Goal: Task Accomplishment & Management: Manage account settings

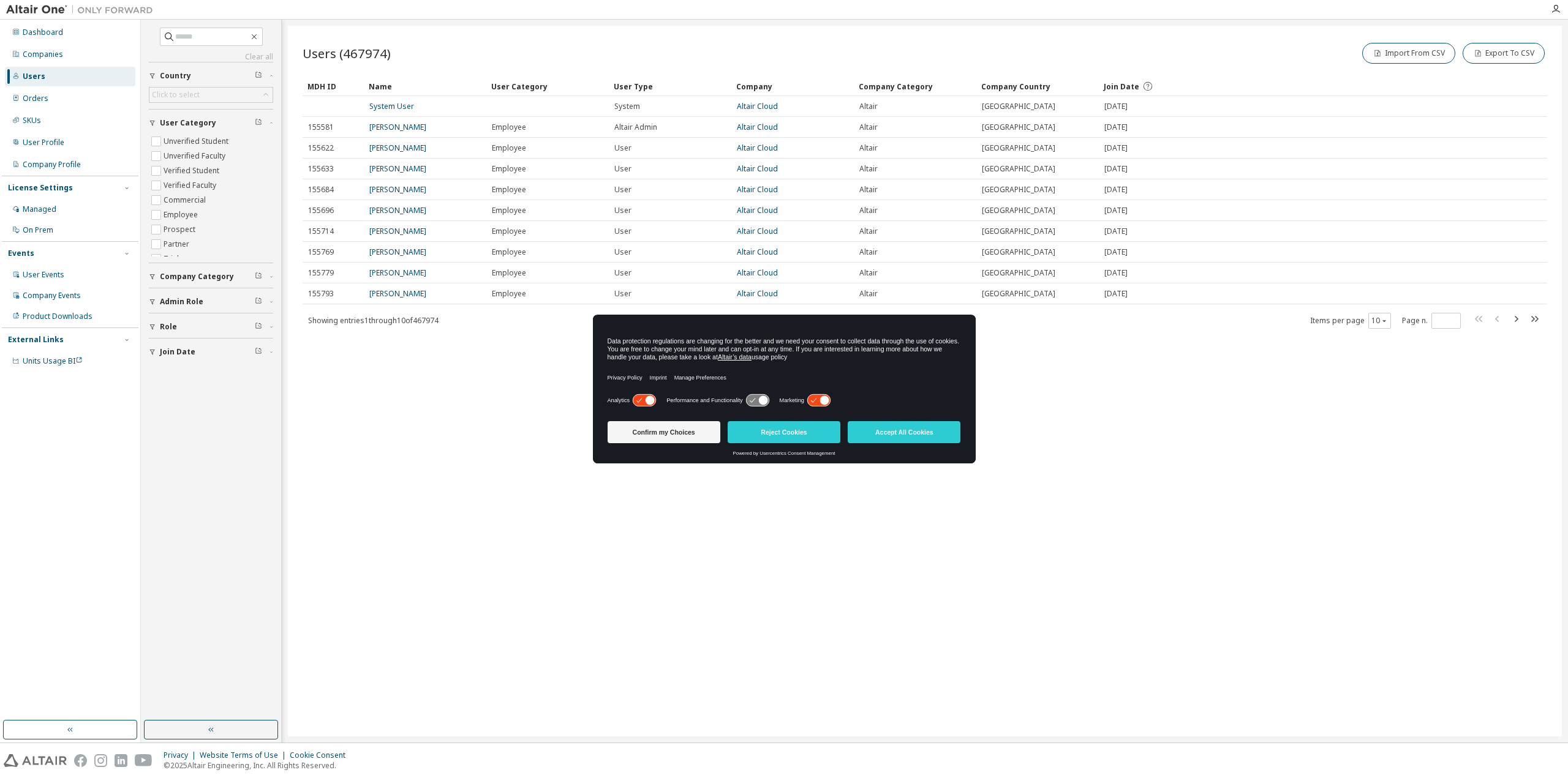
click at [352, 436] on div "Users (467974) Import From CSV Export To CSV Clear Load Save Save As Field Oper…" at bounding box center [925, 381] width 1274 height 711
click at [1129, 436] on div "Users (467974) Import From CSV Export To CSV Clear Load Save Save As Field Oper…" at bounding box center [925, 381] width 1274 height 711
click at [944, 430] on button "Accept All Cookies" at bounding box center [904, 432] width 112 height 22
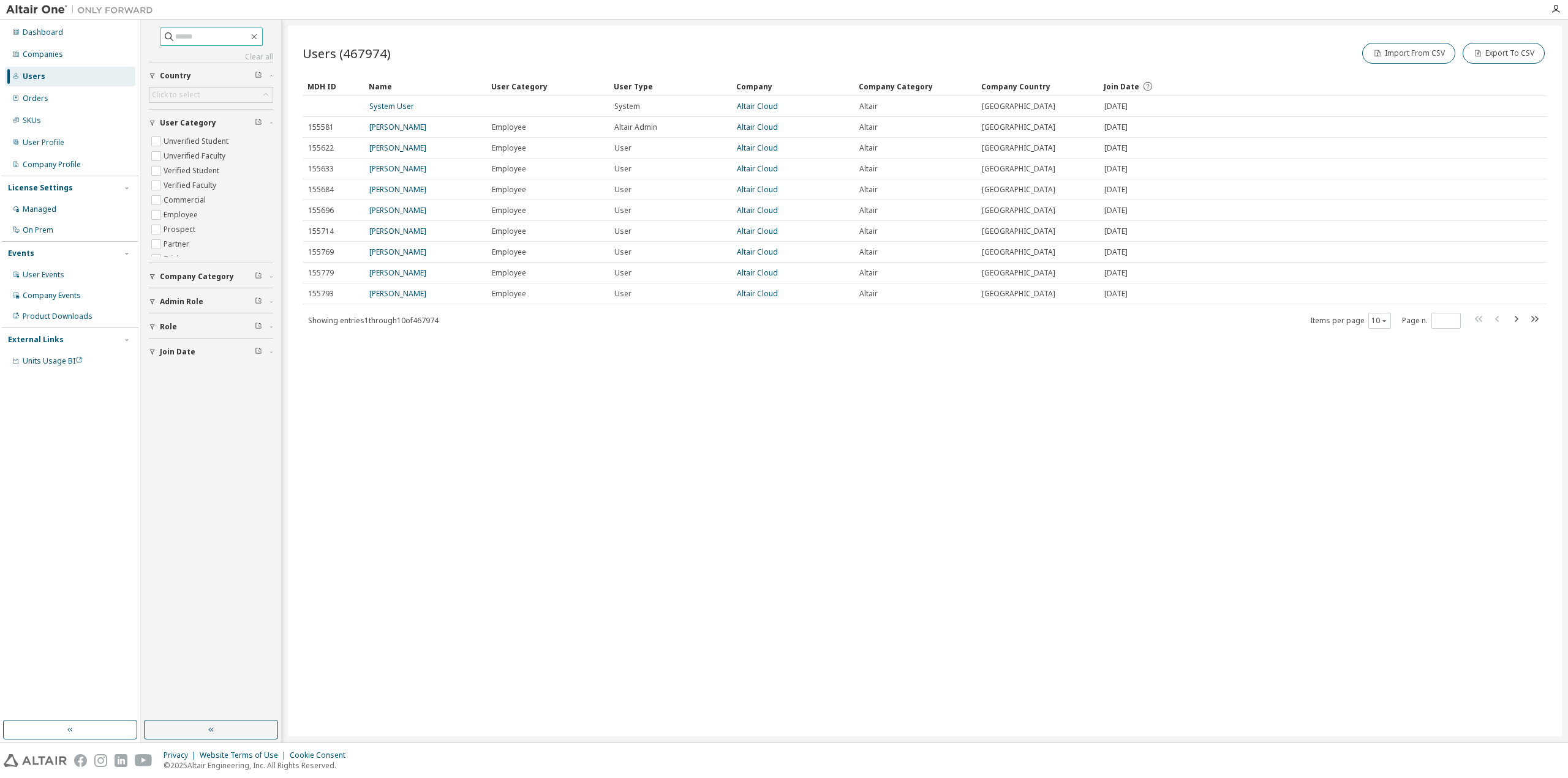
click at [219, 28] on span at bounding box center [211, 37] width 103 height 18
click at [230, 38] on input "text" at bounding box center [212, 37] width 73 height 12
paste input "**********"
type input "**********"
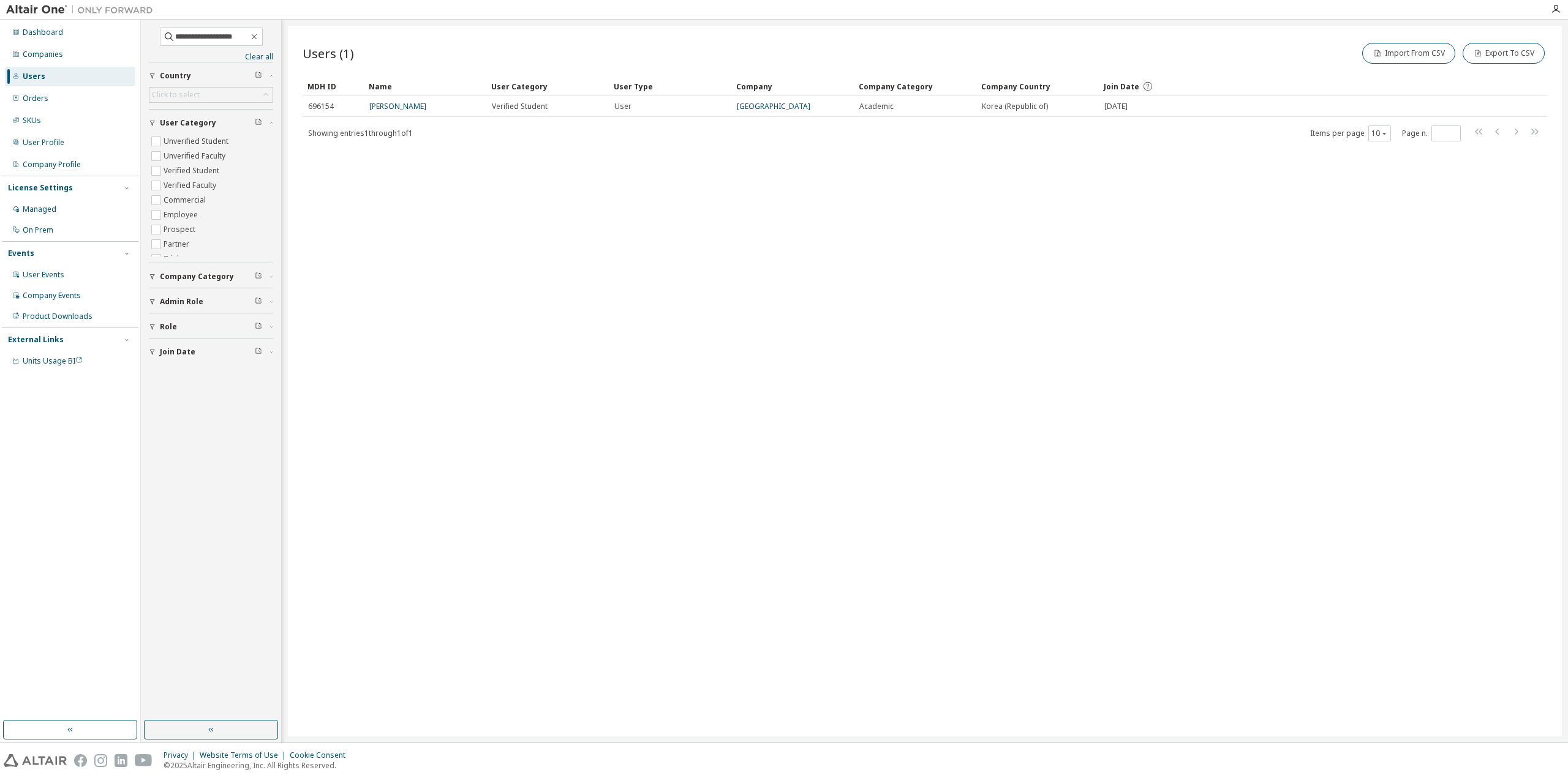
click at [1496, 387] on div "Users (1) Import From CSV Export To CSV Clear Load Save Save As Field Operator …" at bounding box center [925, 381] width 1274 height 711
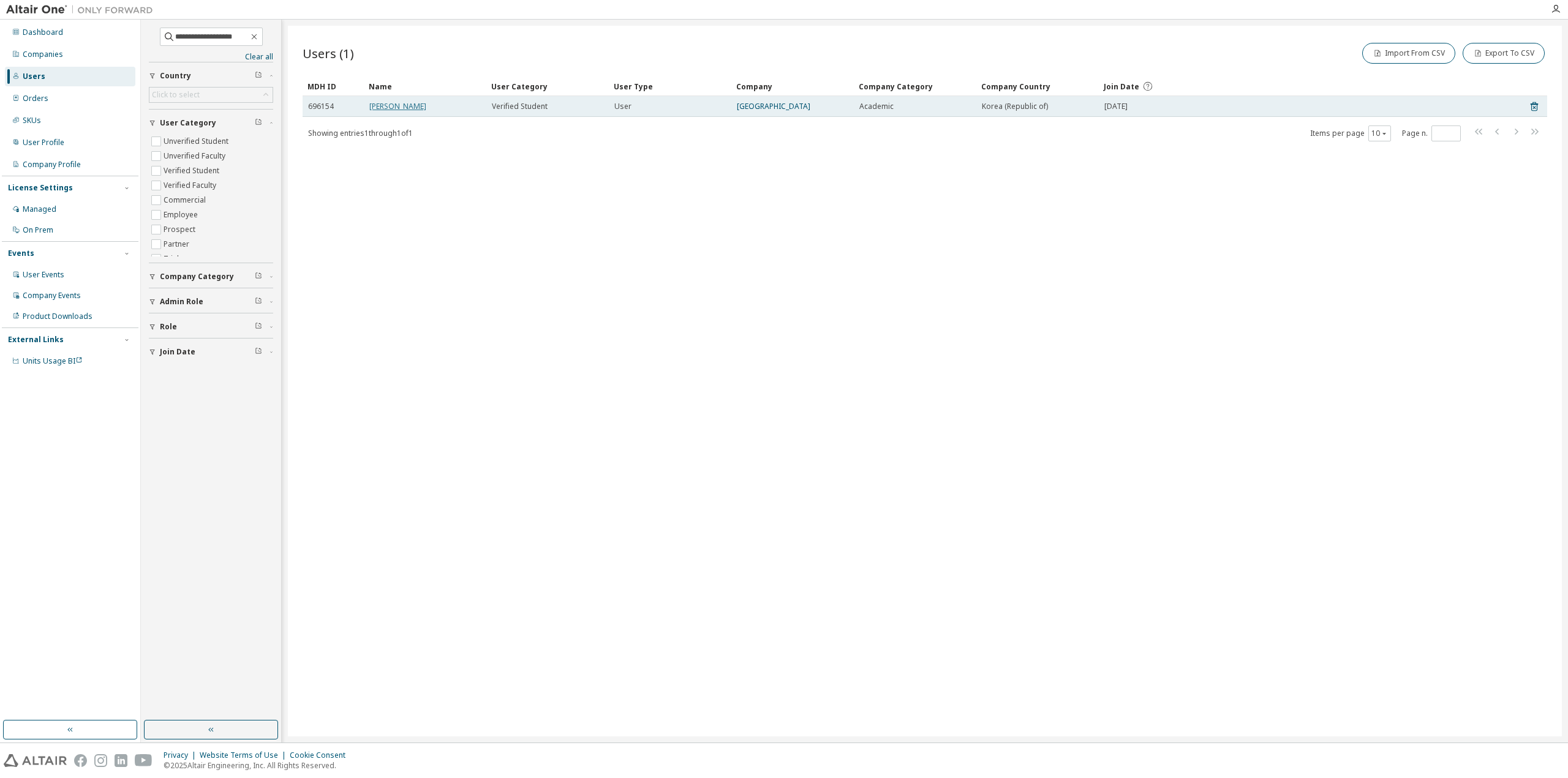
click at [394, 107] on link "Junghwan Kweon" at bounding box center [398, 106] width 57 height 11
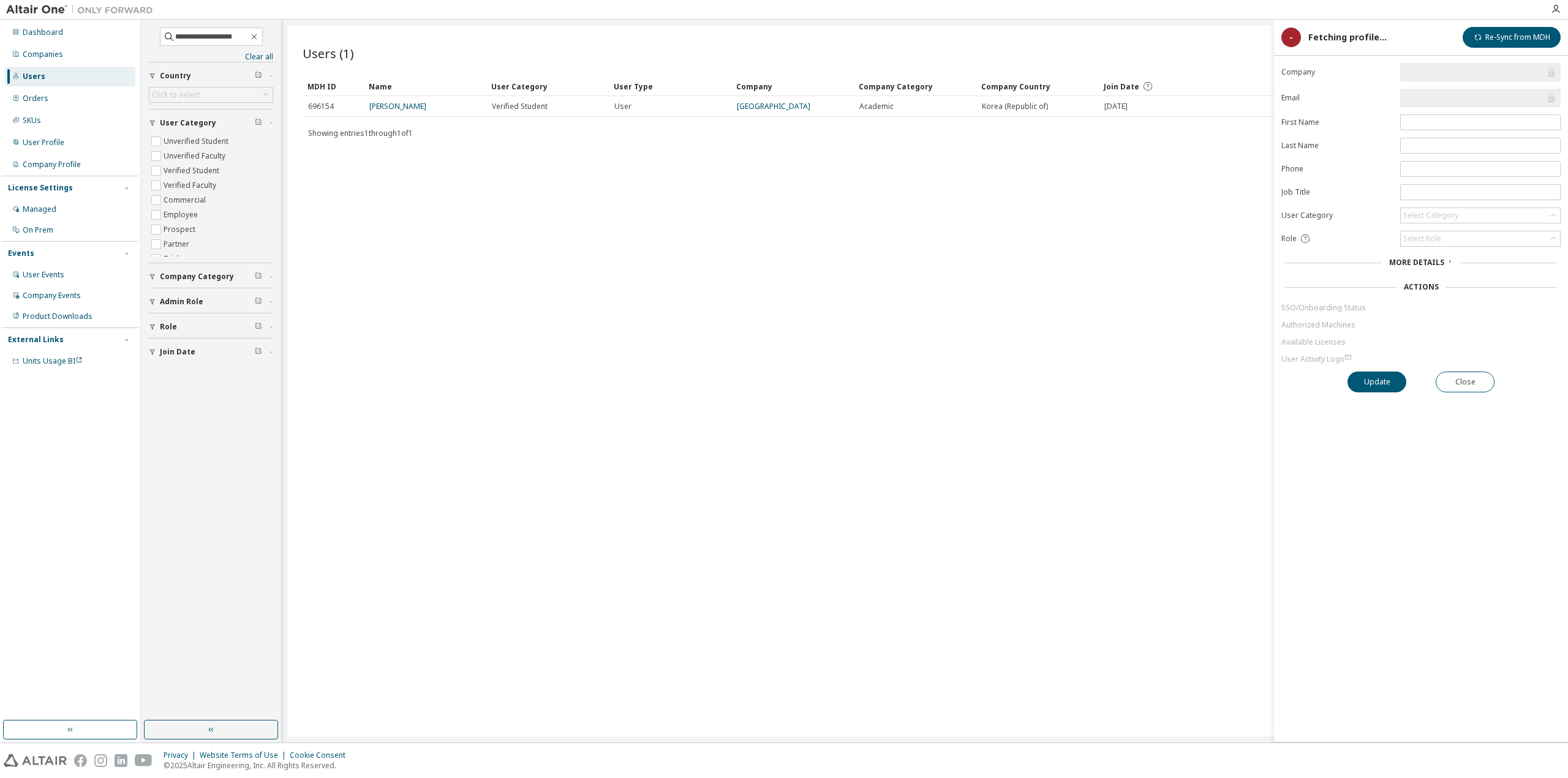
click at [394, 105] on link "Junghwan Kweon" at bounding box center [398, 106] width 57 height 11
click at [1330, 303] on link "SSO/Onboarding Status" at bounding box center [1420, 308] width 279 height 10
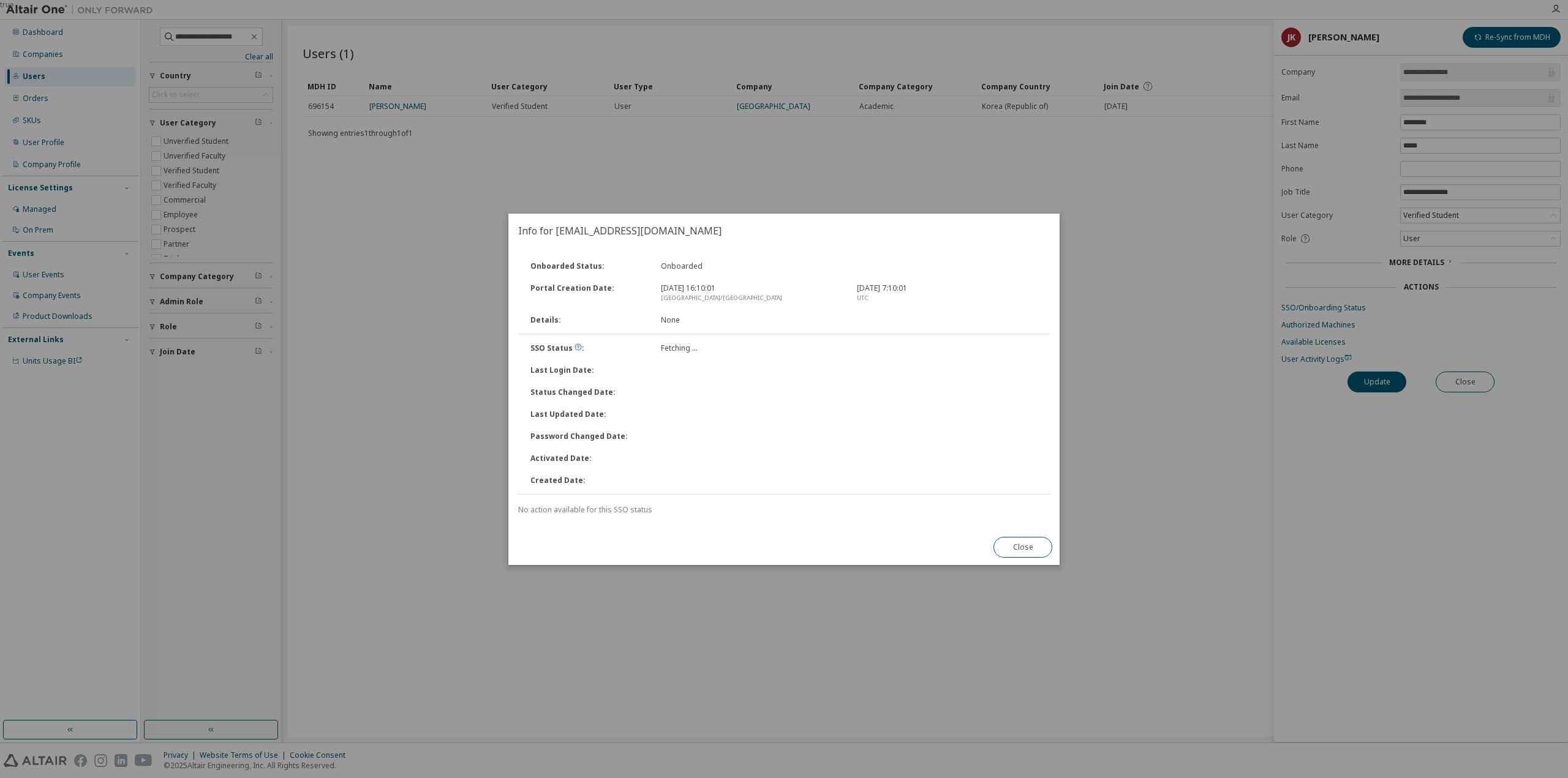
click at [414, 572] on div "true" at bounding box center [784, 389] width 1568 height 778
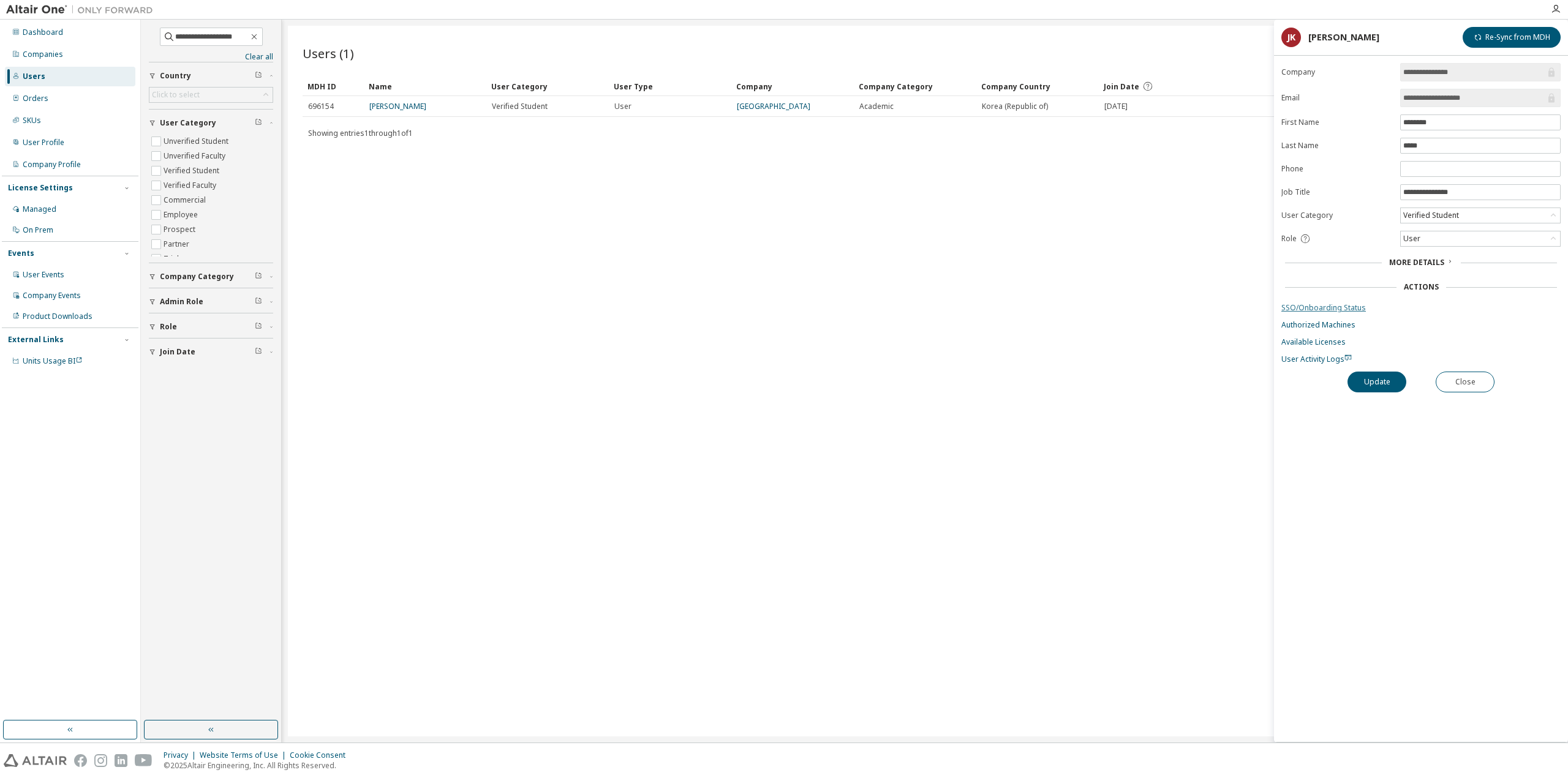
click at [1328, 305] on link "SSO/Onboarding Status" at bounding box center [1420, 308] width 279 height 10
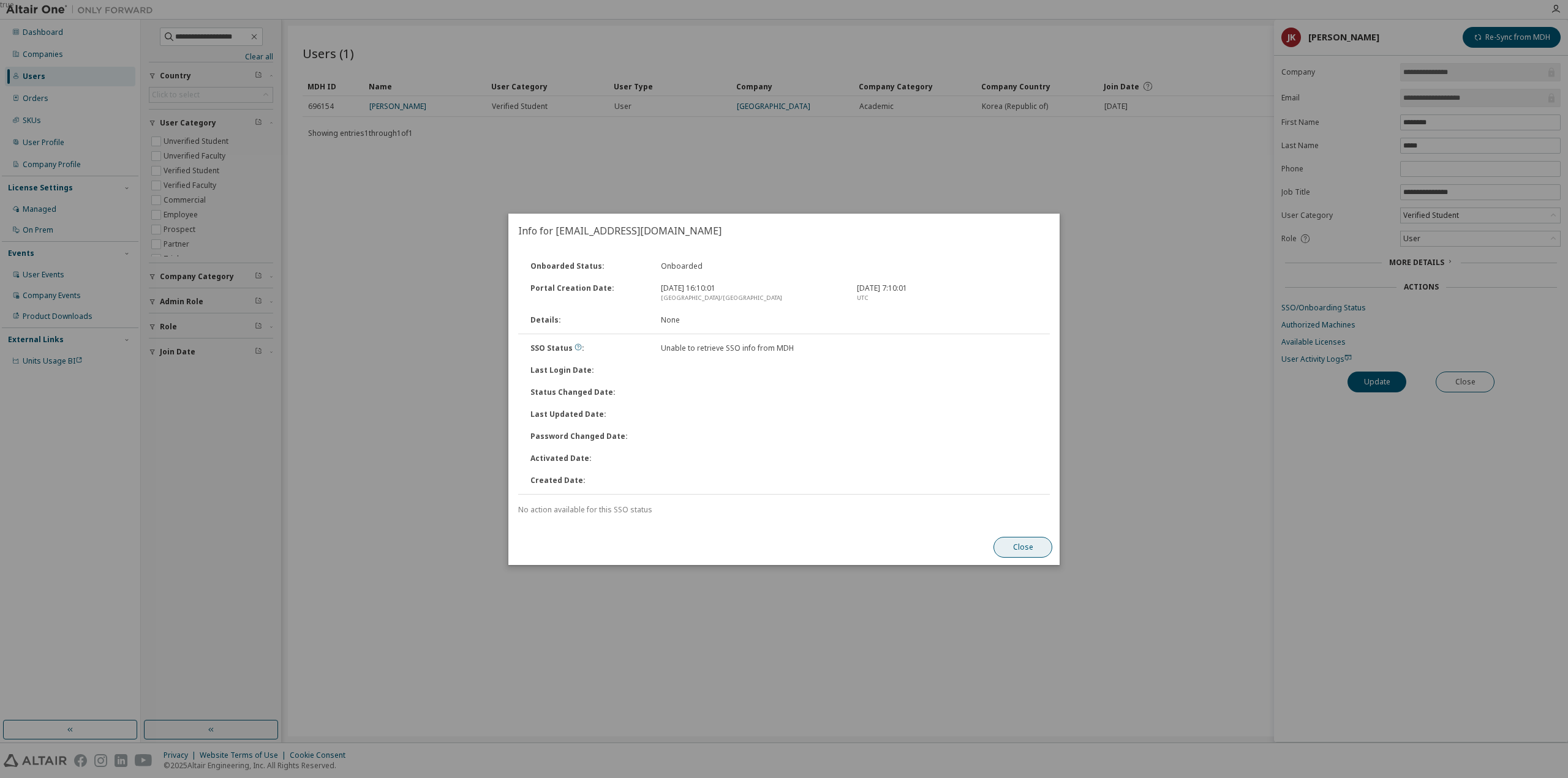
click at [1032, 556] on div "Close" at bounding box center [1023, 547] width 73 height 35
click at [1030, 553] on button "Close" at bounding box center [1022, 547] width 59 height 21
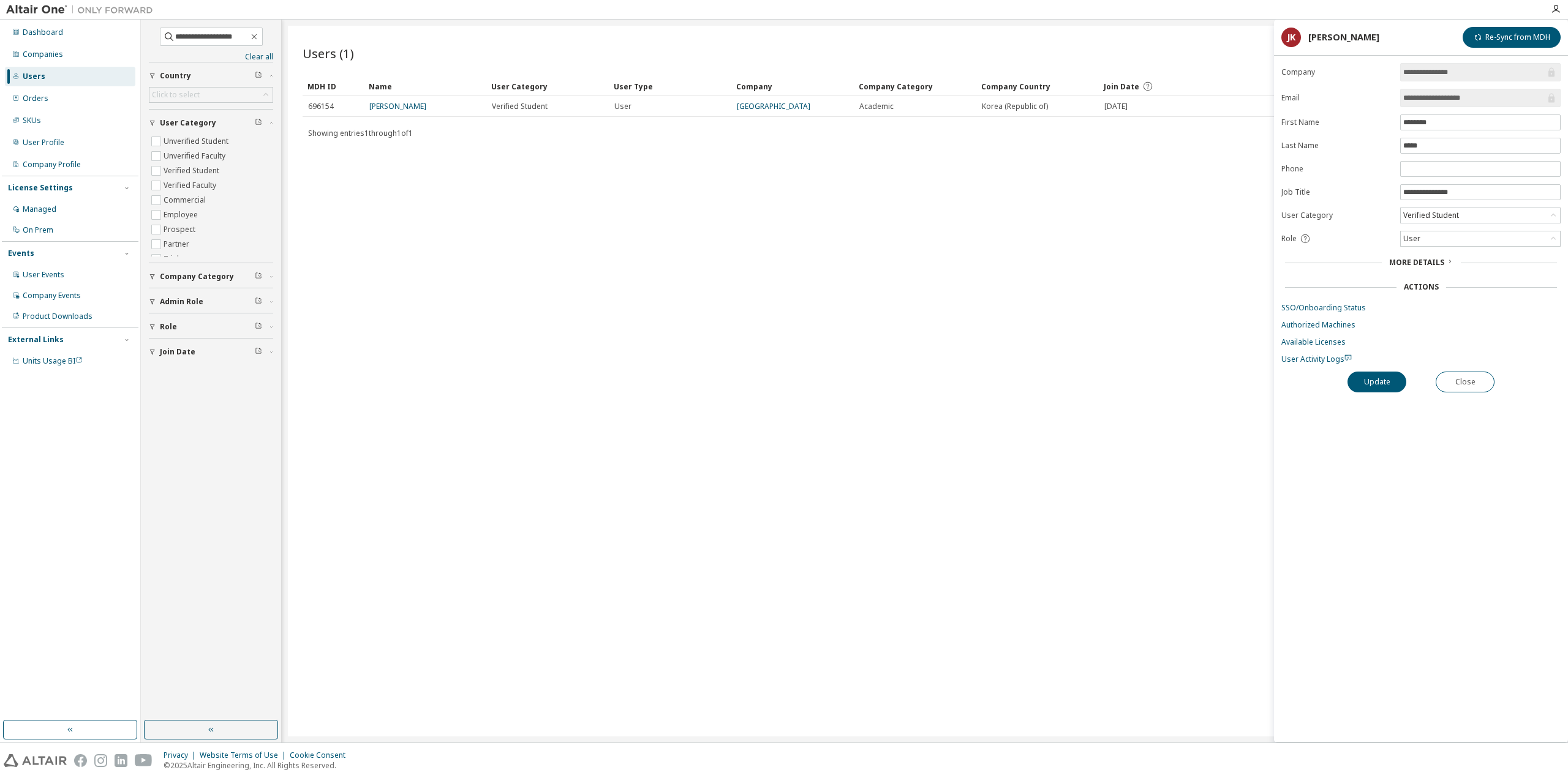
click at [753, 204] on div "Users (1) Import From CSV Export To CSV Clear Load Save Save As Field Operator …" at bounding box center [925, 381] width 1274 height 711
click at [1323, 320] on link "Authorized Machines" at bounding box center [1420, 325] width 279 height 10
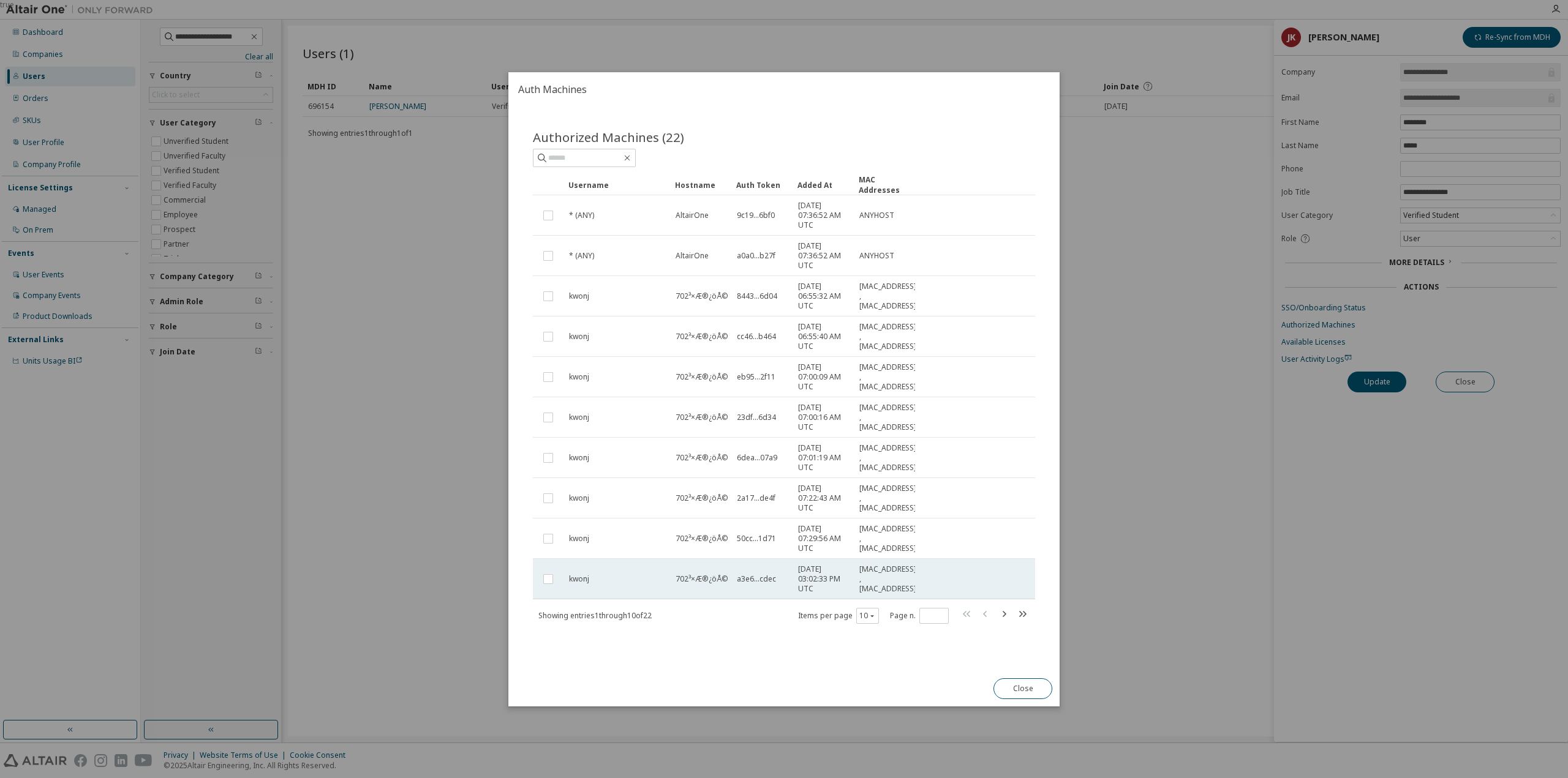
click at [1031, 591] on tr "kwonj 702³×Æ®¿öÅ© a3e6...cdec 2025-09-21 03:02:33 PM UTC 00:1A:7D:DA:71:0A , 10…" at bounding box center [784, 579] width 502 height 41
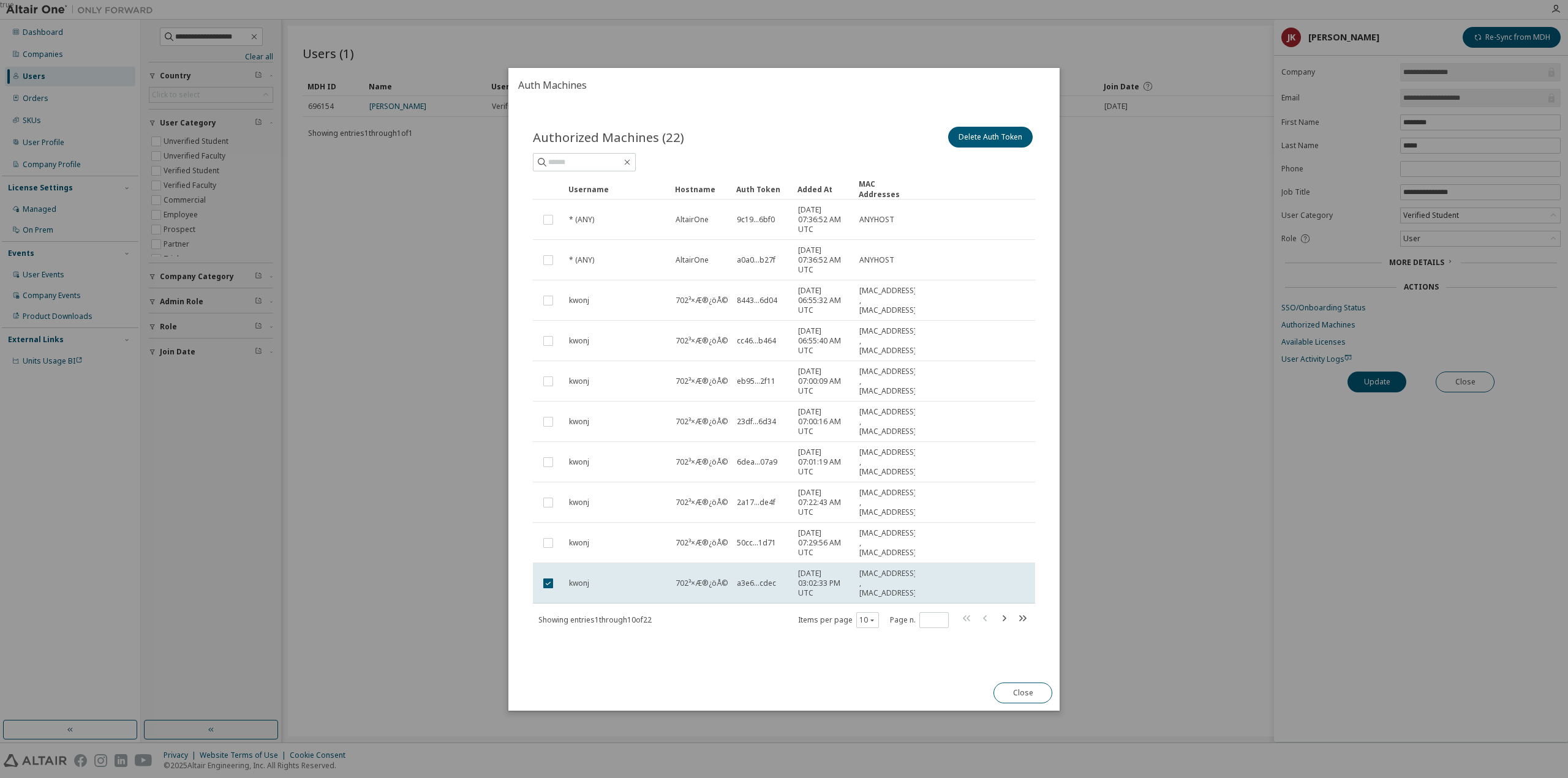
click at [1034, 678] on div "Close" at bounding box center [1023, 693] width 73 height 35
click at [1011, 695] on button "Close" at bounding box center [1022, 692] width 59 height 21
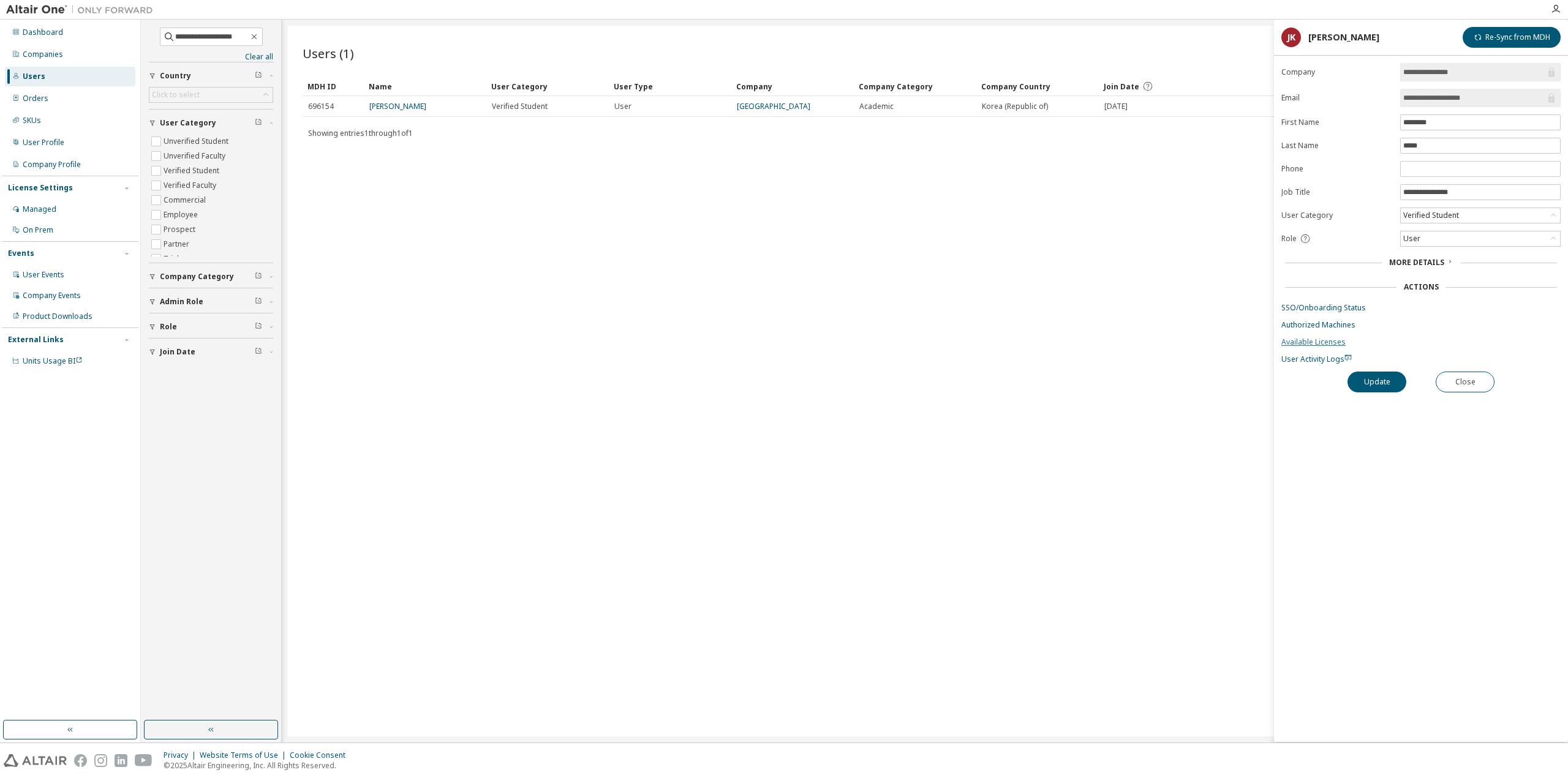
click at [1303, 337] on link "Available Licenses" at bounding box center [1420, 342] width 279 height 10
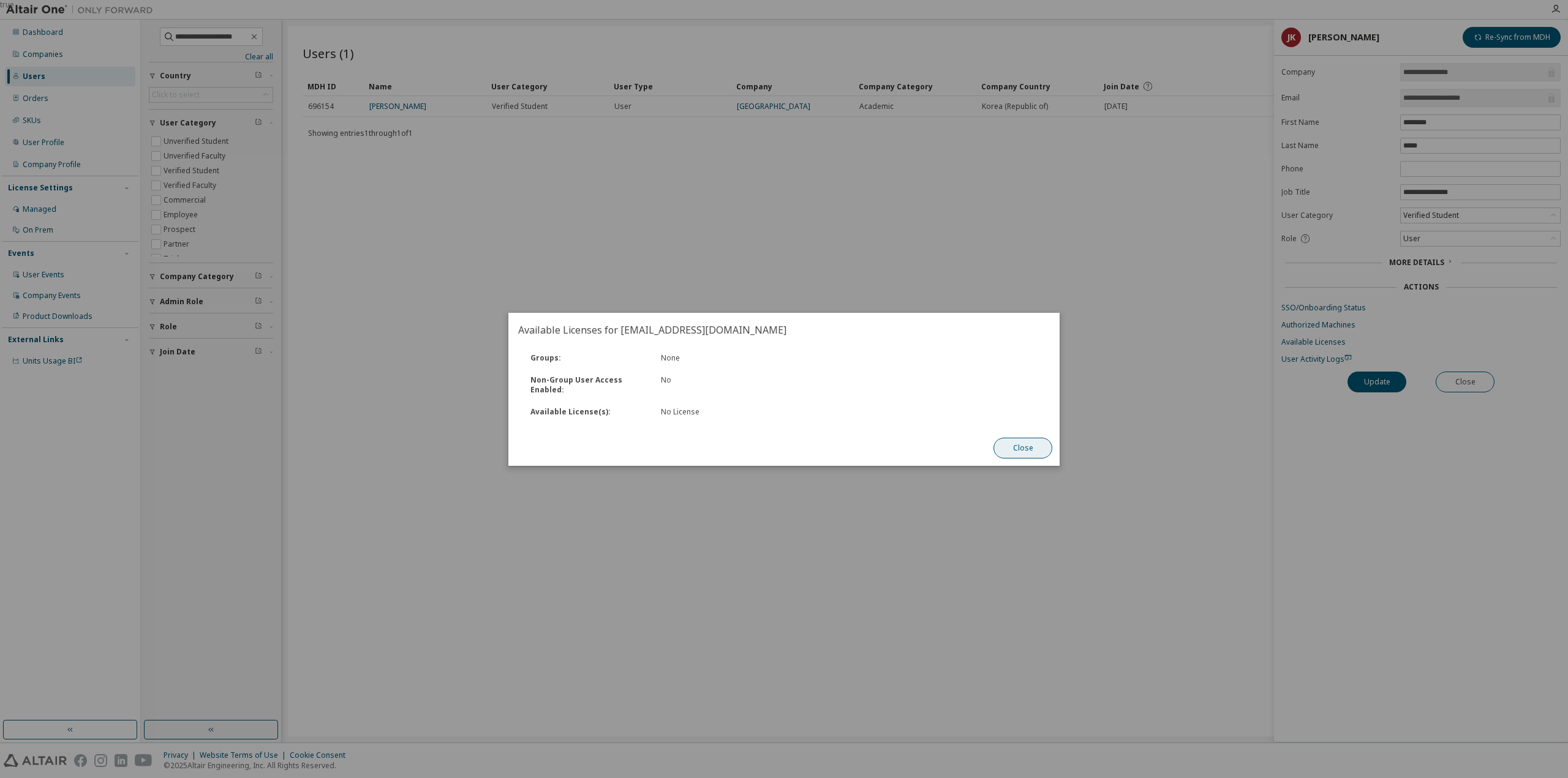
click at [1037, 447] on button "Close" at bounding box center [1022, 448] width 59 height 21
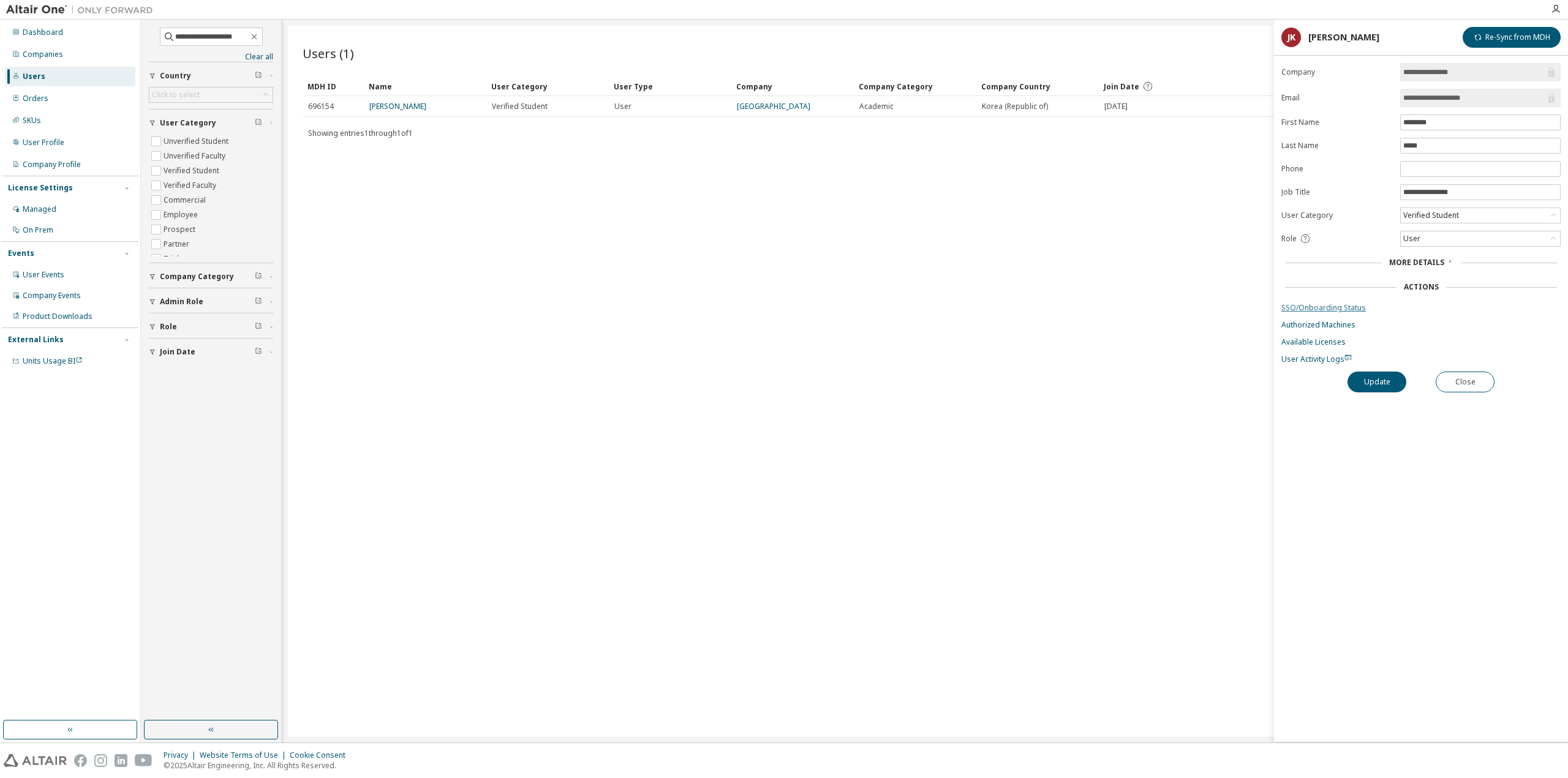
click at [1326, 304] on link "SSO/Onboarding Status" at bounding box center [1420, 308] width 279 height 10
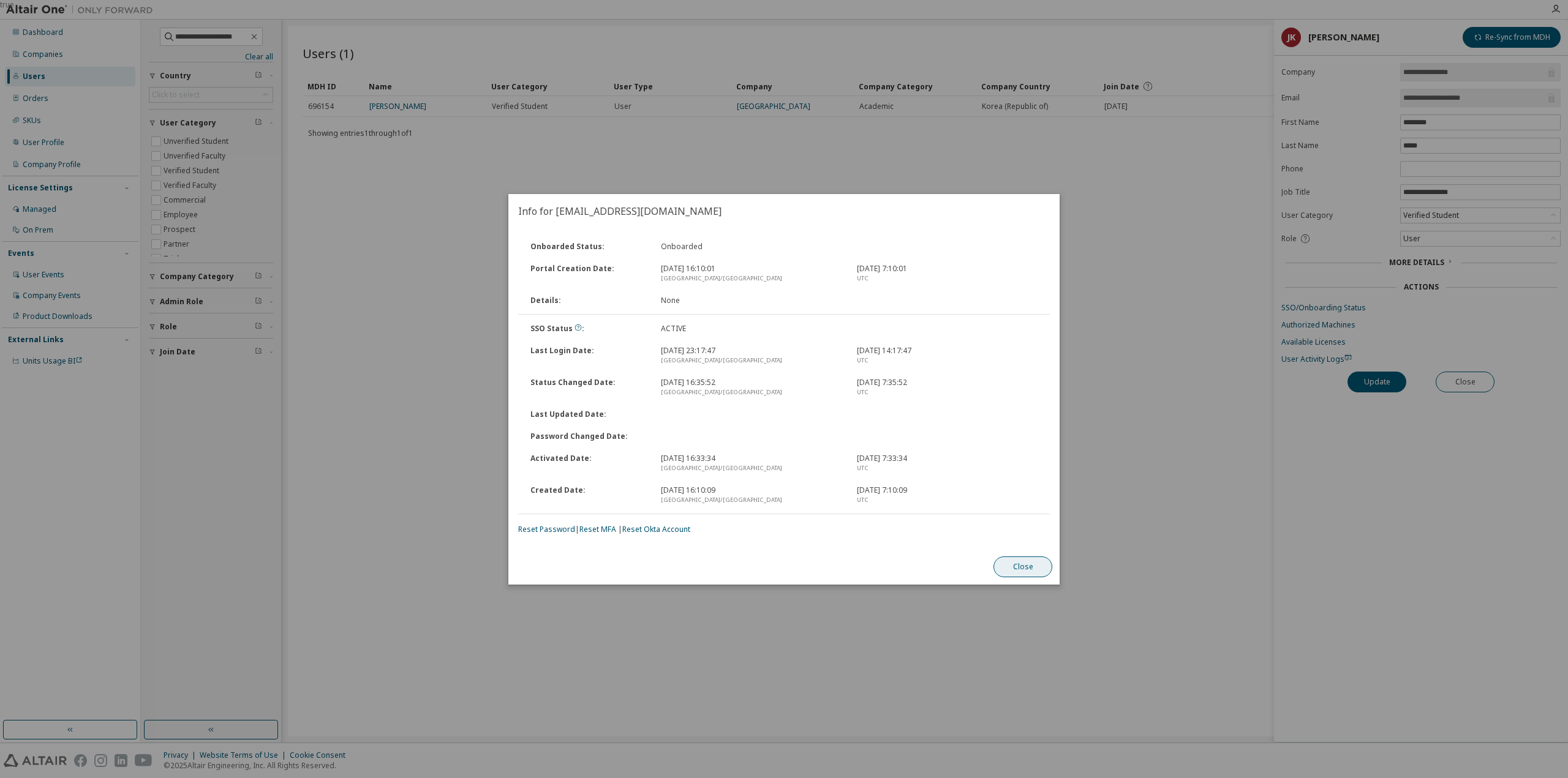
click at [1021, 566] on button "Close" at bounding box center [1022, 566] width 59 height 21
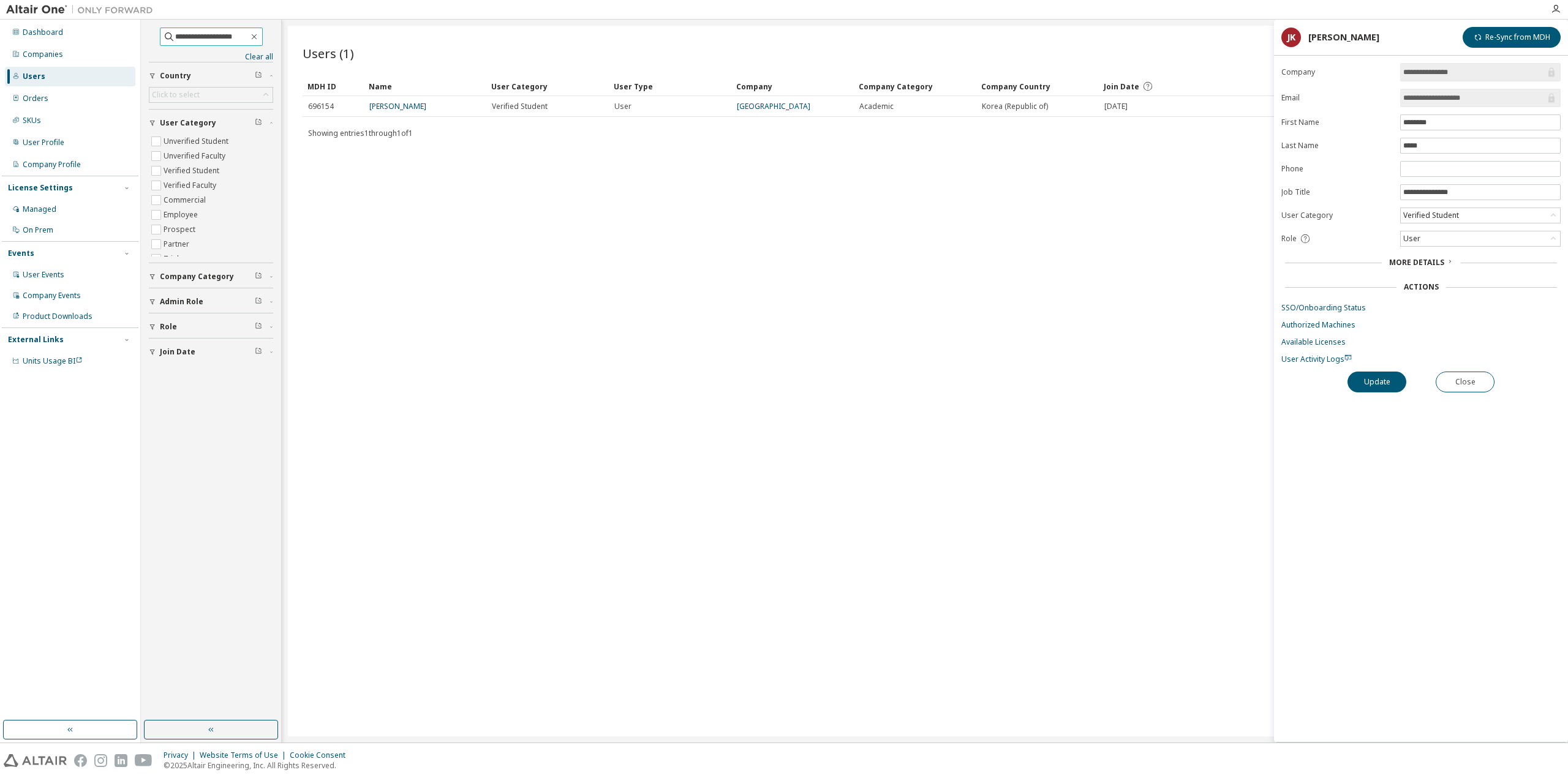
drag, startPoint x: 216, startPoint y: 47, endPoint x: 211, endPoint y: 41, distance: 7.8
click at [214, 44] on div "**********" at bounding box center [211, 195] width 125 height 336
click at [211, 41] on input "**********" at bounding box center [212, 37] width 73 height 12
paste input "*****"
click at [383, 100] on td "jo suyeon" at bounding box center [425, 106] width 122 height 21
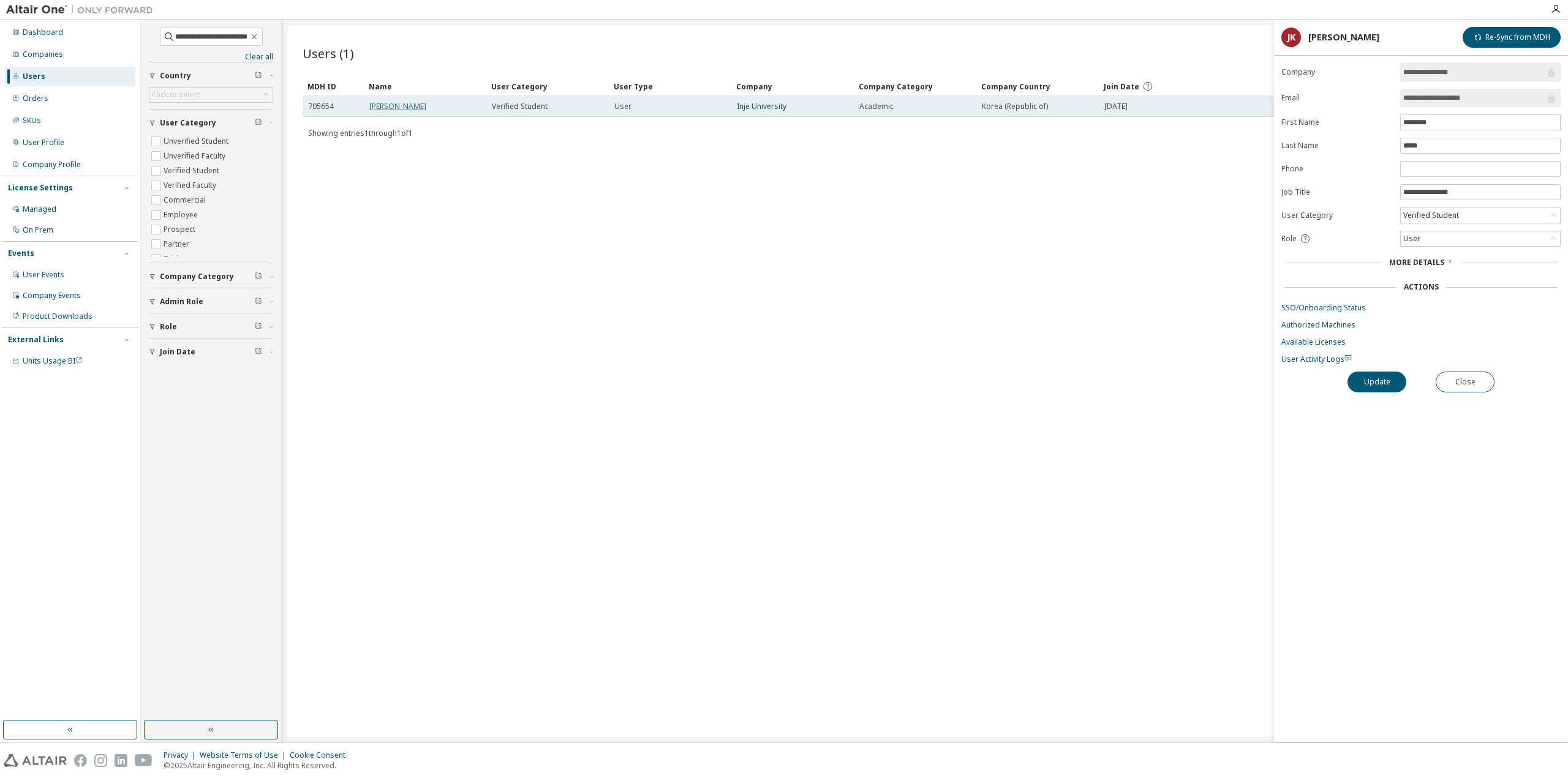
click at [387, 106] on link "jo suyeon" at bounding box center [398, 106] width 57 height 11
click at [1304, 325] on link "Authorized Machines" at bounding box center [1420, 325] width 279 height 10
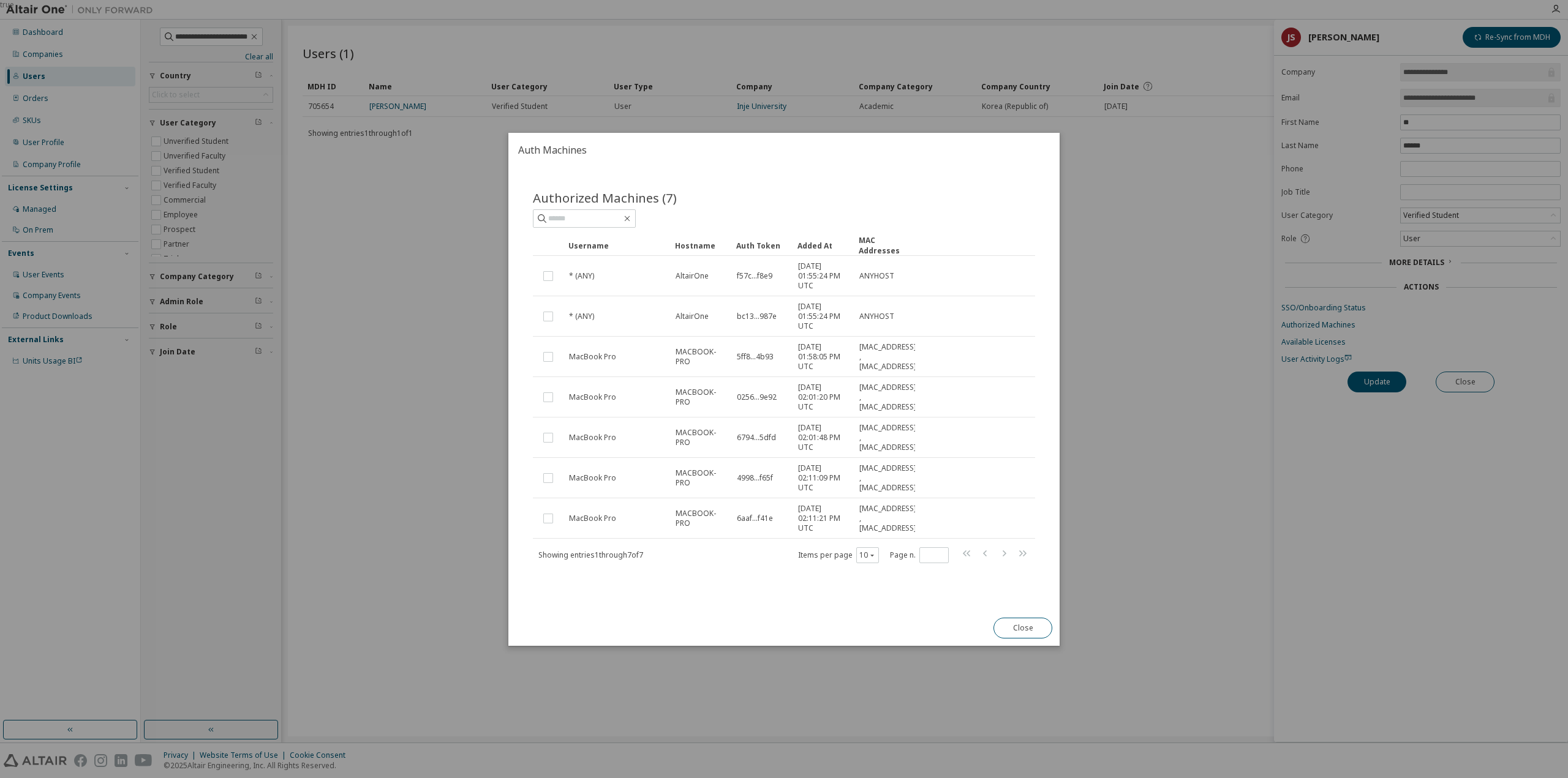
click at [1018, 636] on button "Close" at bounding box center [1022, 627] width 59 height 21
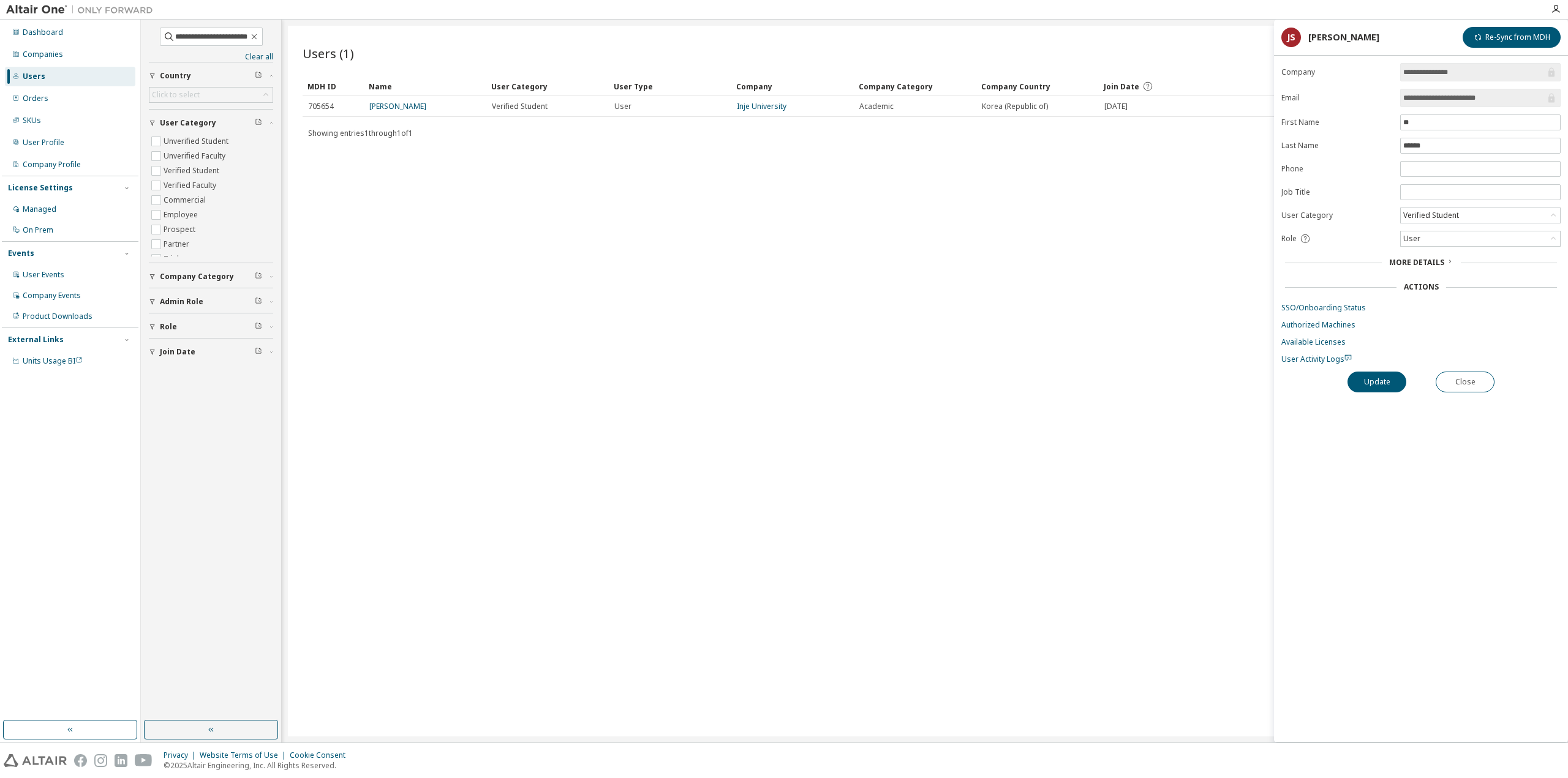
click at [1302, 345] on form "**********" at bounding box center [1420, 214] width 279 height 301
click at [1301, 337] on link "Available Licenses" at bounding box center [1420, 342] width 279 height 10
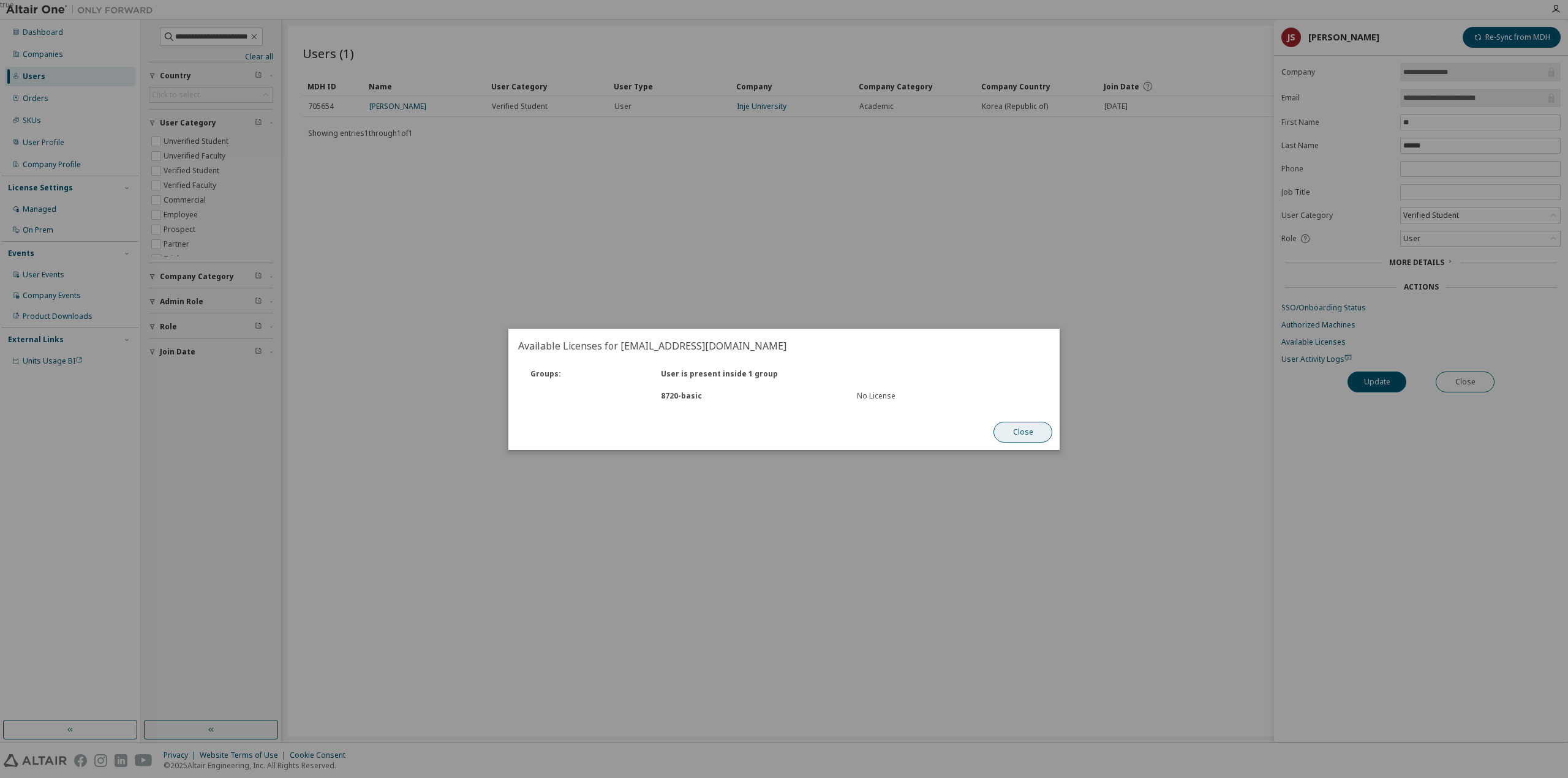
click at [1021, 433] on button "Close" at bounding box center [1022, 432] width 59 height 21
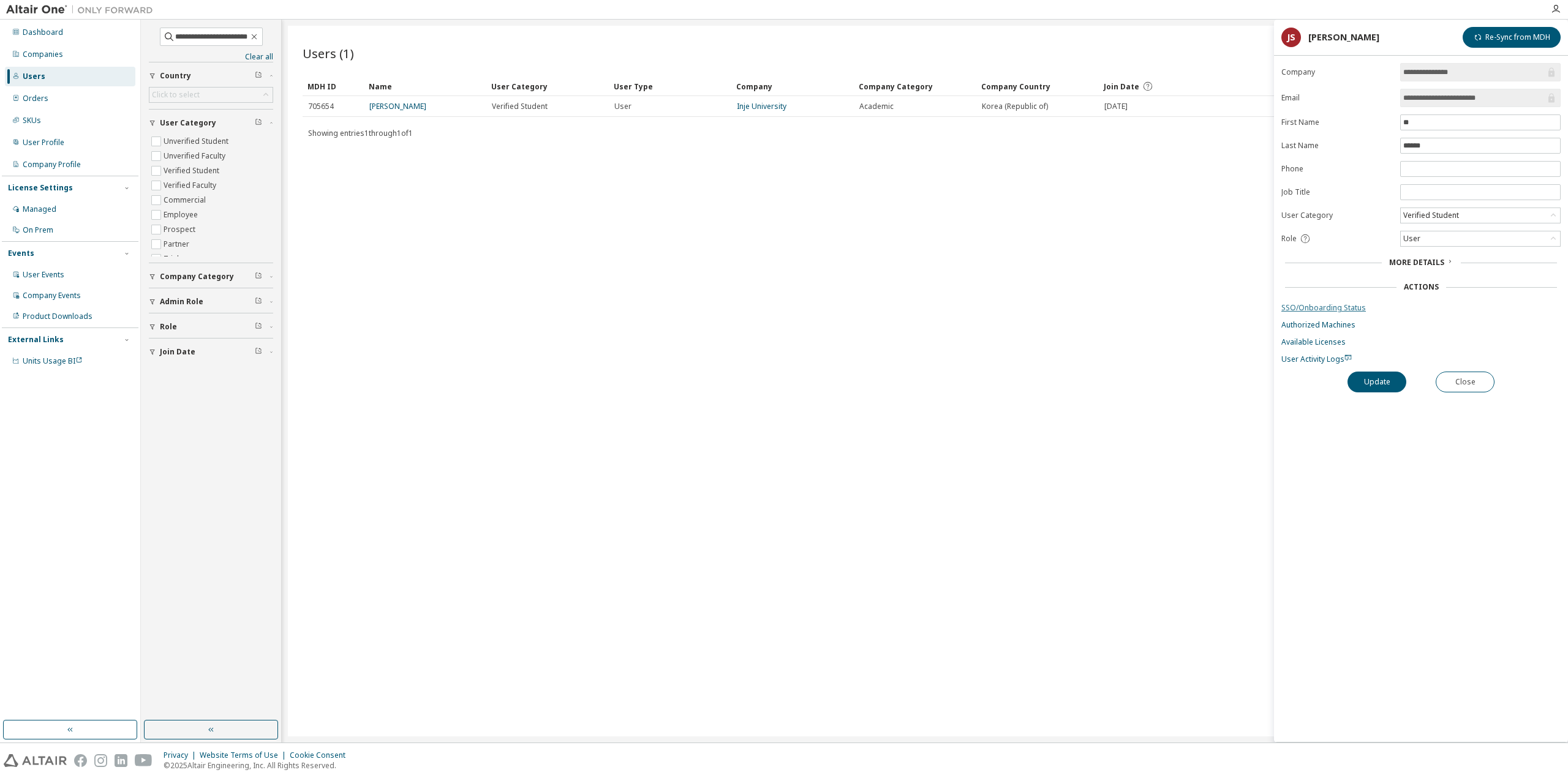
click at [1330, 303] on link "SSO/Onboarding Status" at bounding box center [1420, 308] width 279 height 10
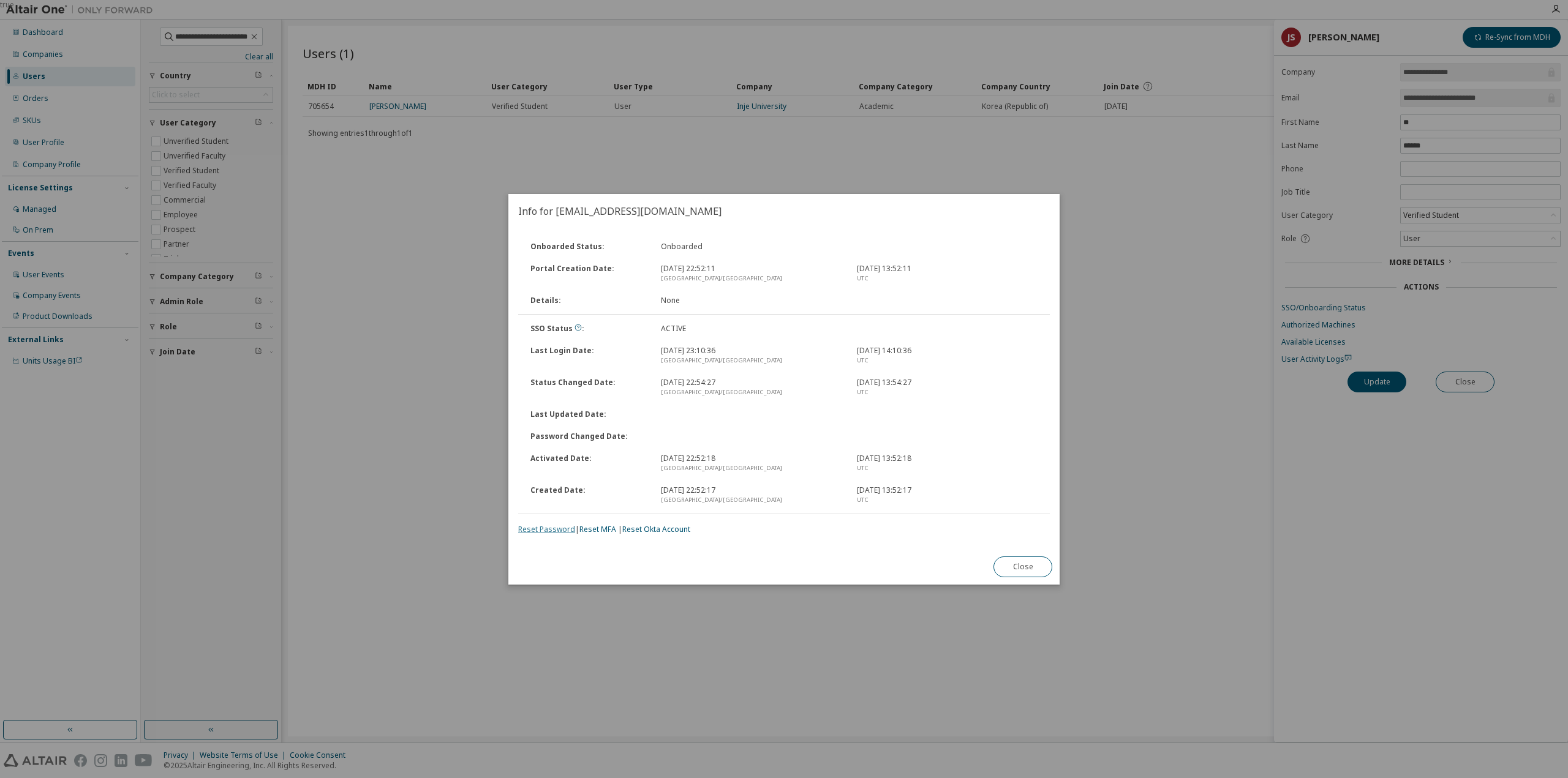
click at [560, 528] on link "Reset Password" at bounding box center [547, 530] width 57 height 11
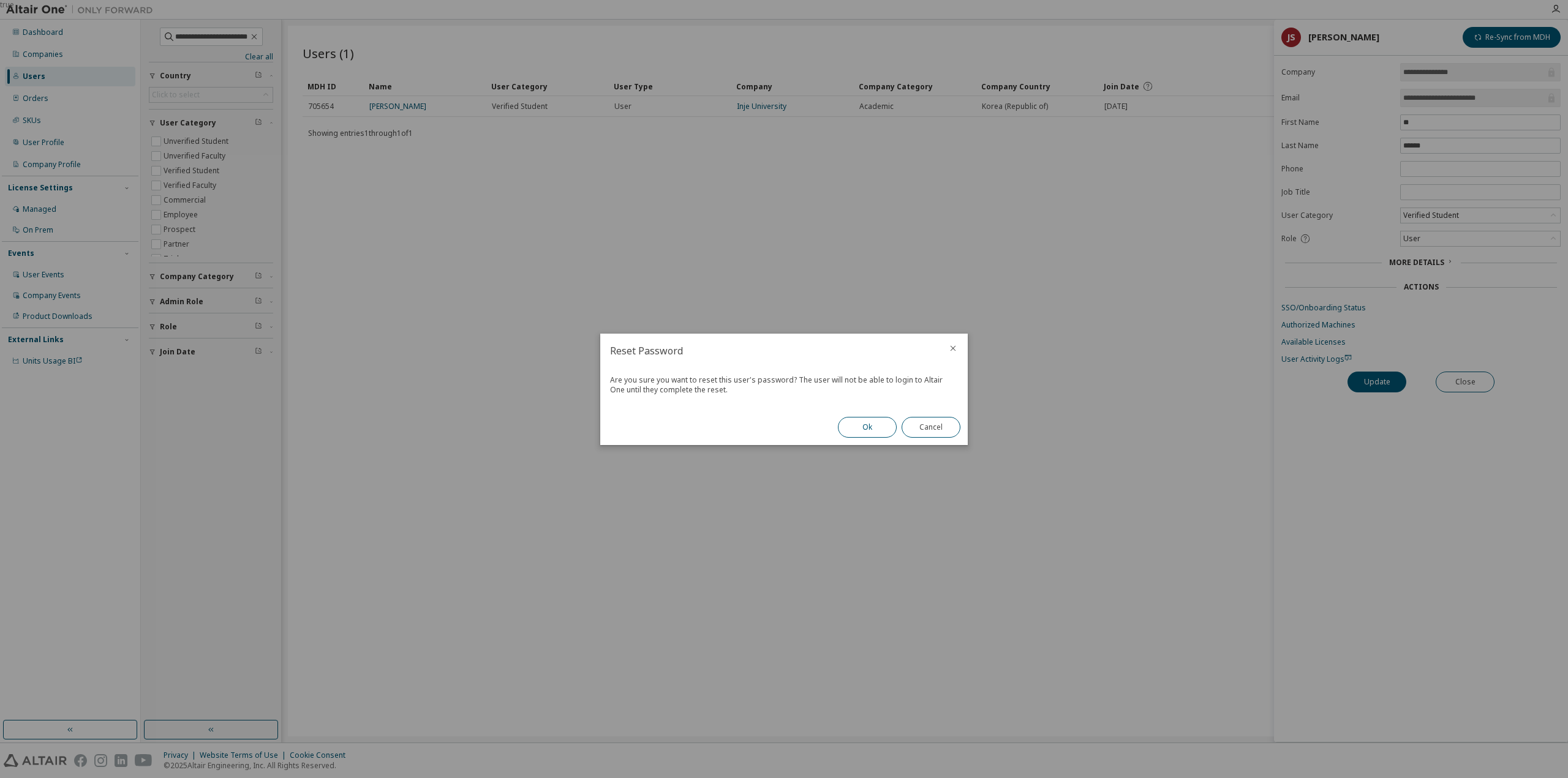
click at [868, 420] on button "Ok" at bounding box center [867, 427] width 59 height 21
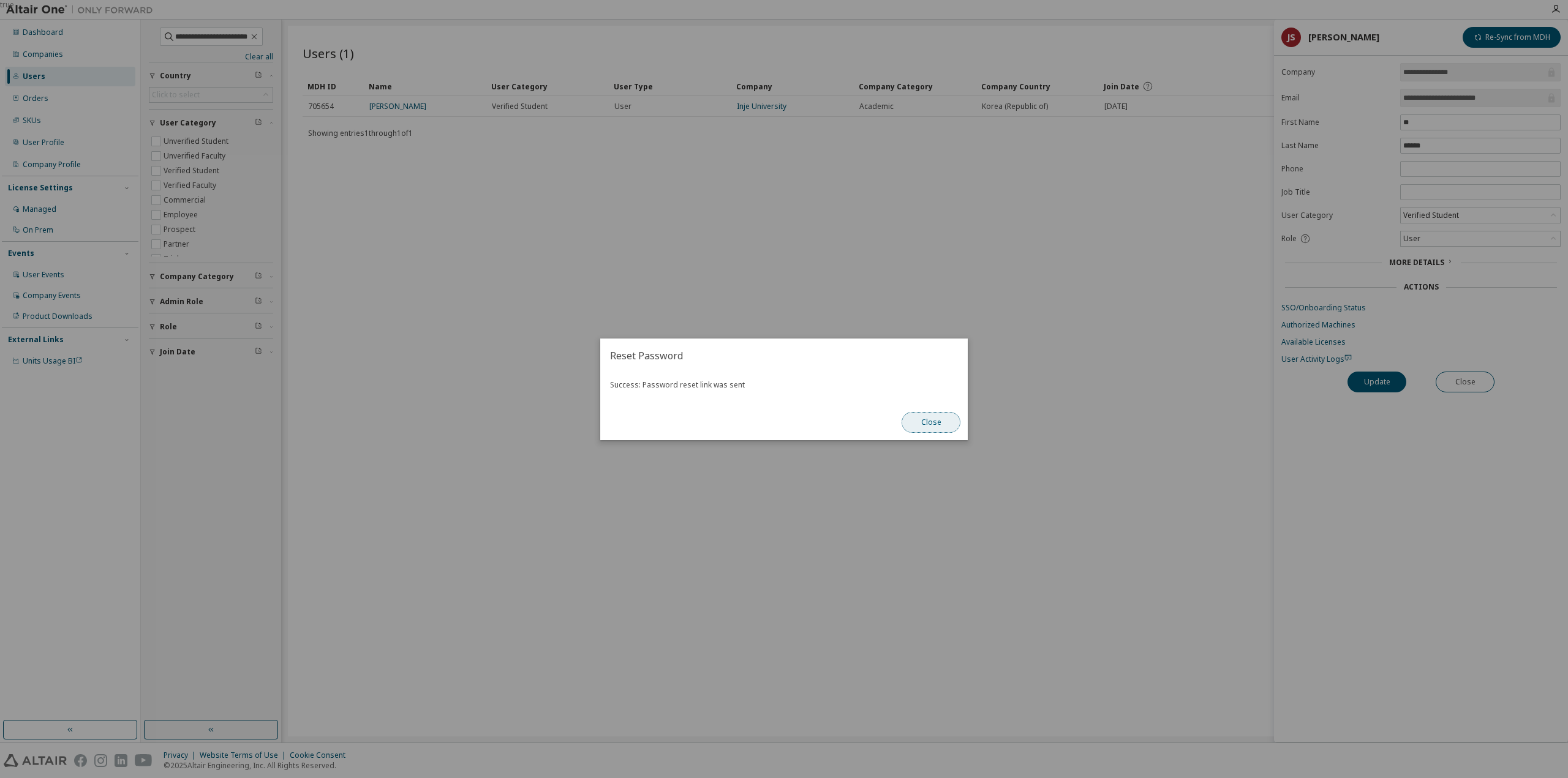
click at [925, 426] on button "Close" at bounding box center [930, 422] width 59 height 21
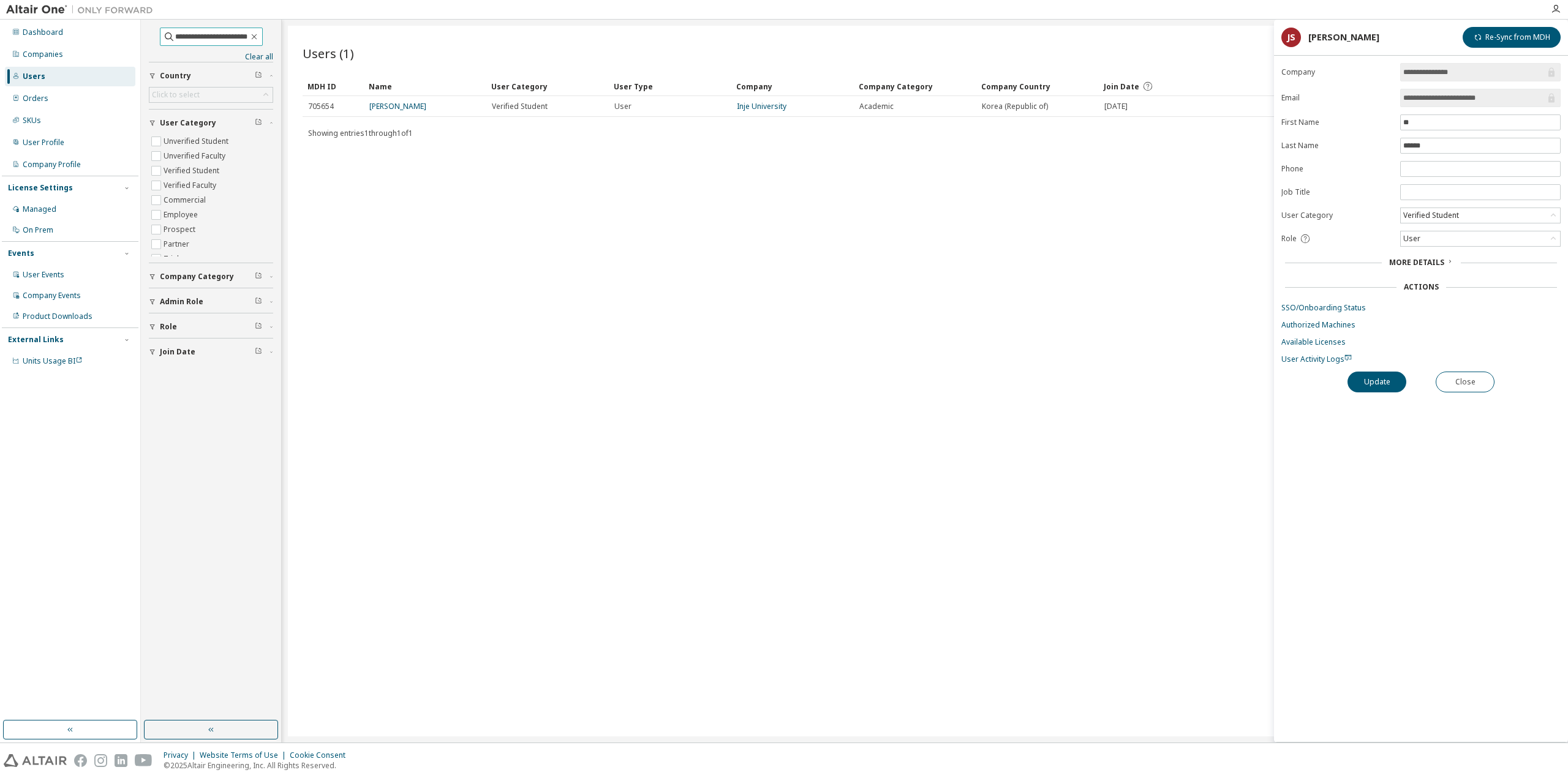
click at [214, 35] on input "**********" at bounding box center [212, 37] width 73 height 12
paste input "text"
click at [417, 103] on link "jeong woon park" at bounding box center [407, 106] width 75 height 11
click at [1328, 303] on link "SSO/Onboarding Status" at bounding box center [1420, 308] width 279 height 10
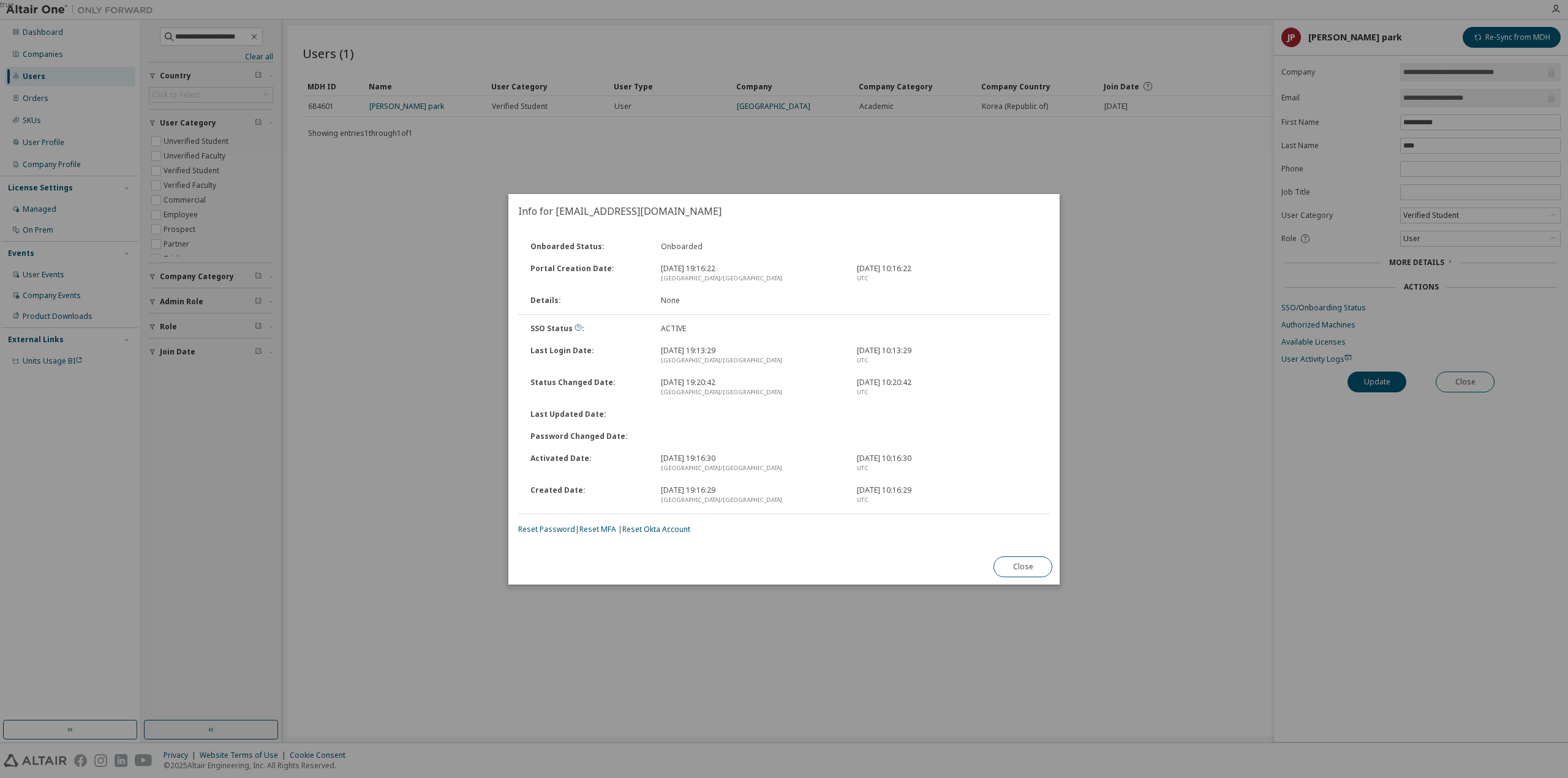
click at [1024, 569] on button "Close" at bounding box center [1022, 566] width 59 height 21
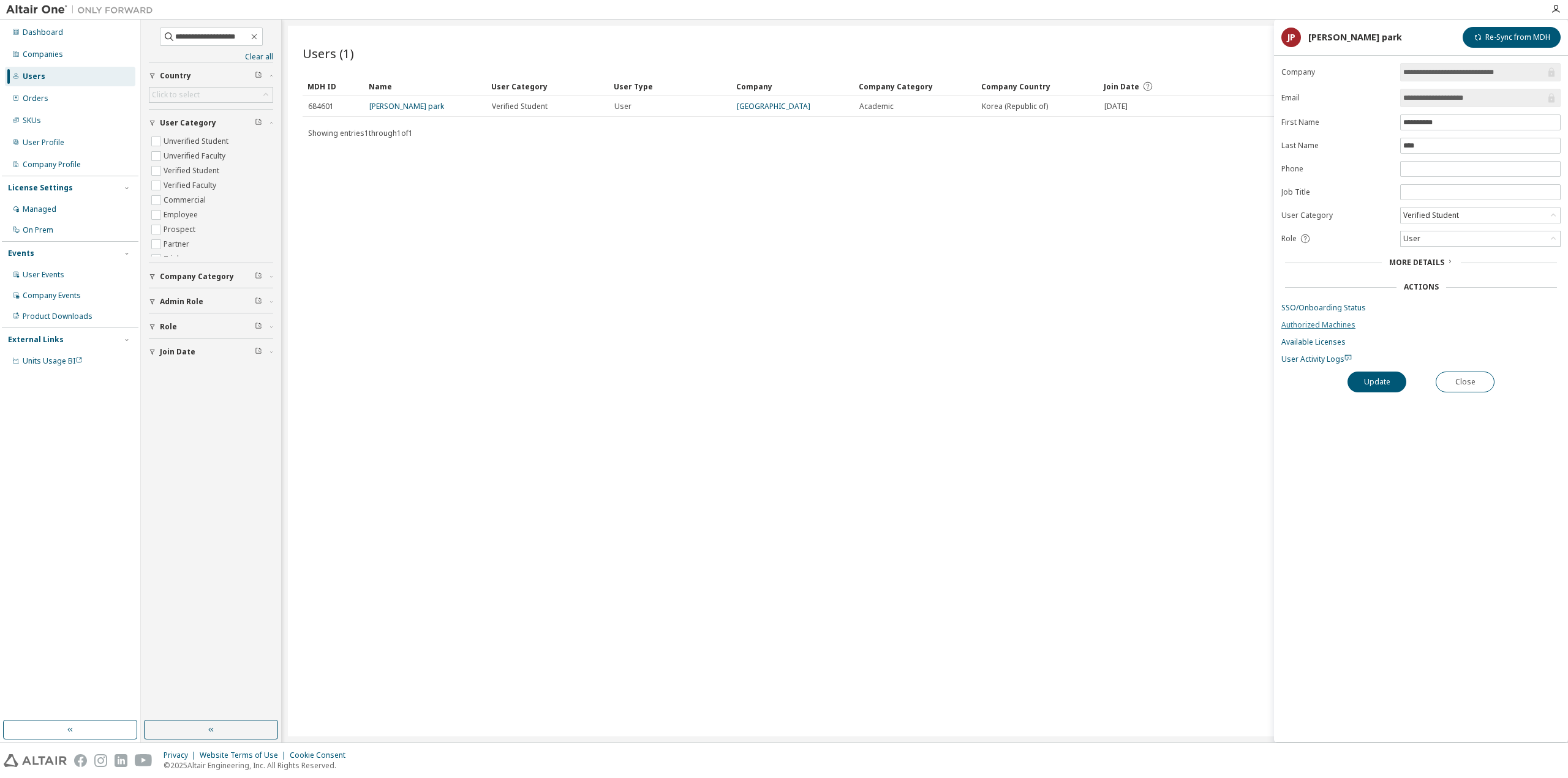
click at [1332, 323] on link "Authorized Machines" at bounding box center [1420, 325] width 279 height 10
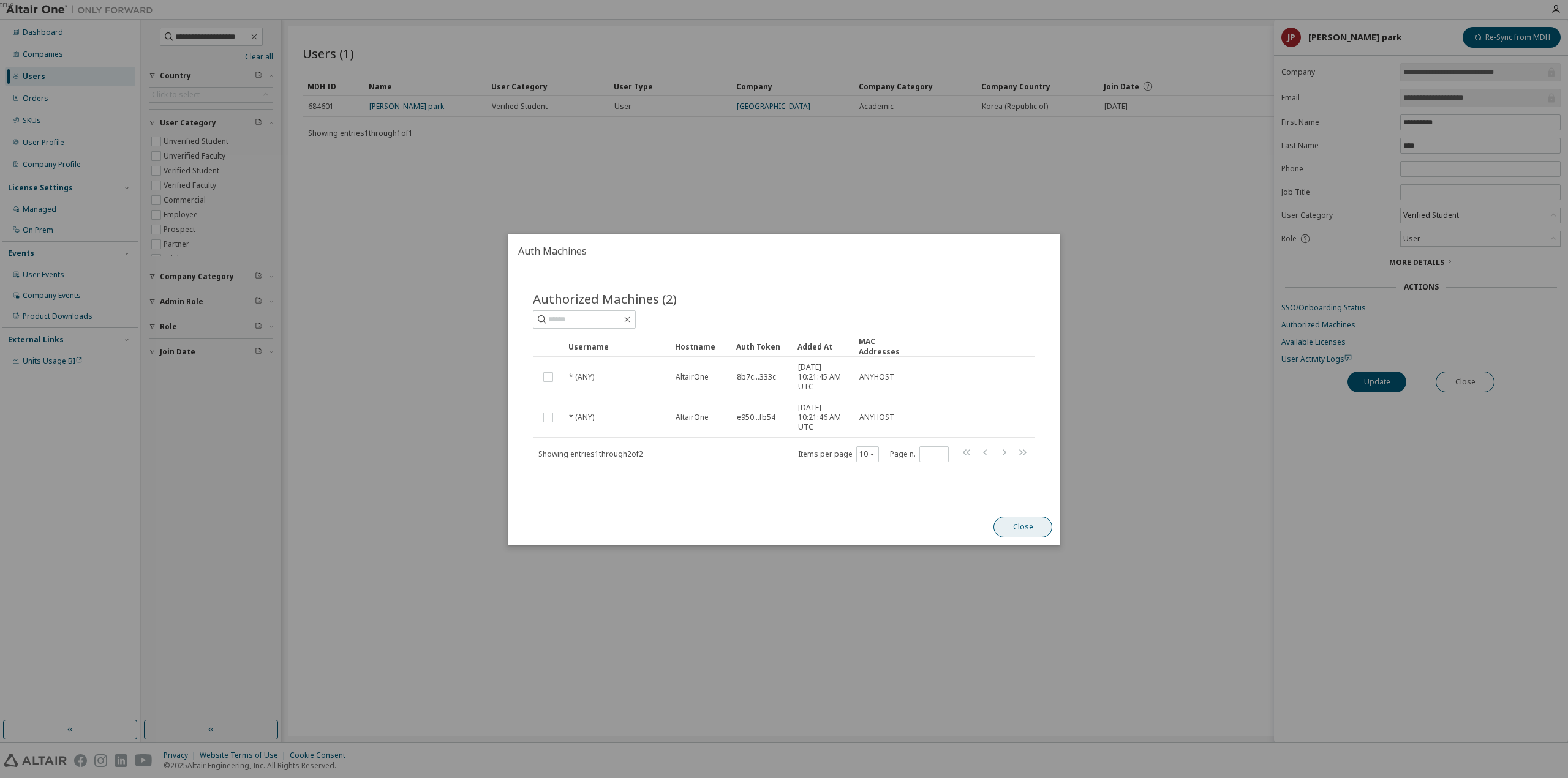
click at [1011, 517] on button "Close" at bounding box center [1022, 527] width 59 height 21
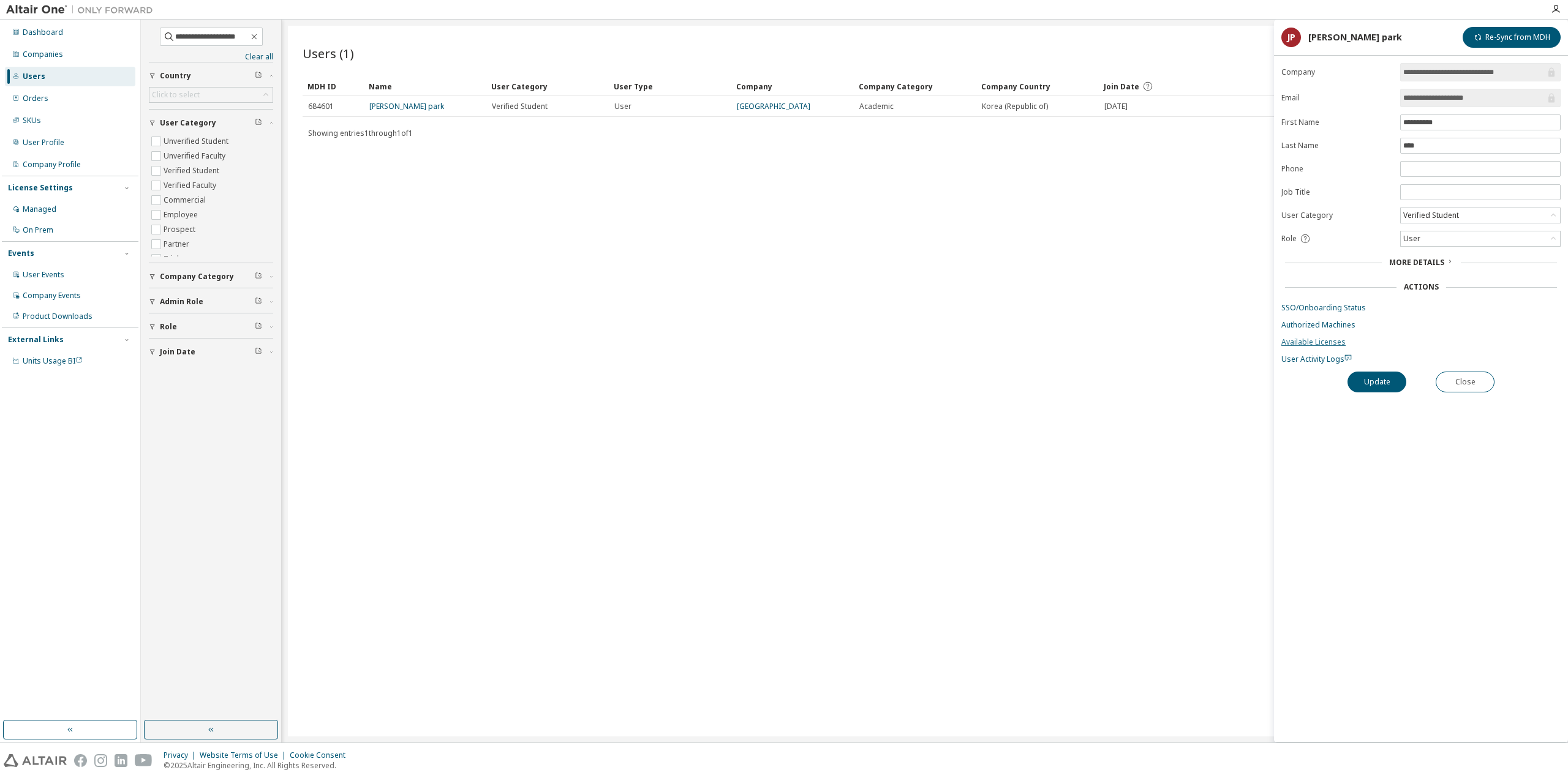
click at [1320, 340] on link "Available Licenses" at bounding box center [1420, 342] width 279 height 10
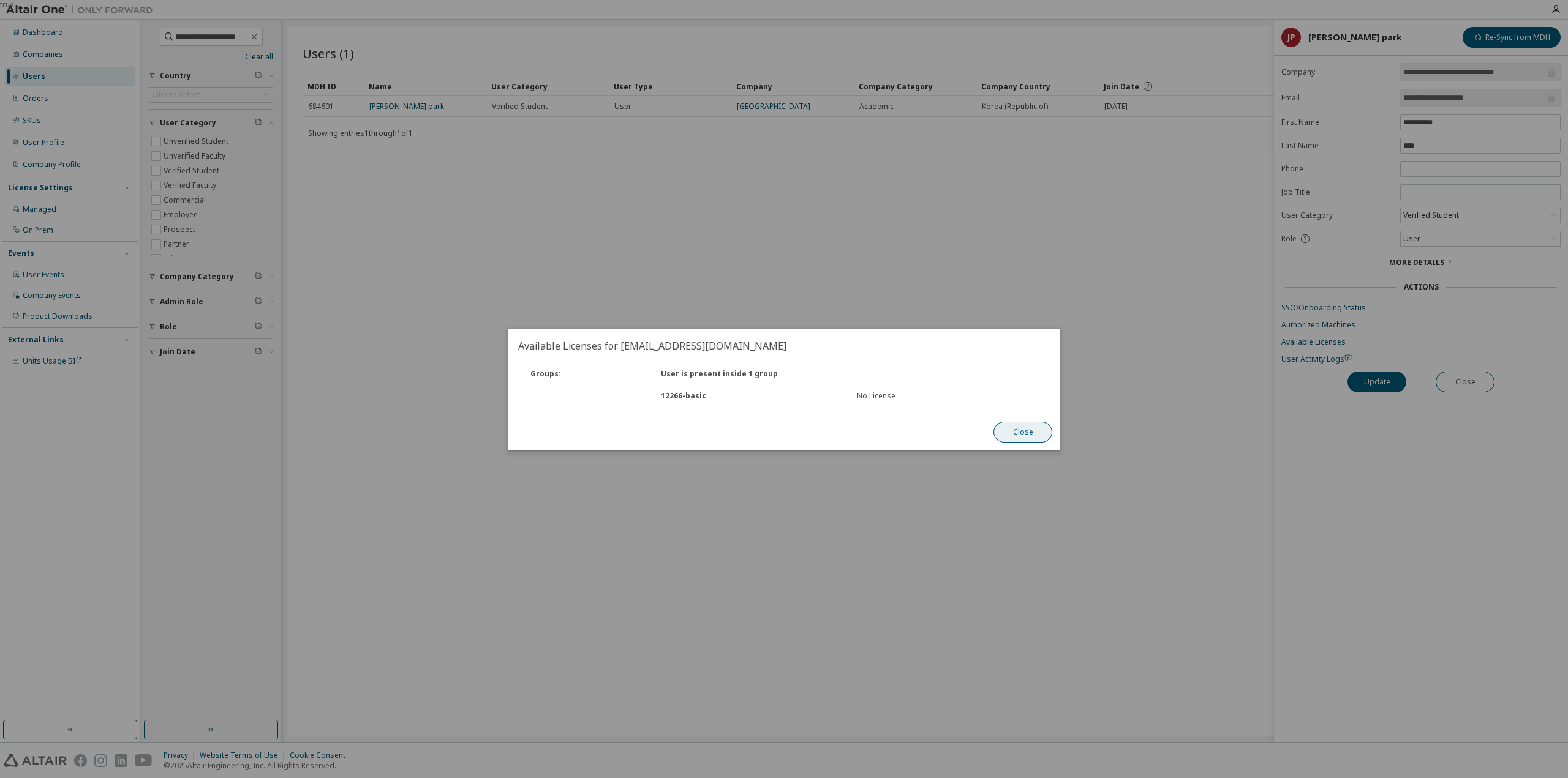
click at [1013, 436] on button "Close" at bounding box center [1022, 432] width 59 height 21
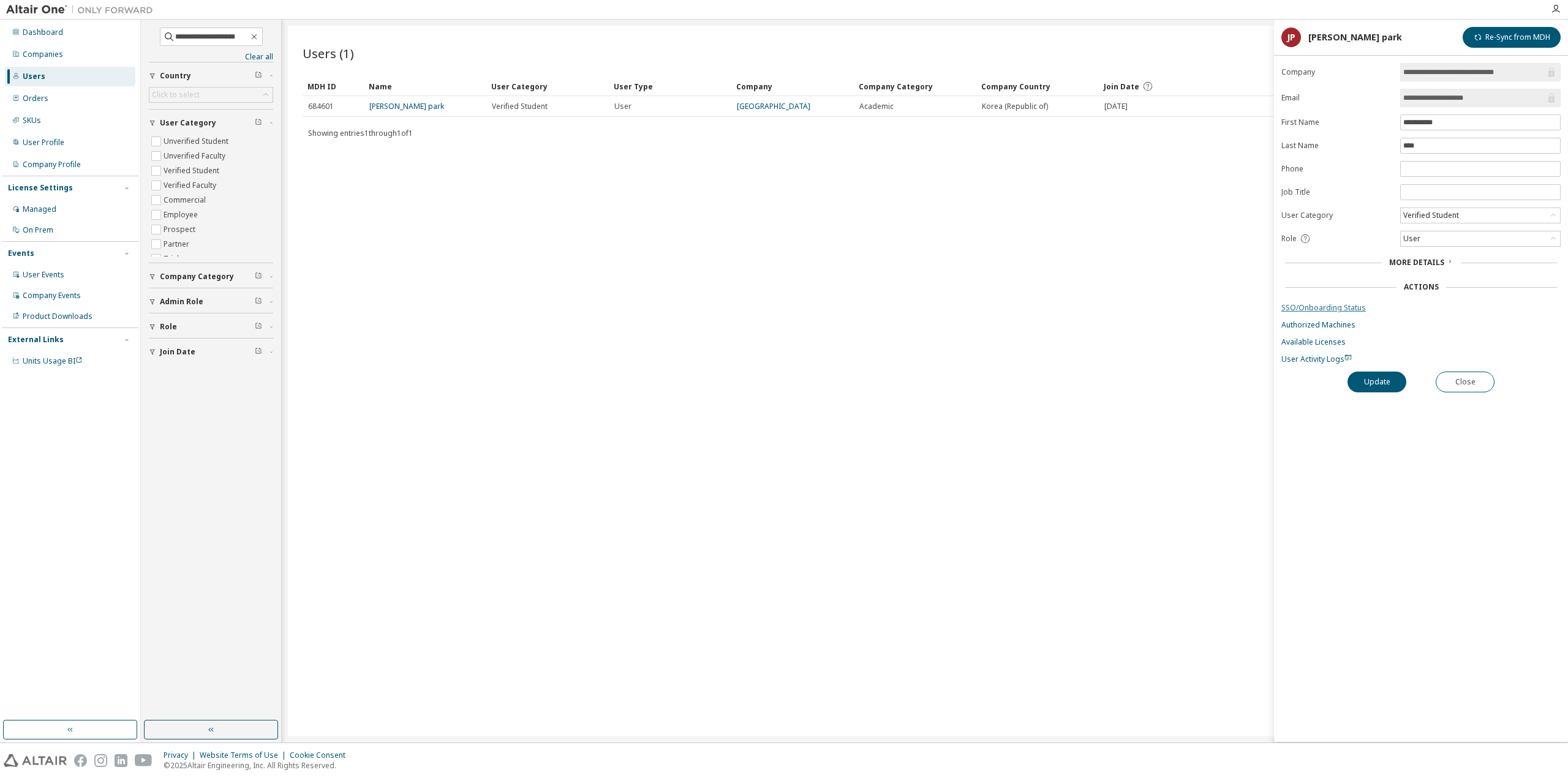
click at [1329, 303] on link "SSO/Onboarding Status" at bounding box center [1420, 308] width 279 height 10
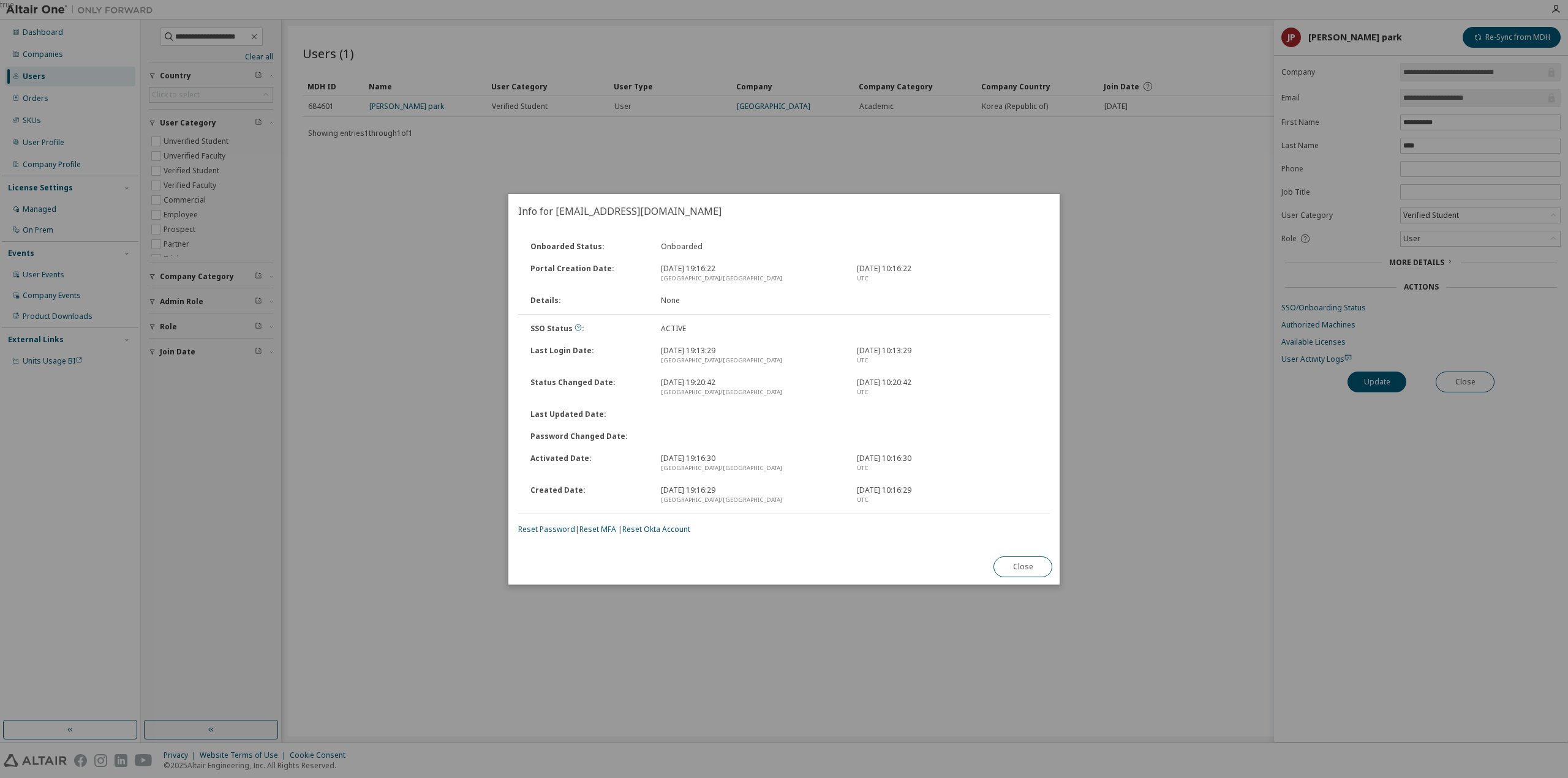
click at [1135, 180] on div "true" at bounding box center [784, 389] width 1568 height 778
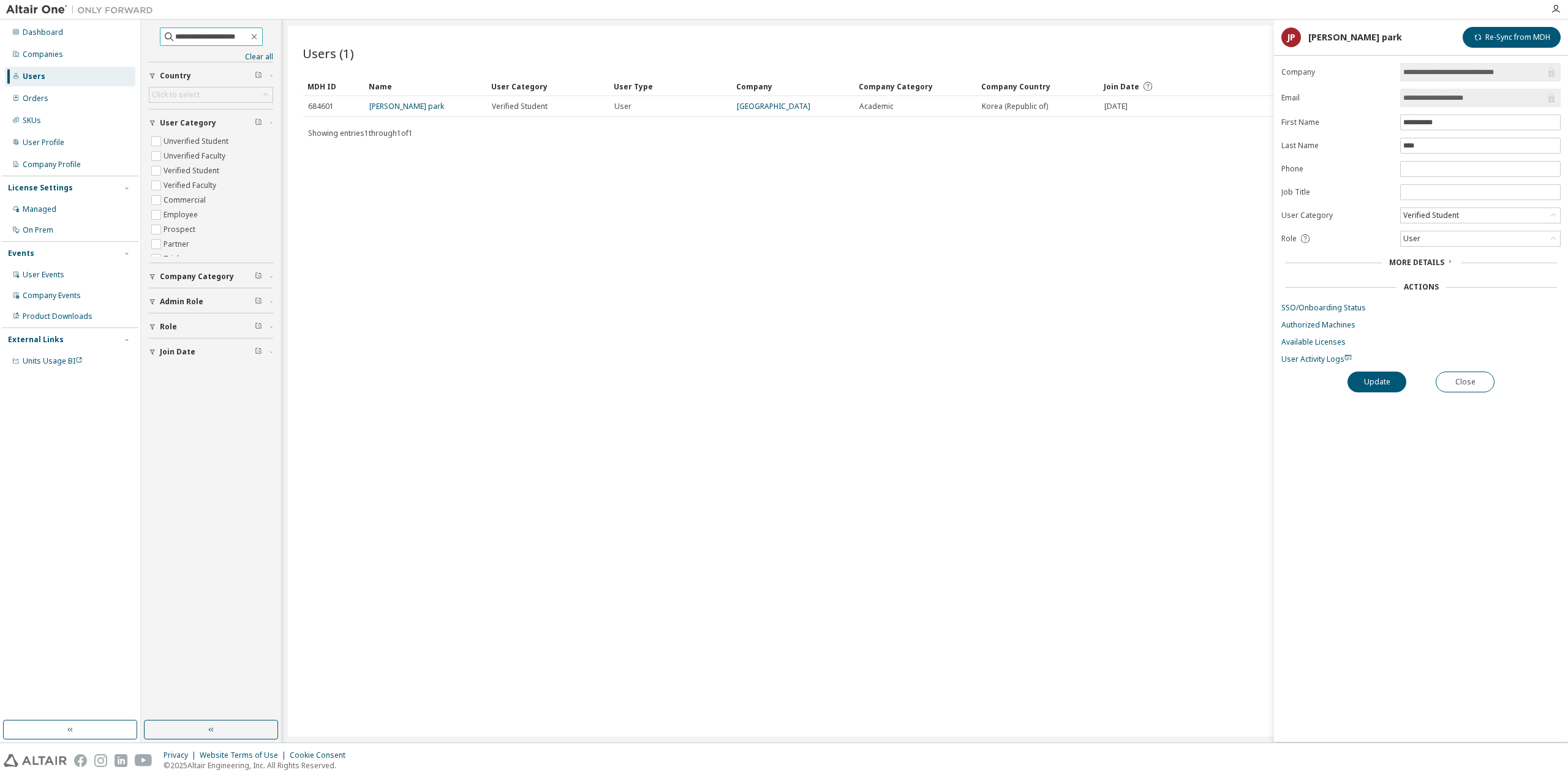
click at [218, 38] on input "**********" at bounding box center [212, 37] width 73 height 12
paste input "*******"
type input "**********"
click at [761, 104] on link "Chungbuk National University" at bounding box center [774, 106] width 73 height 11
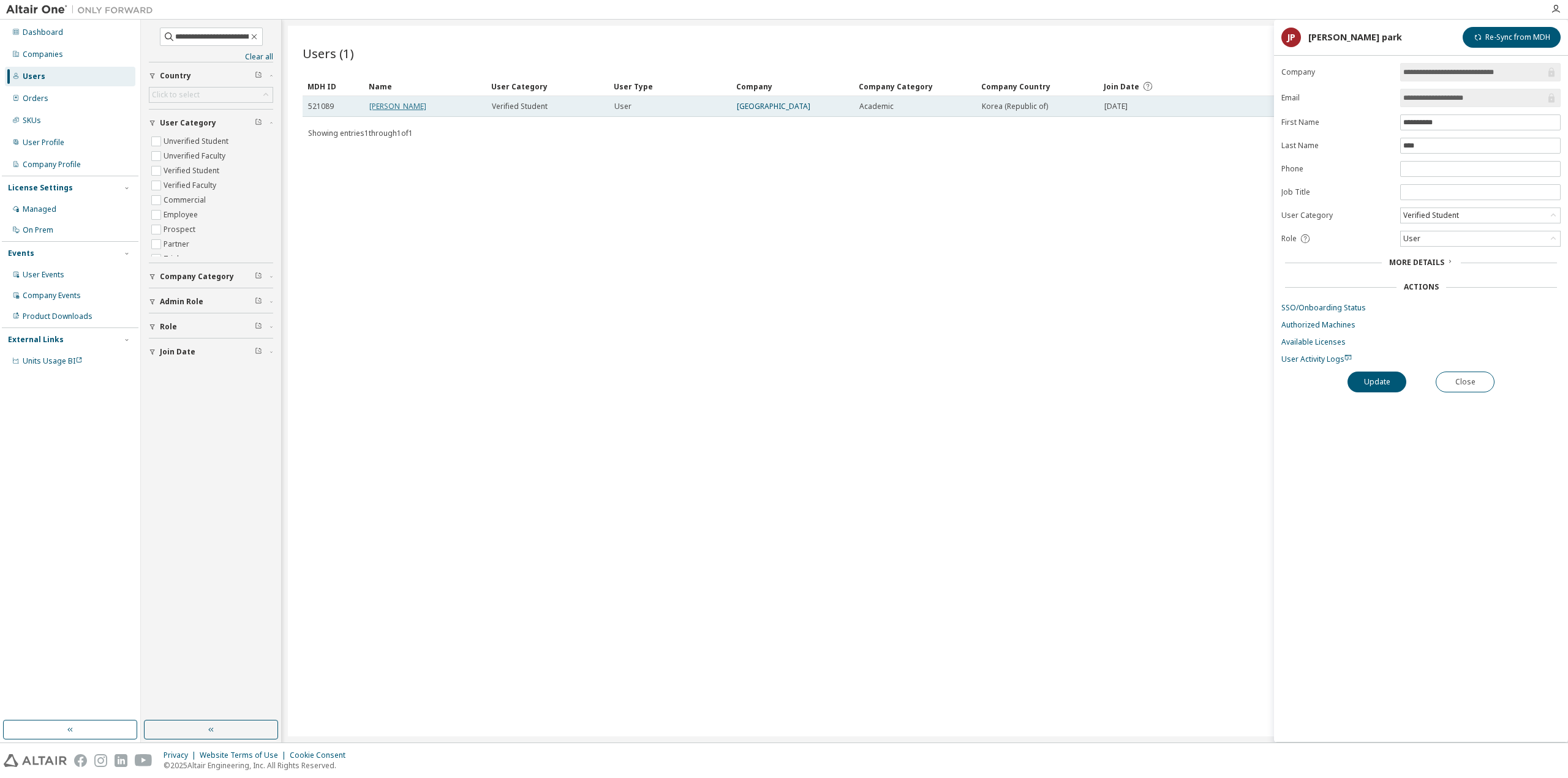
drag, startPoint x: 276, startPoint y: 8, endPoint x: 392, endPoint y: 102, distance: 149.3
click at [392, 102] on link "JeongGeun Cho" at bounding box center [398, 106] width 57 height 11
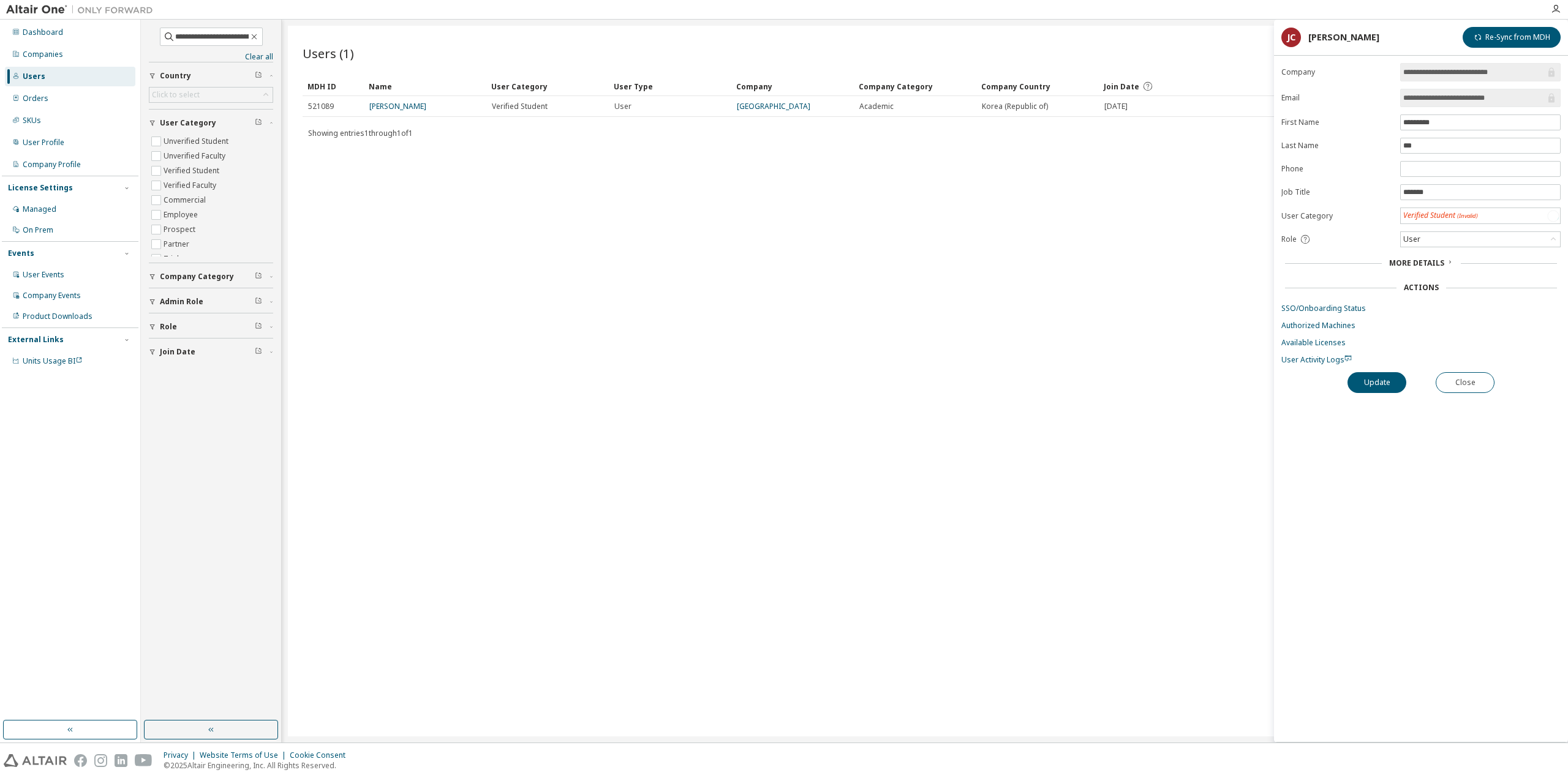
click at [392, 102] on link "JeongGeun Cho" at bounding box center [398, 106] width 57 height 11
click at [399, 107] on link "JeongGeun Cho" at bounding box center [398, 106] width 57 height 11
click at [1483, 378] on button "Close" at bounding box center [1465, 381] width 59 height 21
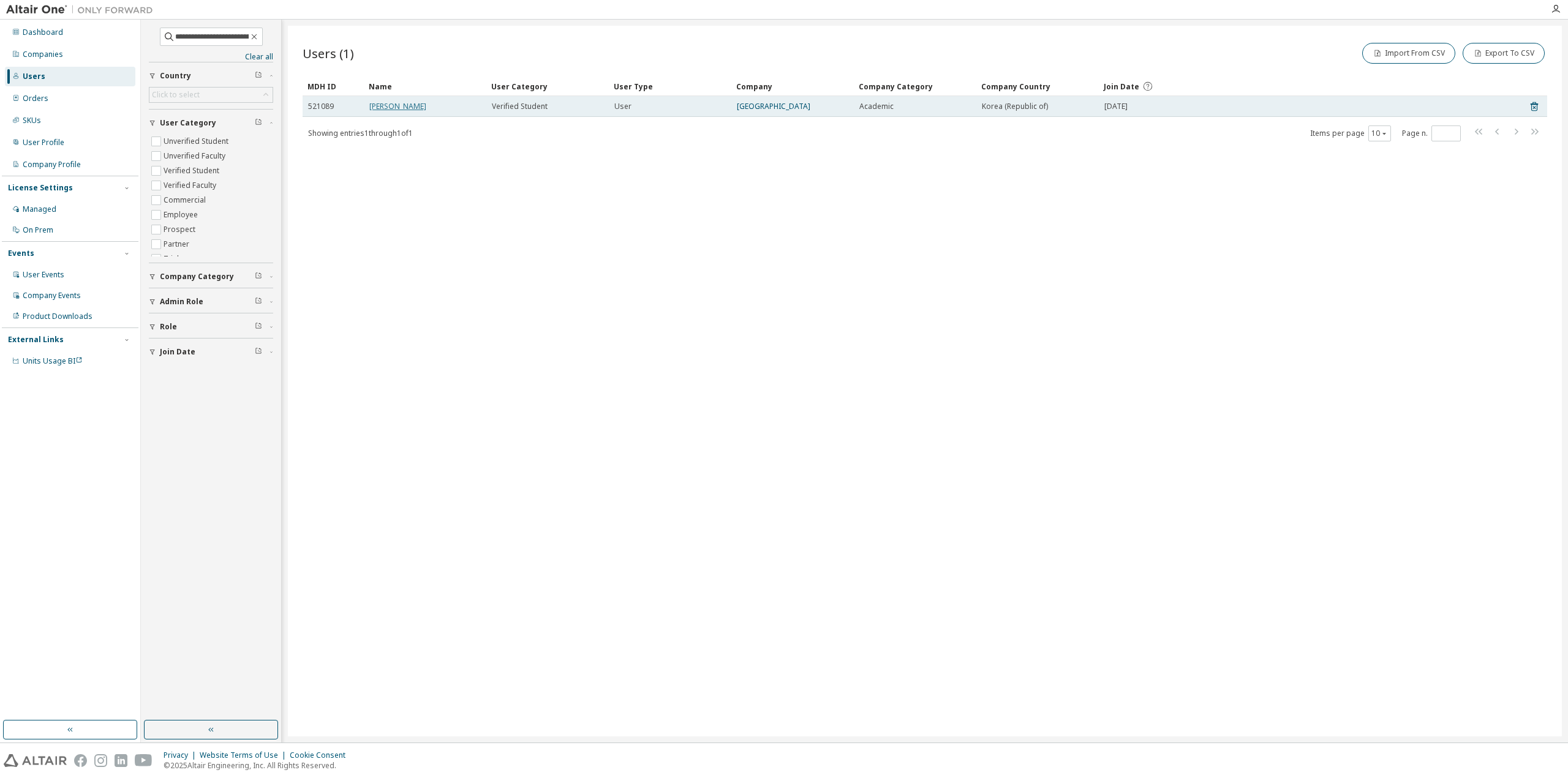
click at [413, 105] on link "JeongGeun Cho" at bounding box center [398, 106] width 57 height 11
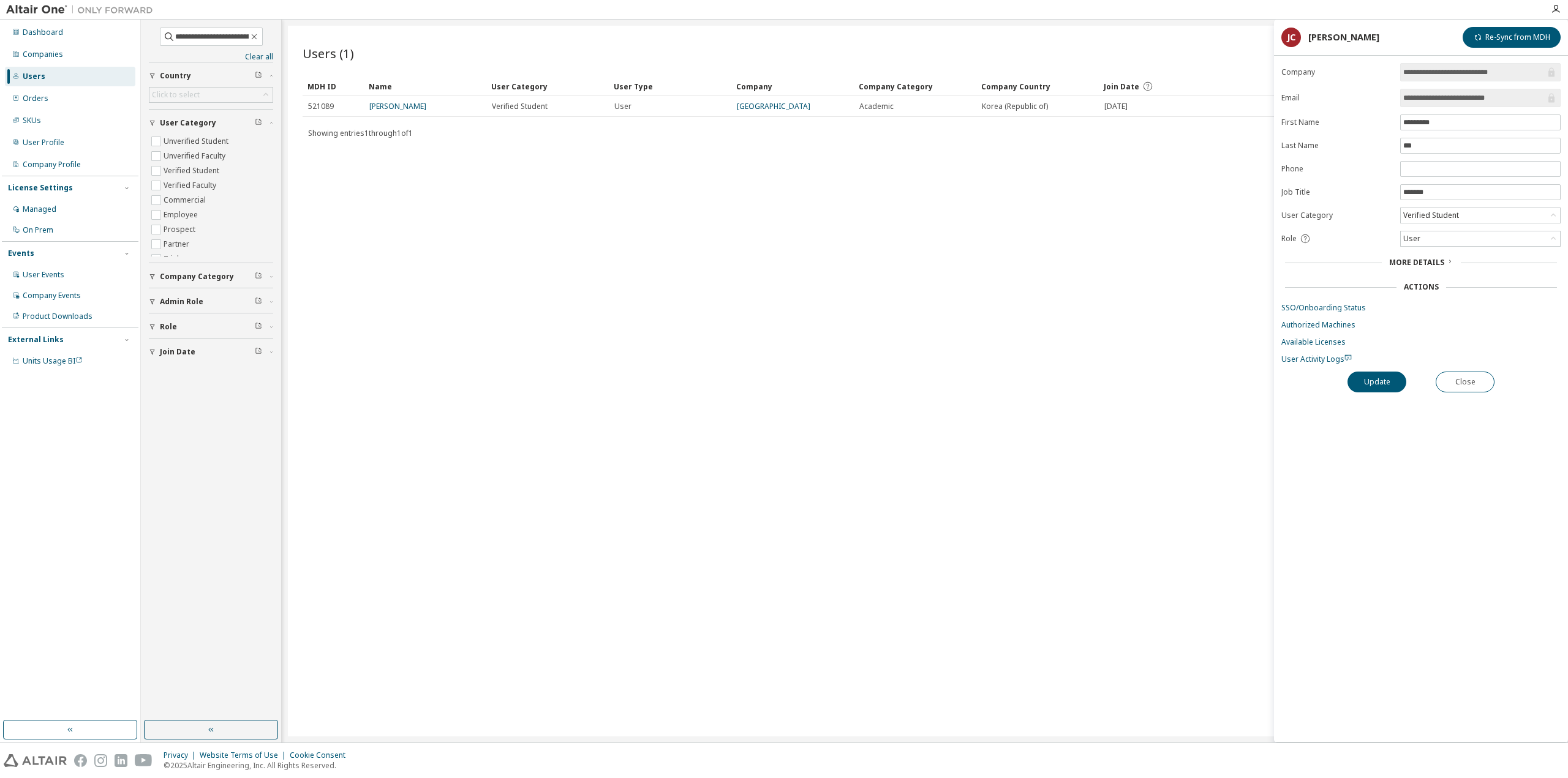
click at [1326, 311] on form "**********" at bounding box center [1420, 214] width 279 height 301
click at [1325, 310] on form "**********" at bounding box center [1420, 214] width 279 height 301
click at [1323, 303] on link "SSO/Onboarding Status" at bounding box center [1420, 308] width 279 height 10
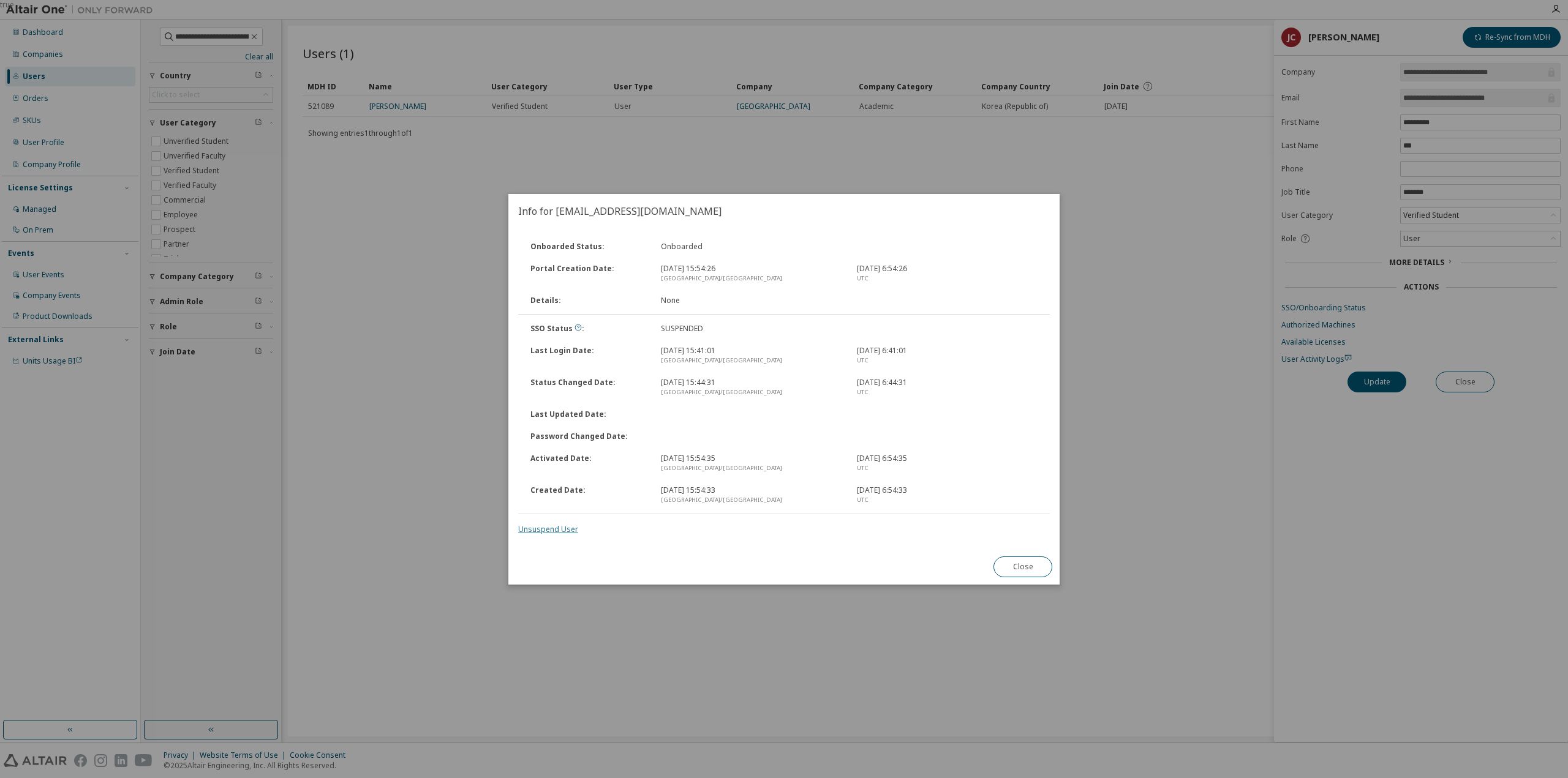
click at [560, 529] on link "Unsuspend User" at bounding box center [548, 530] width 60 height 11
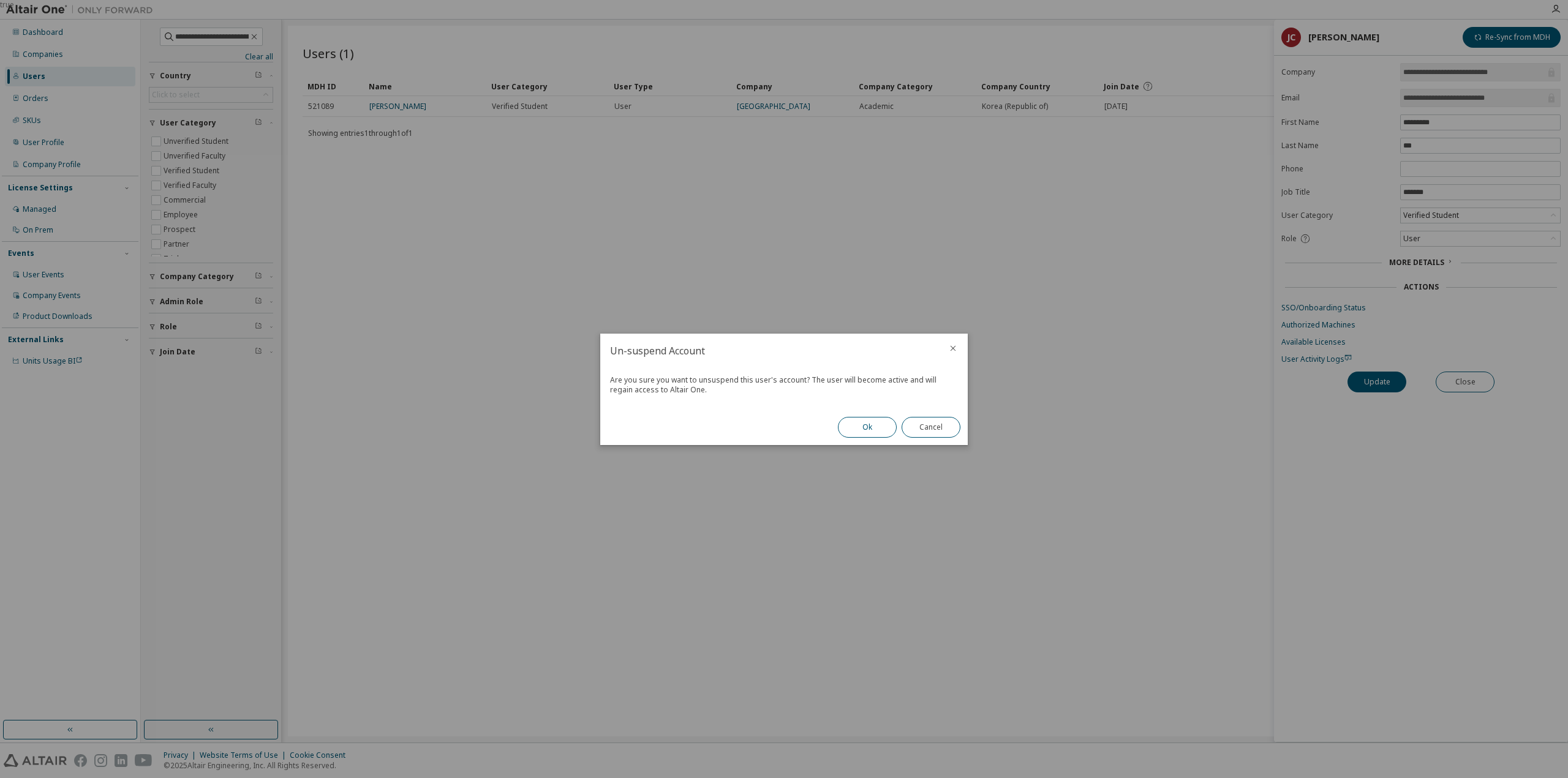
click at [878, 433] on button "Ok" at bounding box center [867, 427] width 59 height 21
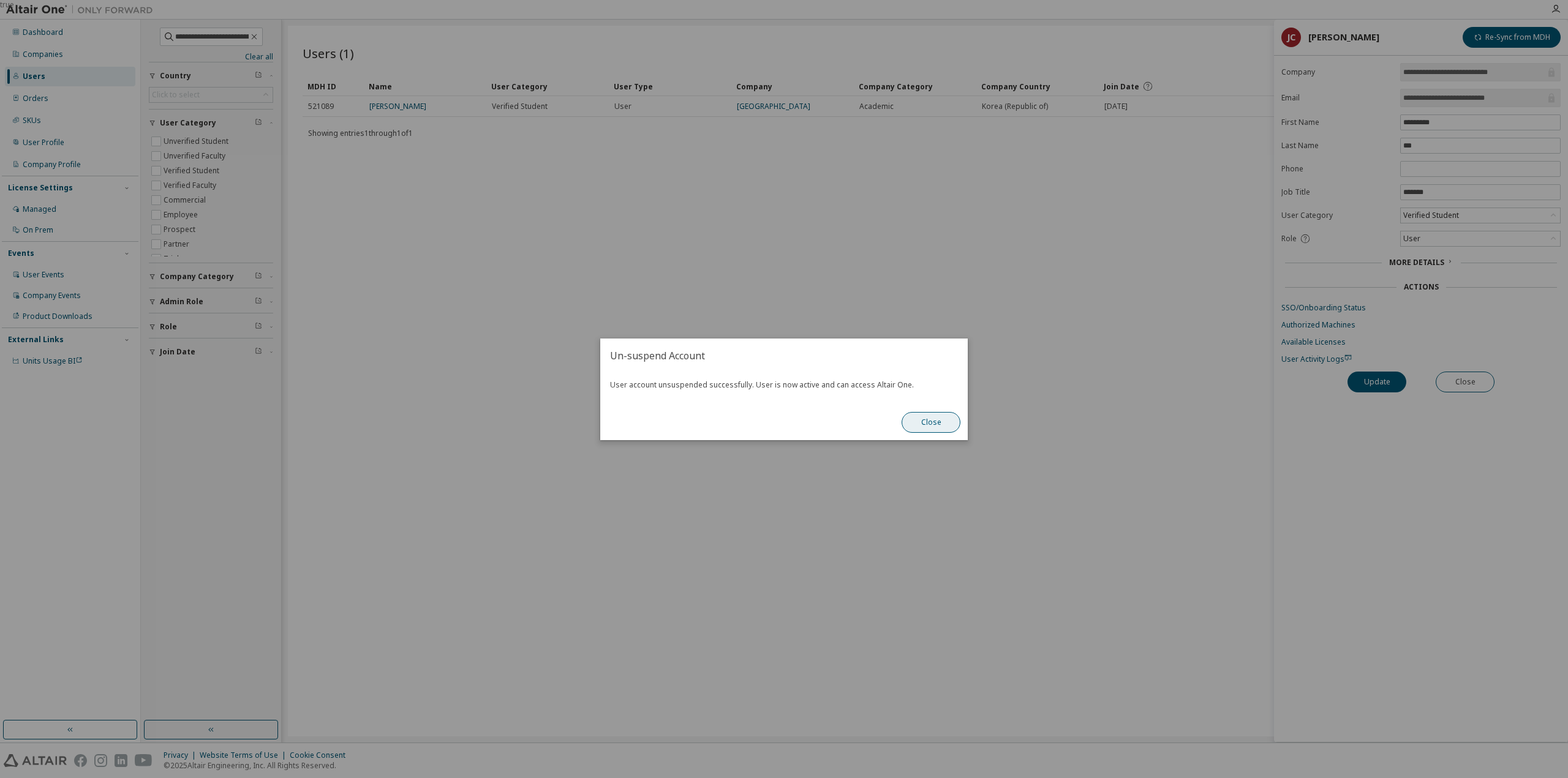
click at [947, 420] on button "Close" at bounding box center [930, 422] width 59 height 21
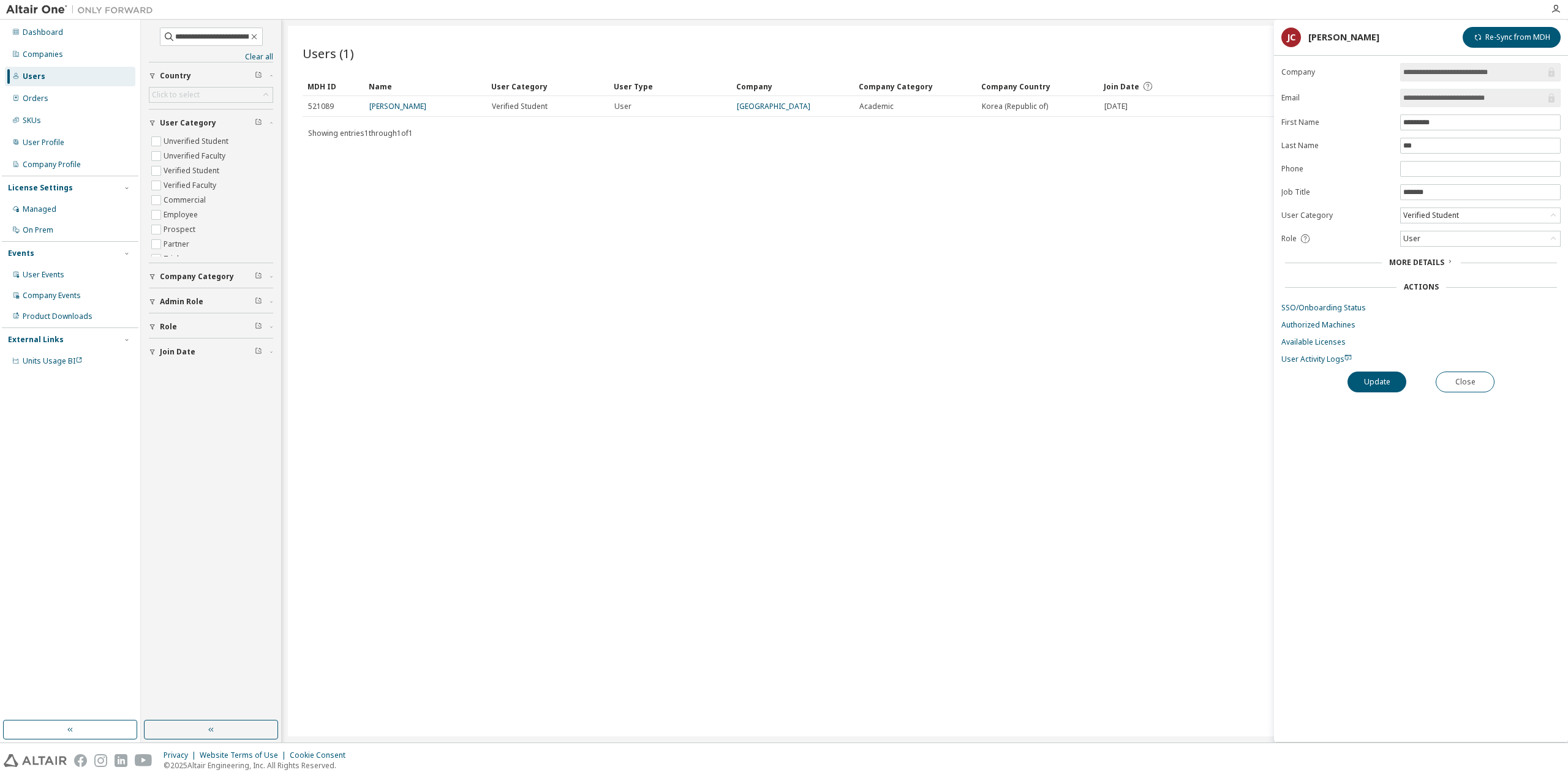
click at [1345, 310] on form "**********" at bounding box center [1420, 214] width 279 height 301
click at [1342, 303] on link "SSO/Onboarding Status" at bounding box center [1420, 308] width 279 height 10
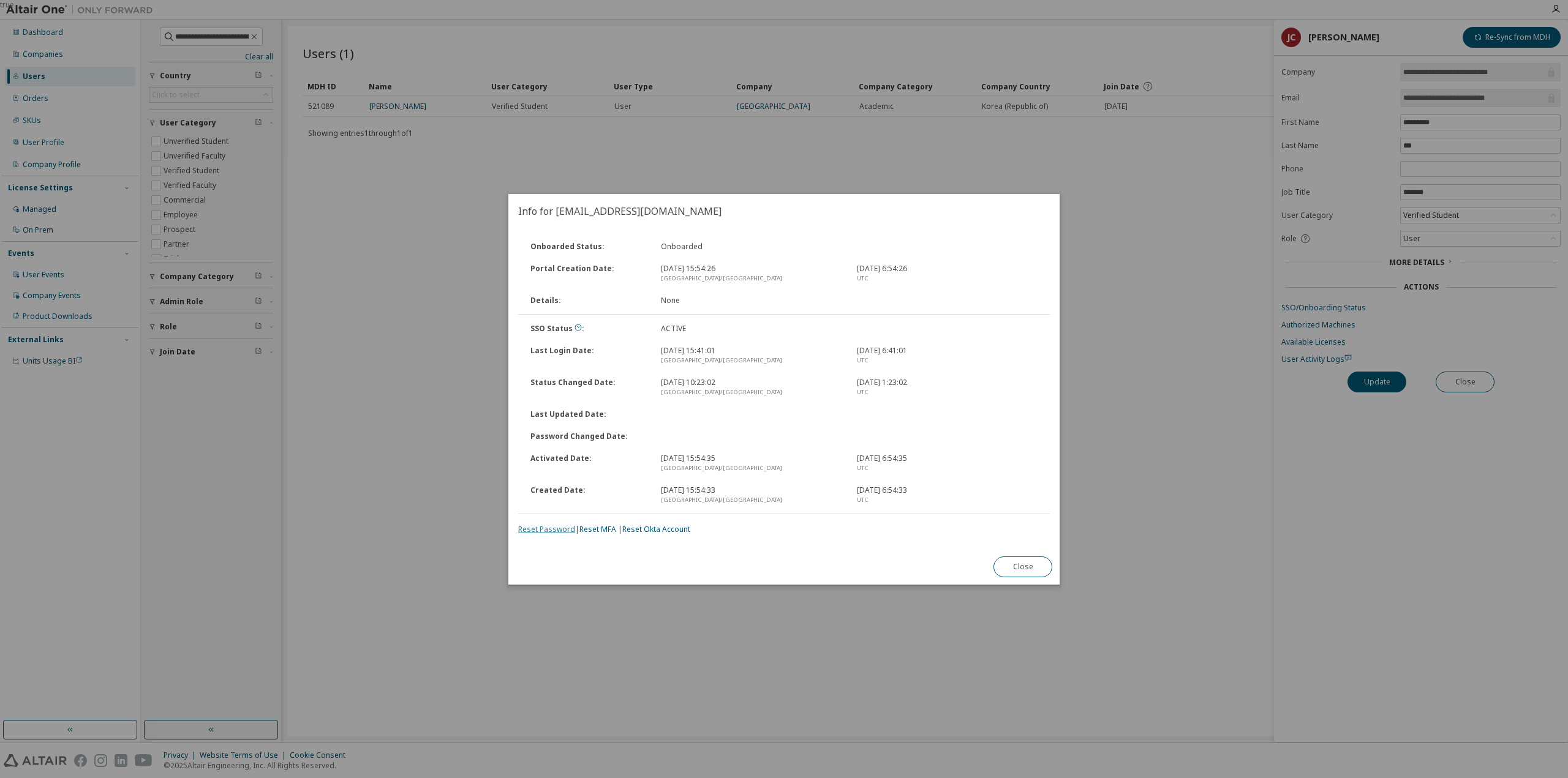
click at [562, 530] on link "Reset Password" at bounding box center [547, 530] width 57 height 11
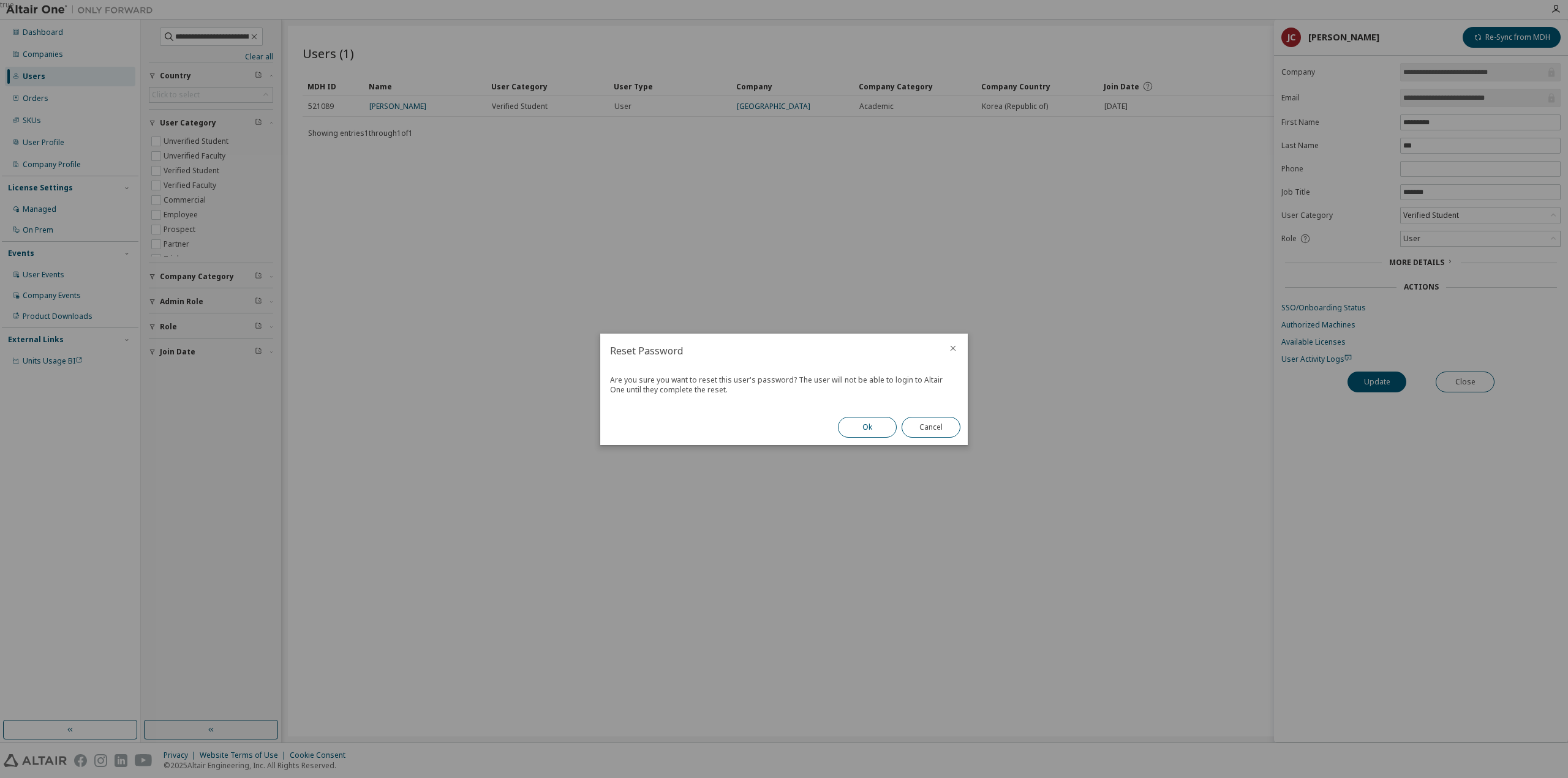
click at [864, 423] on button "Ok" at bounding box center [867, 427] width 59 height 21
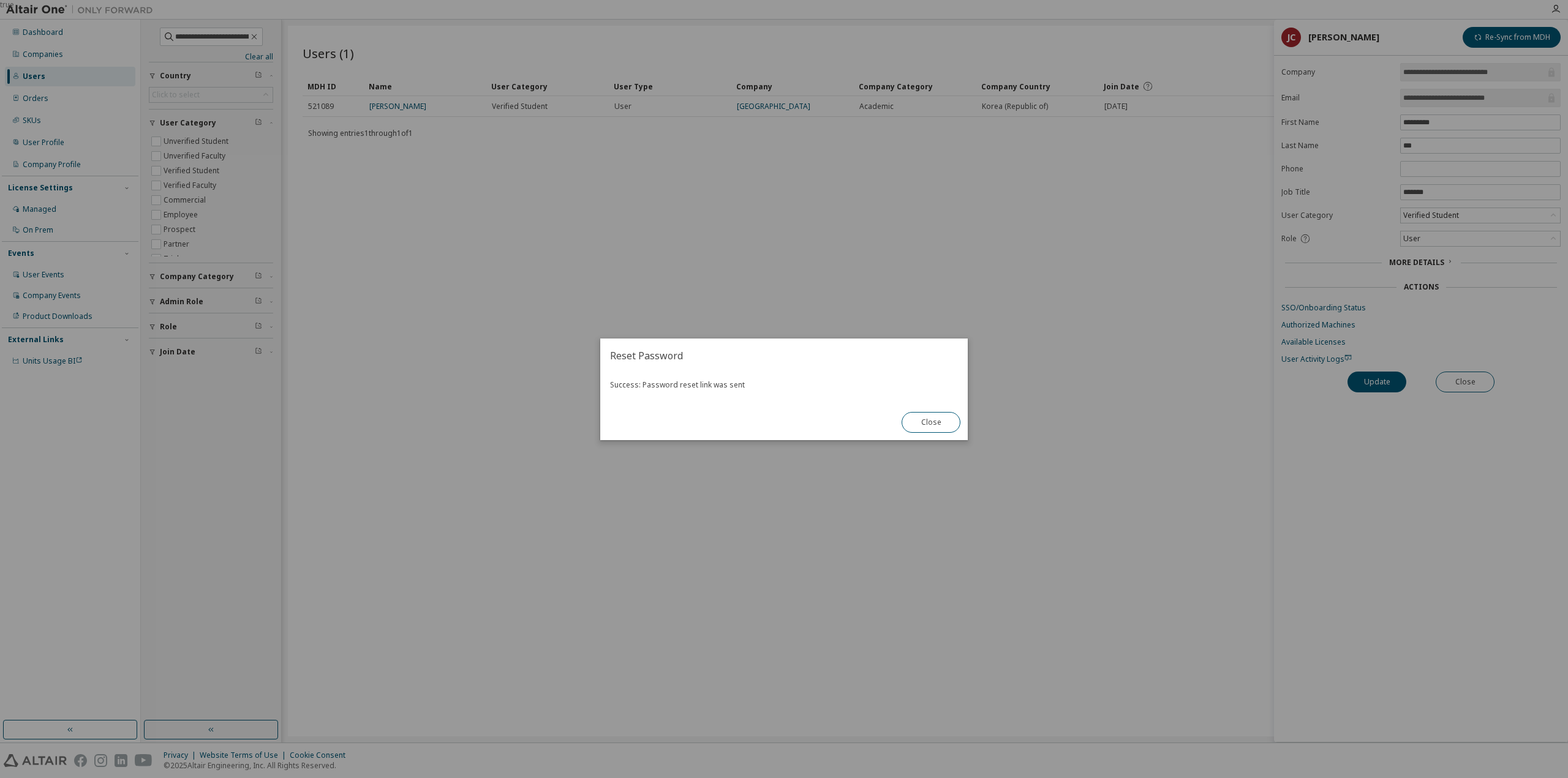
click at [932, 441] on div "true" at bounding box center [784, 389] width 1568 height 778
click at [931, 433] on div "Close" at bounding box center [931, 423] width 73 height 35
click at [948, 413] on button "Close" at bounding box center [930, 422] width 59 height 21
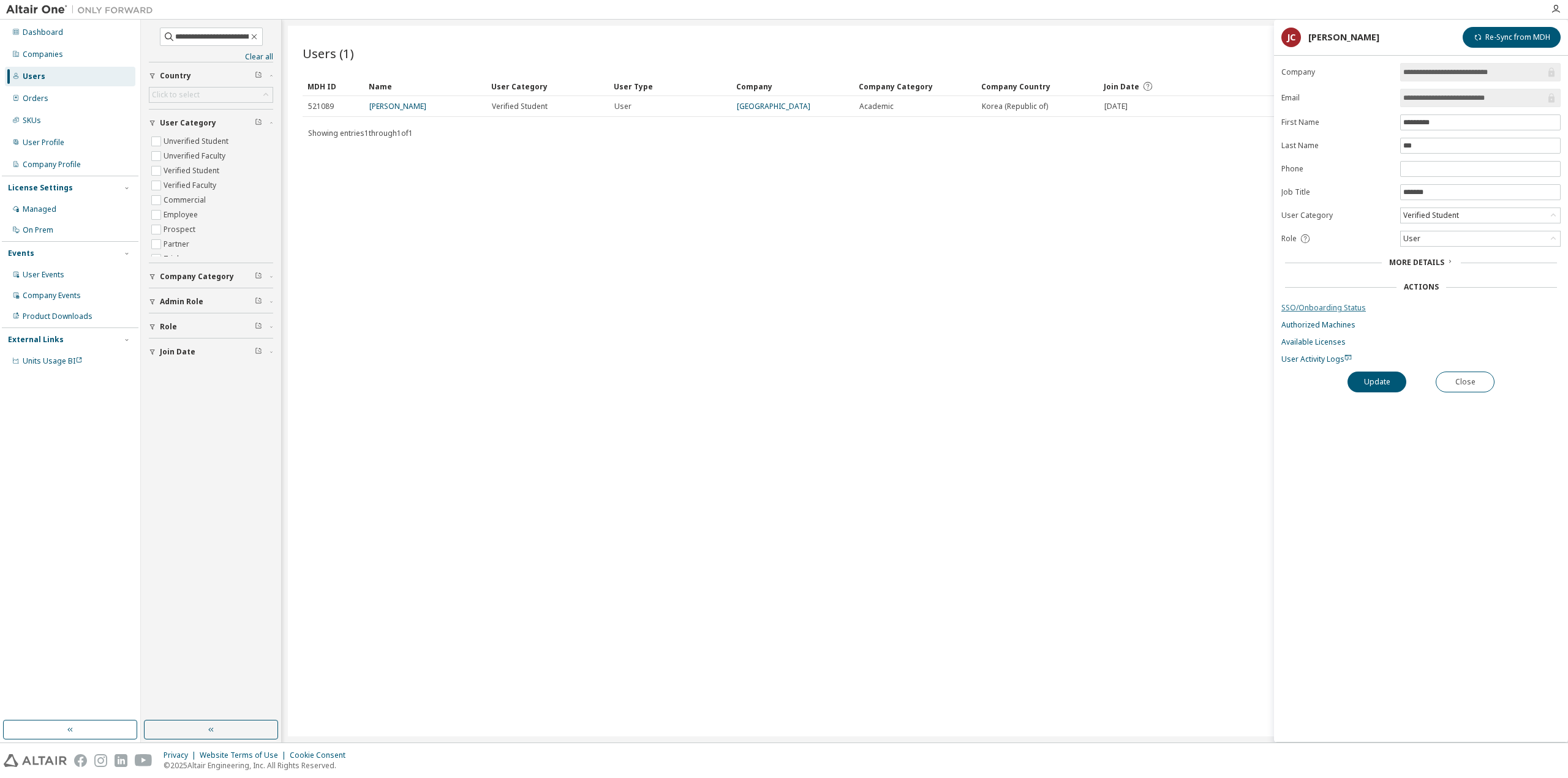
click at [1322, 306] on link "SSO/Onboarding Status" at bounding box center [1420, 308] width 279 height 10
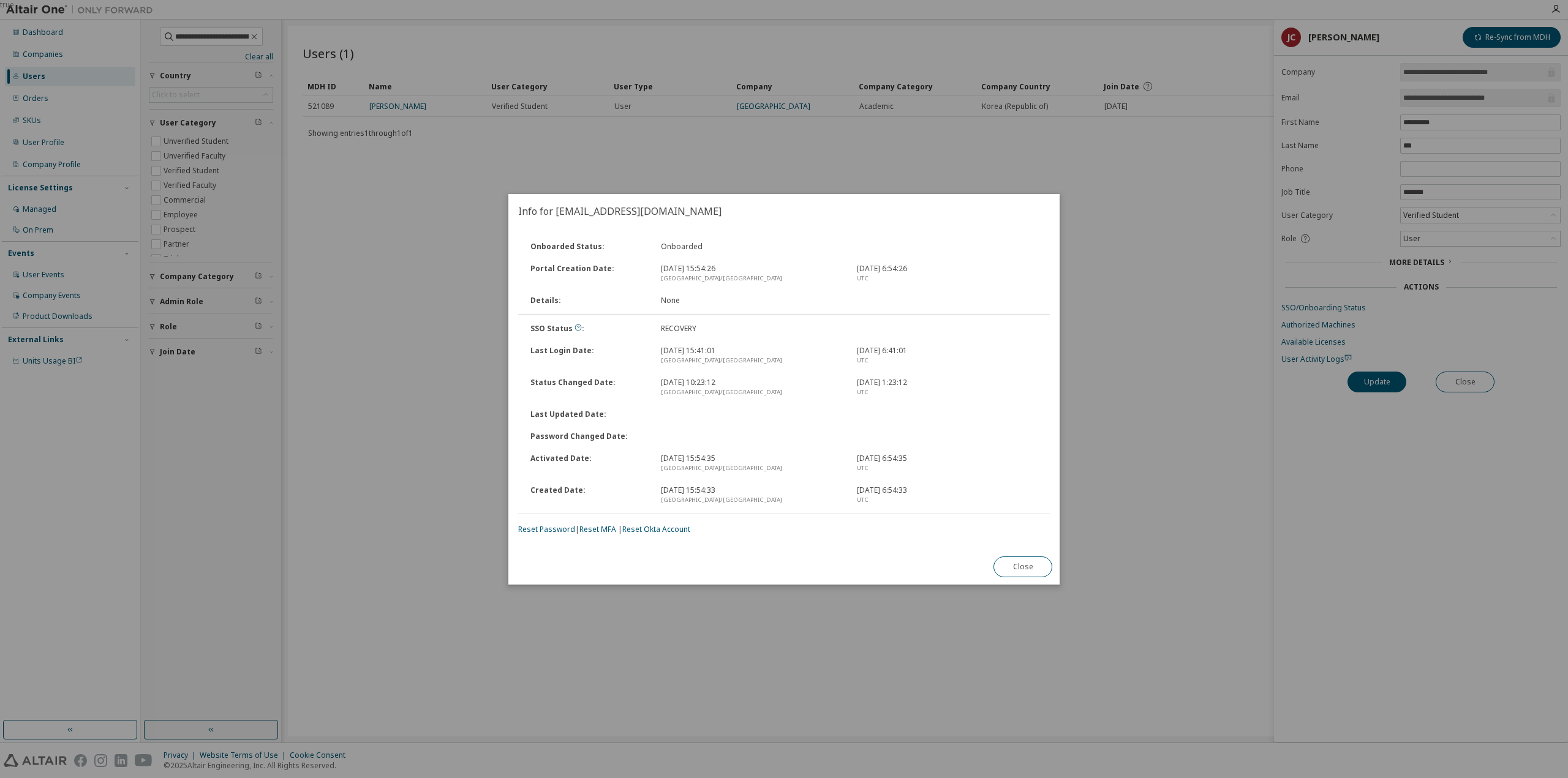
click at [644, 184] on div "true" at bounding box center [784, 389] width 1568 height 778
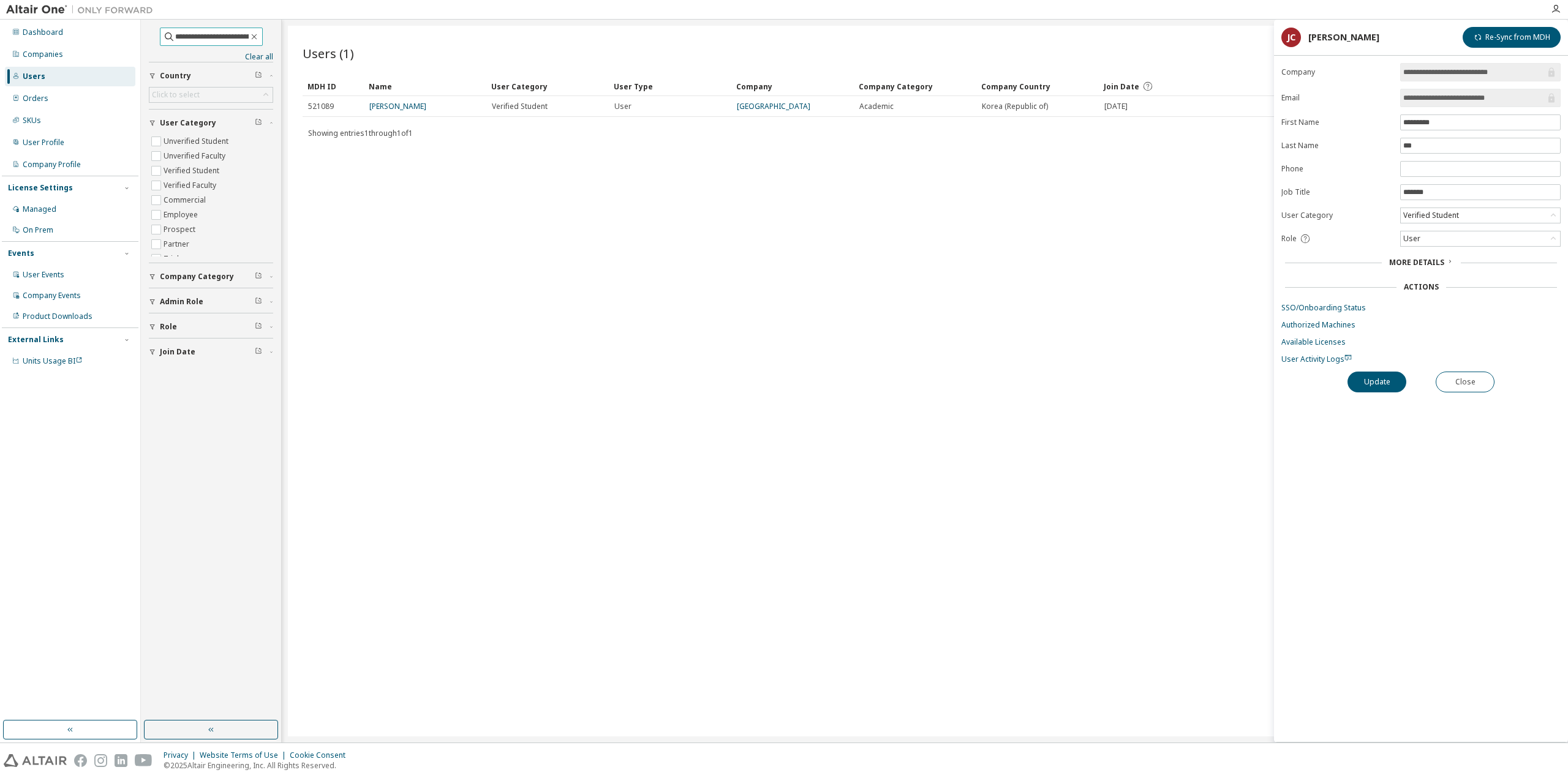
click at [232, 34] on input "**********" at bounding box center [212, 37] width 73 height 12
paste input "text"
click at [404, 113] on td "minchan kwon" at bounding box center [425, 106] width 122 height 21
click at [405, 105] on link "minchan kwon" at bounding box center [398, 106] width 57 height 11
click at [1328, 303] on link "SSO/Onboarding Status" at bounding box center [1420, 308] width 279 height 10
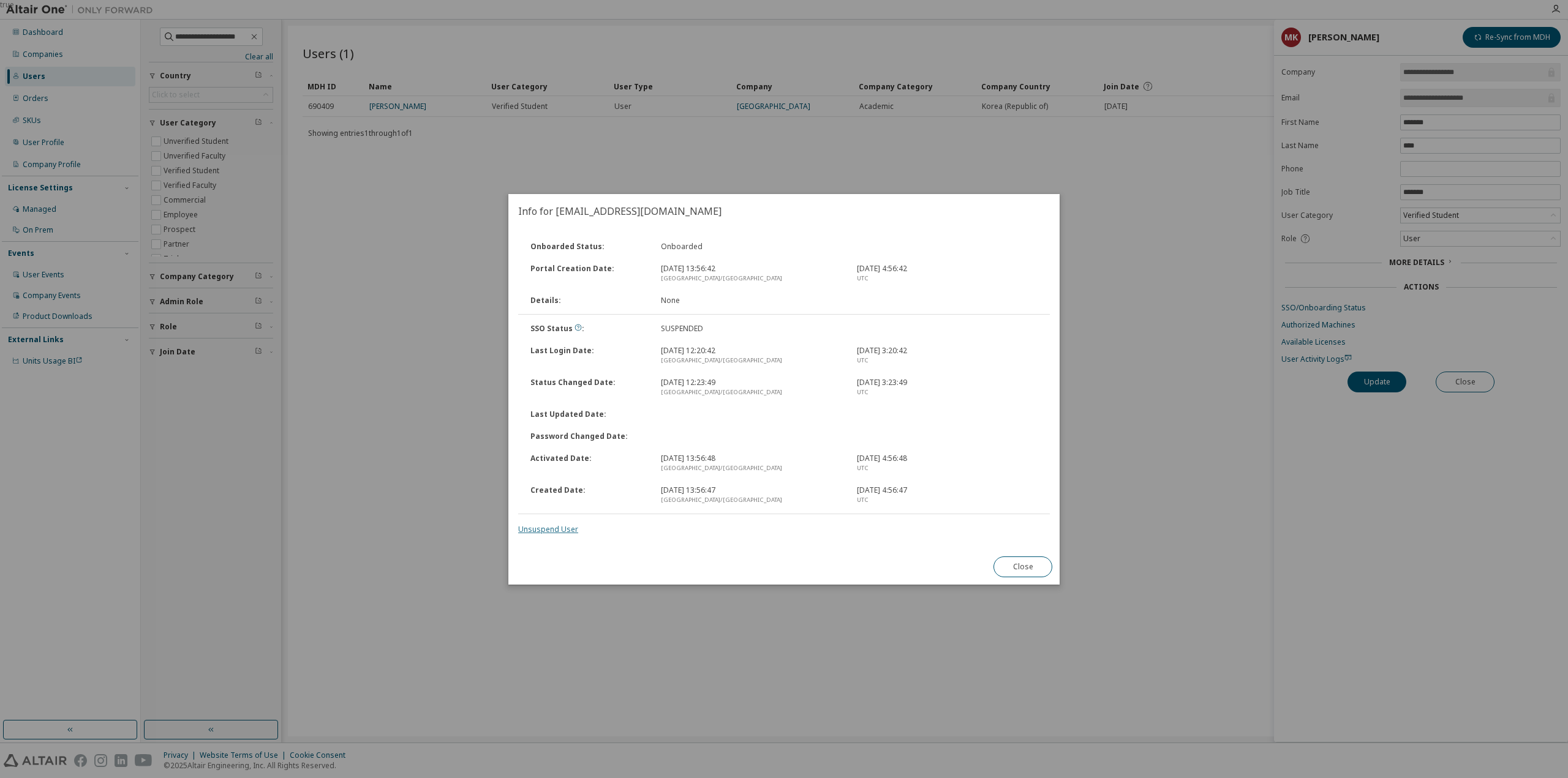
click at [547, 528] on link "Unsuspend User" at bounding box center [548, 530] width 60 height 11
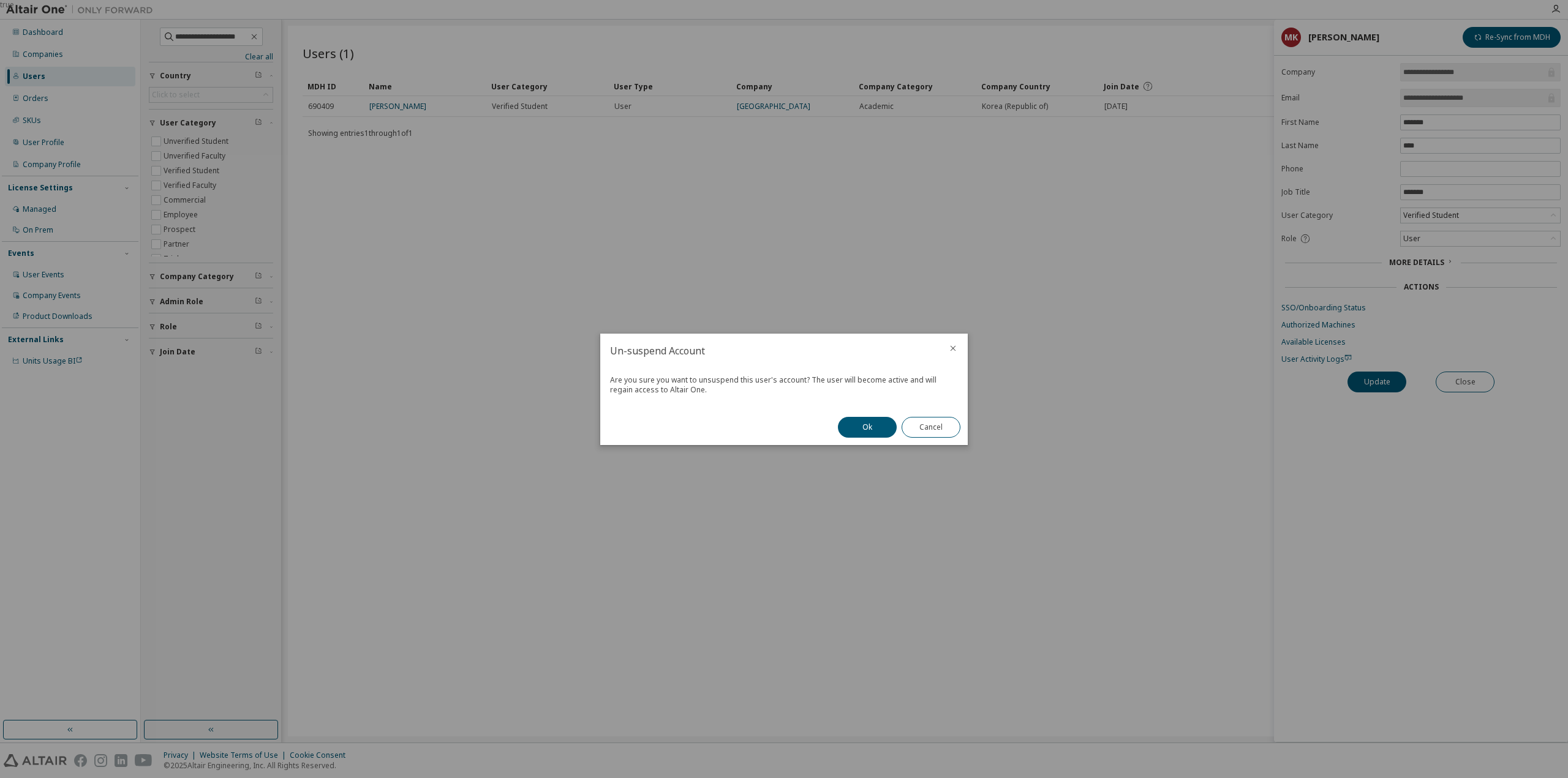
click at [848, 438] on div "Ok Cancel" at bounding box center [898, 427] width 137 height 35
click at [854, 425] on button "Ok" at bounding box center [867, 427] width 59 height 21
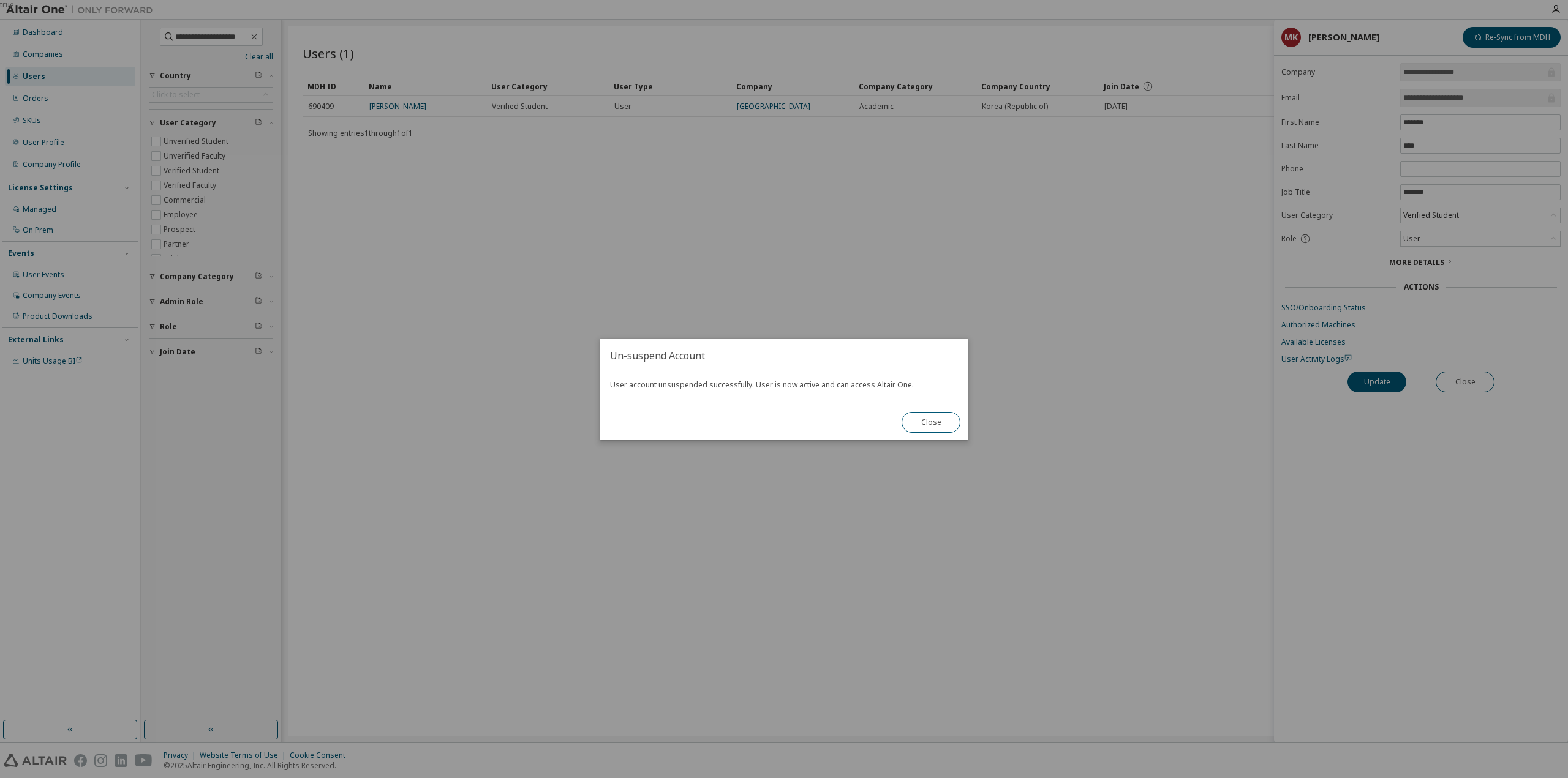
click at [919, 436] on div "Close" at bounding box center [931, 423] width 73 height 35
click at [913, 430] on button "Close" at bounding box center [930, 422] width 59 height 21
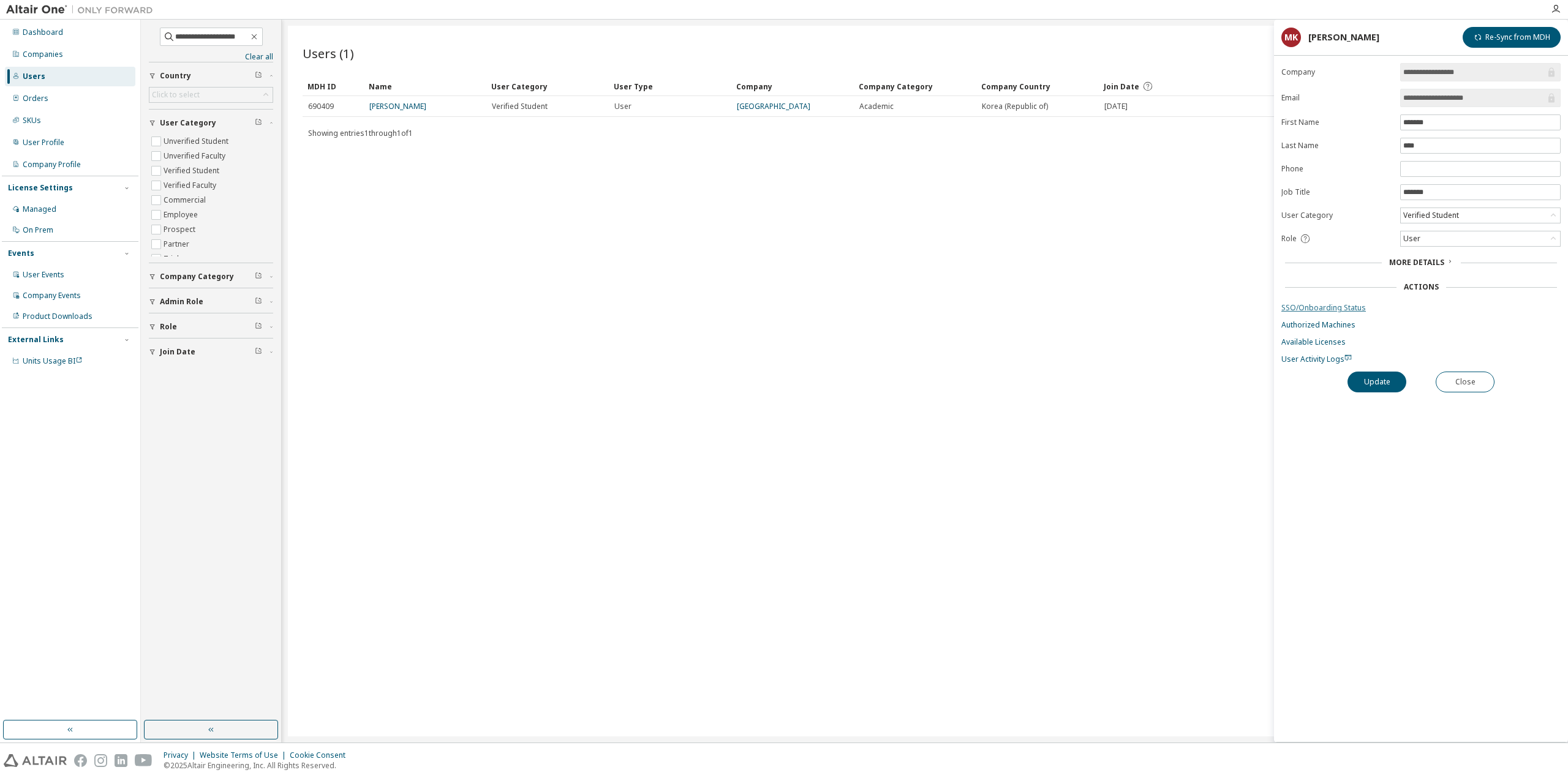
click at [1308, 308] on link "SSO/Onboarding Status" at bounding box center [1420, 308] width 279 height 10
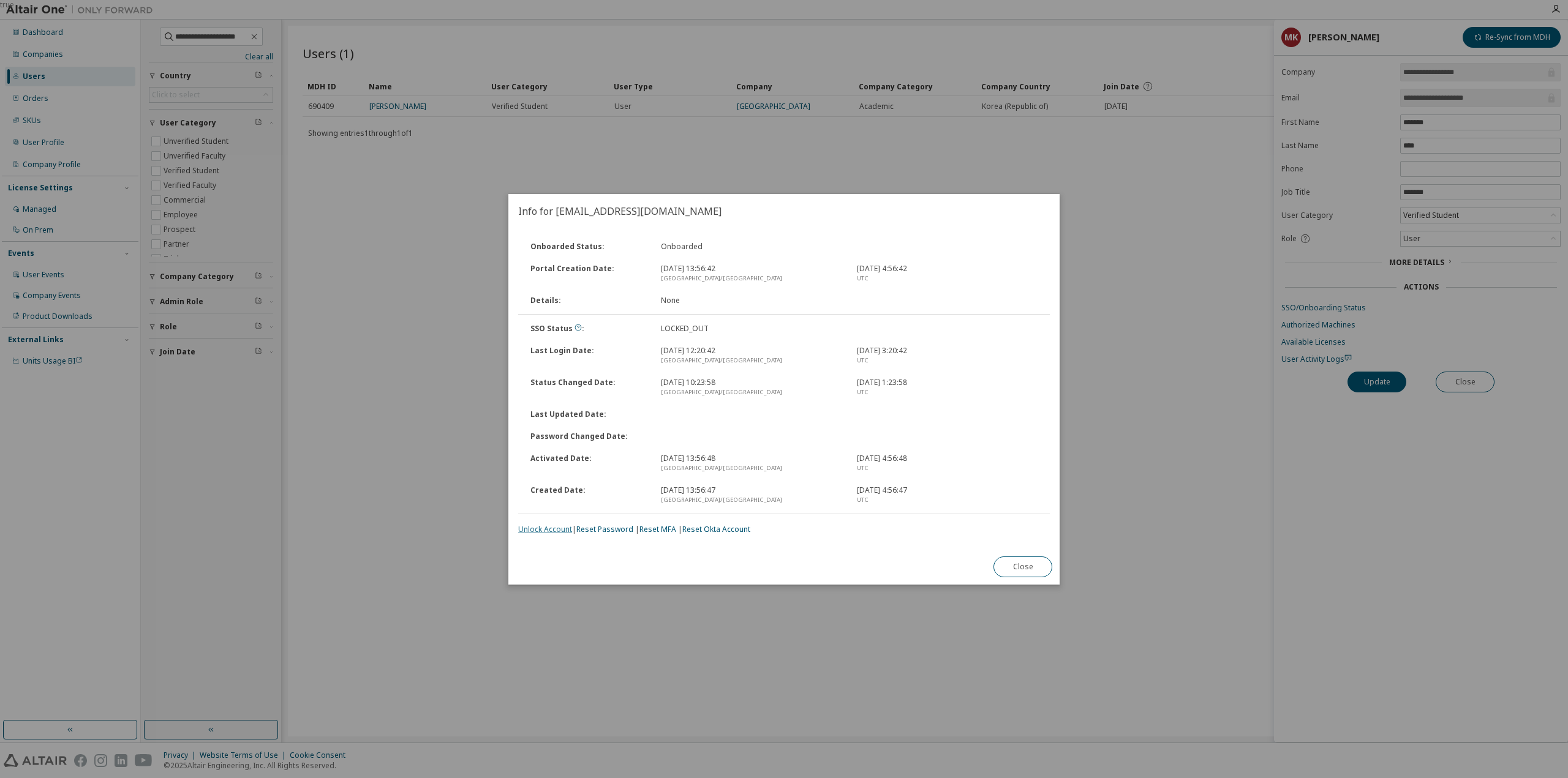
click at [553, 530] on link "Unlock Account" at bounding box center [545, 530] width 54 height 11
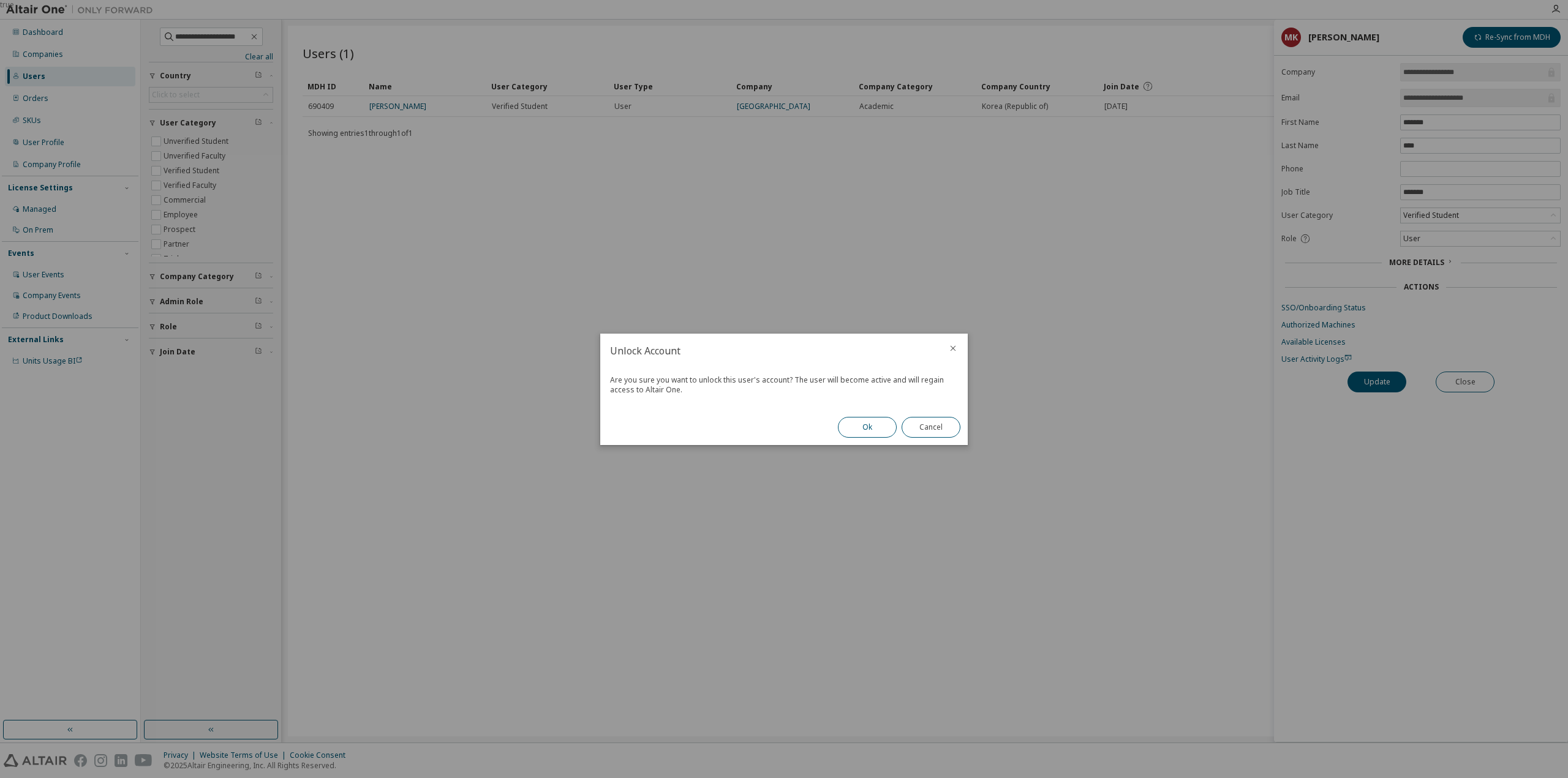
click at [868, 428] on button "Ok" at bounding box center [867, 427] width 59 height 21
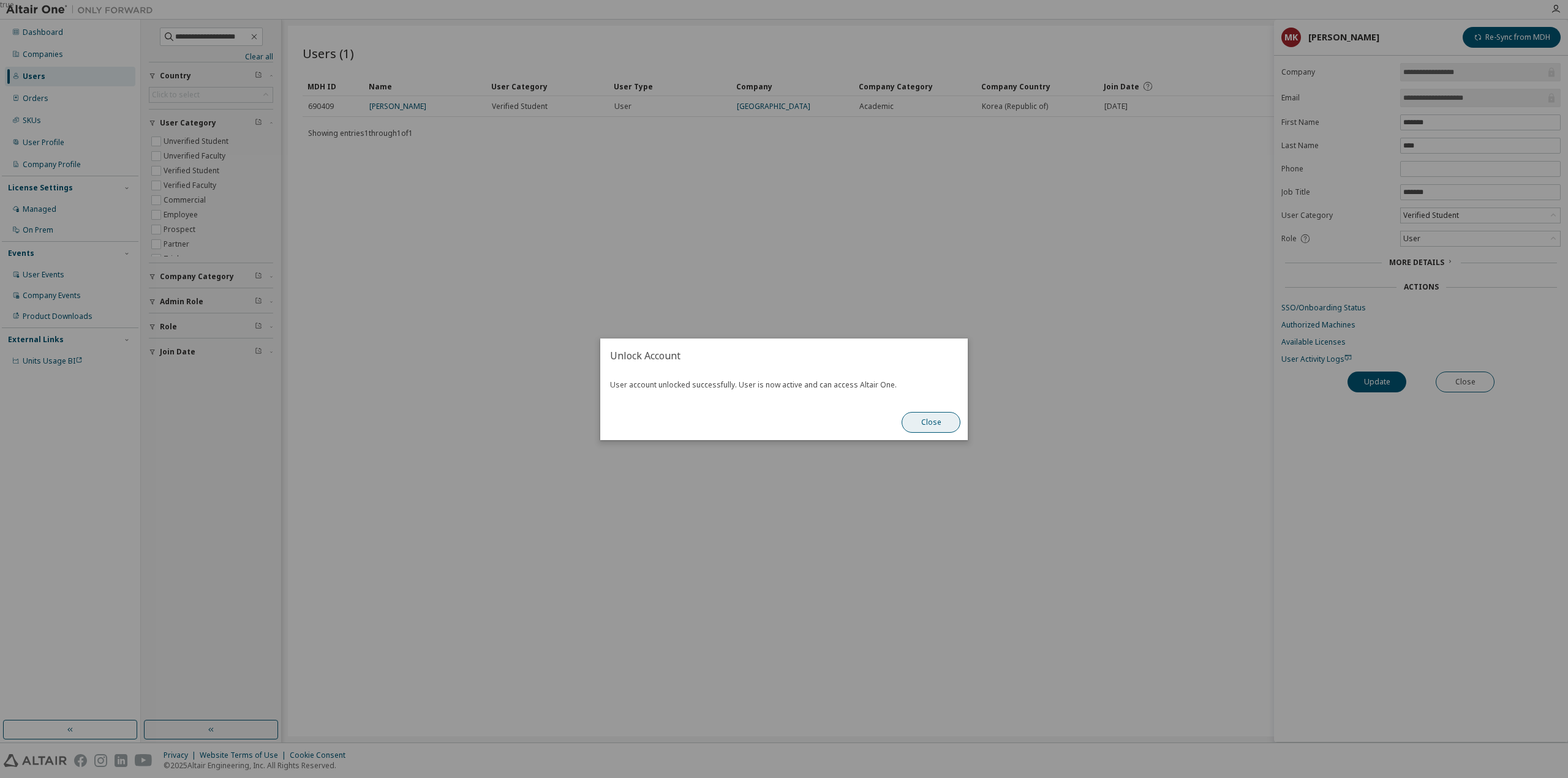
click at [945, 415] on button "Close" at bounding box center [930, 422] width 59 height 21
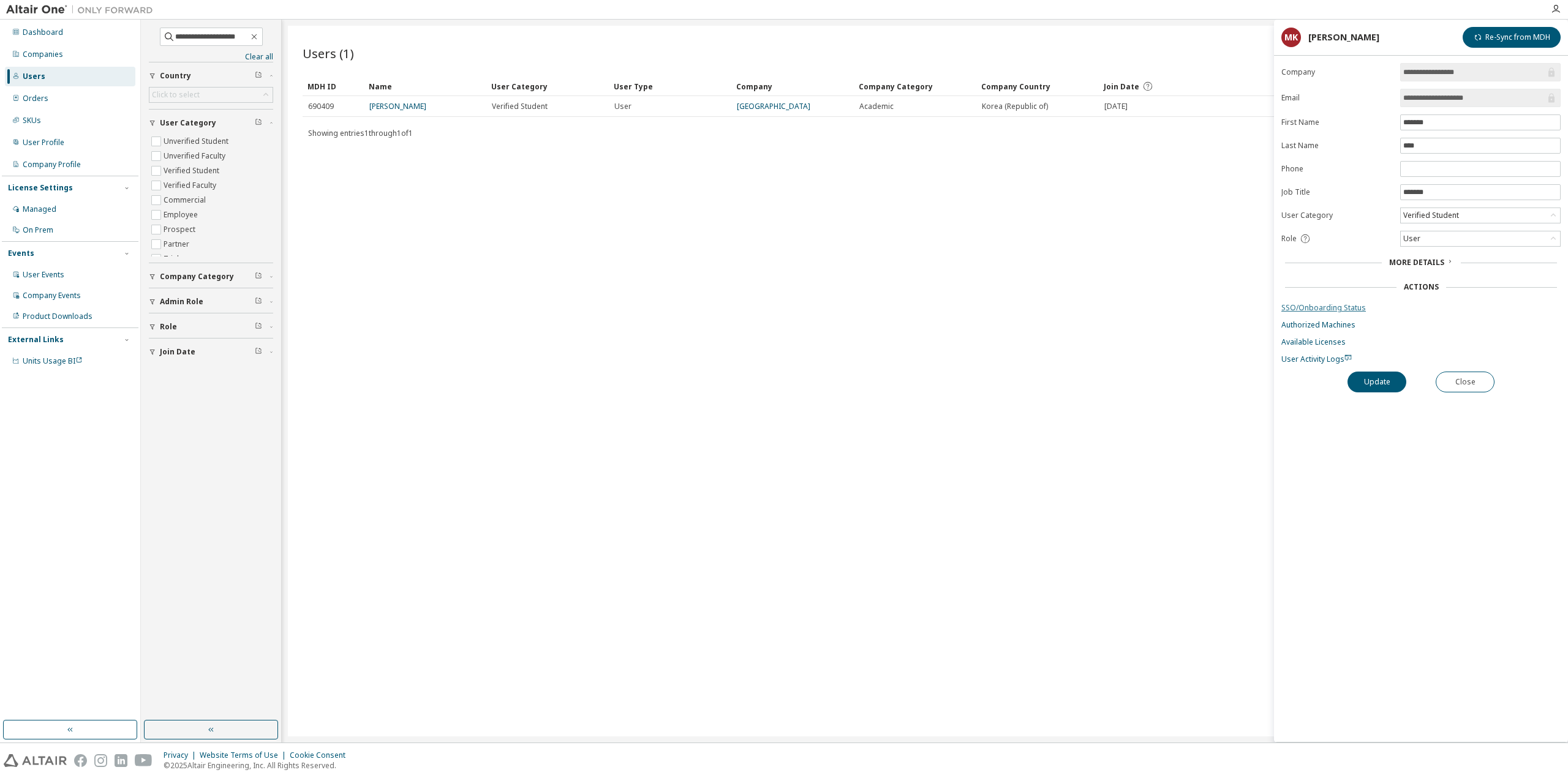
click at [1330, 306] on link "SSO/Onboarding Status" at bounding box center [1420, 308] width 279 height 10
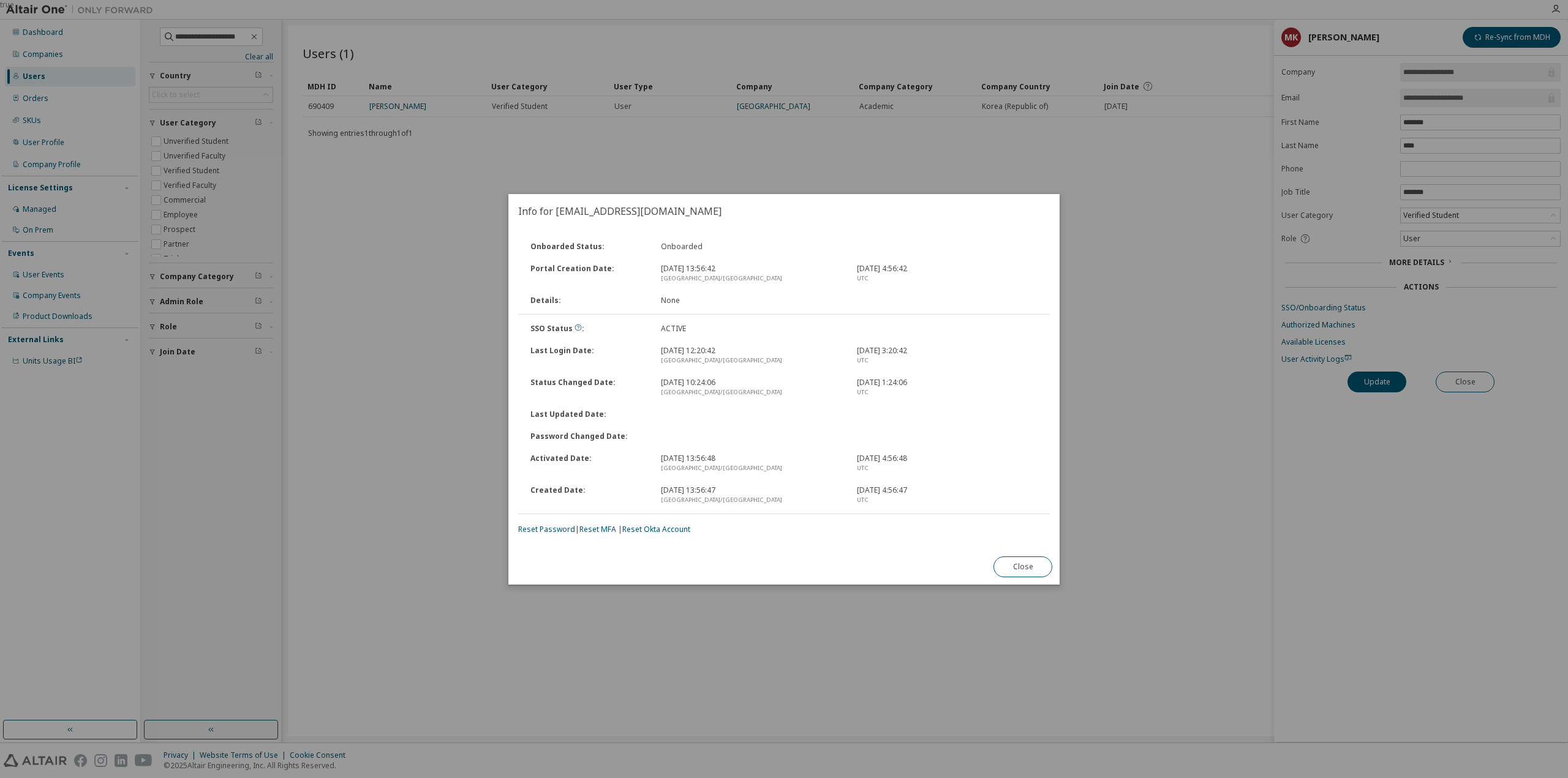
click at [559, 521] on div "Onboarded Status : Onboarded Portal Creation Date : 2025. 9. 10. 13:56:42 Asia/…" at bounding box center [784, 384] width 531 height 299
click at [559, 526] on link "Reset Password" at bounding box center [547, 530] width 57 height 11
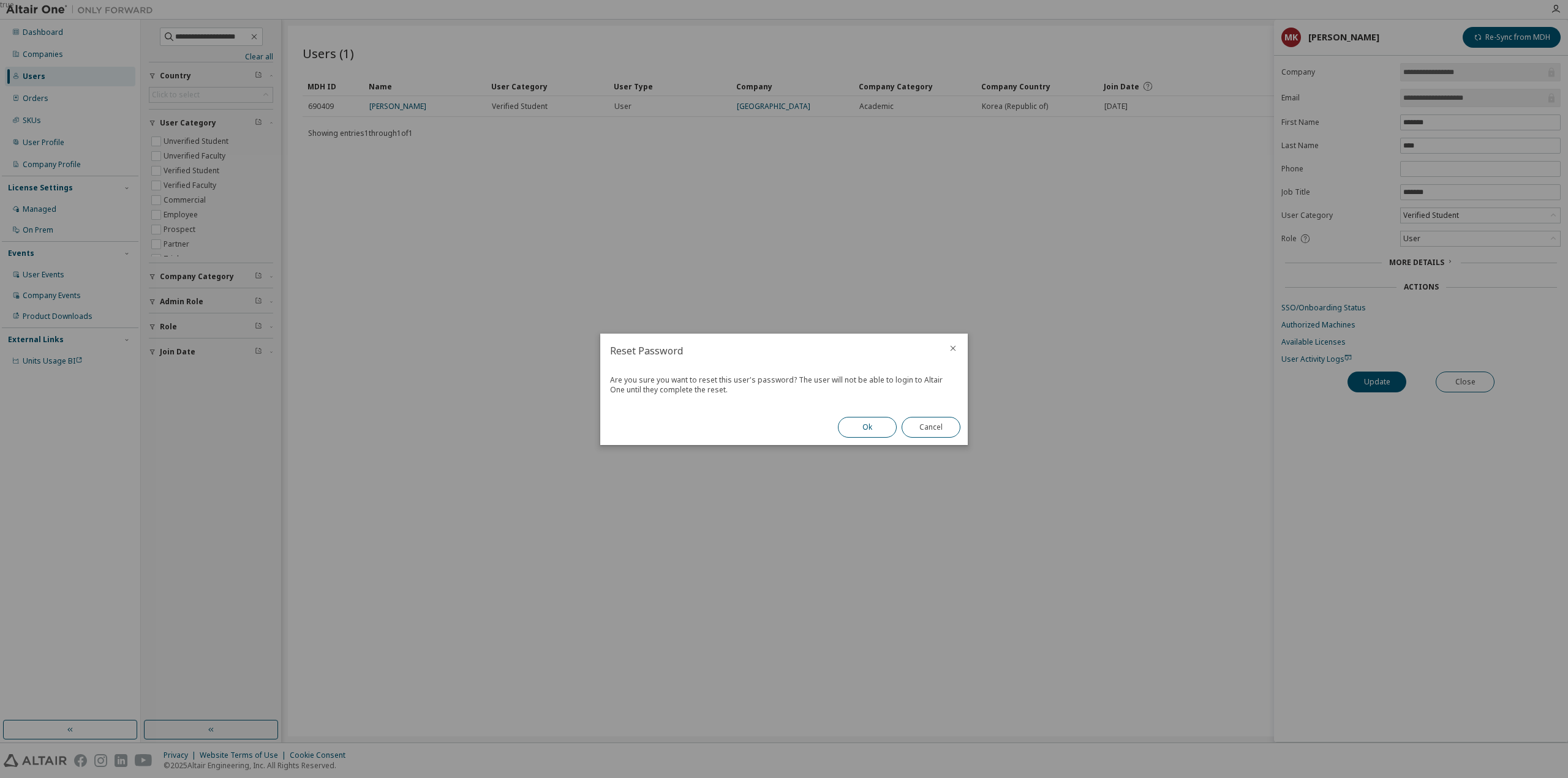
click at [881, 420] on button "Ok" at bounding box center [867, 427] width 59 height 21
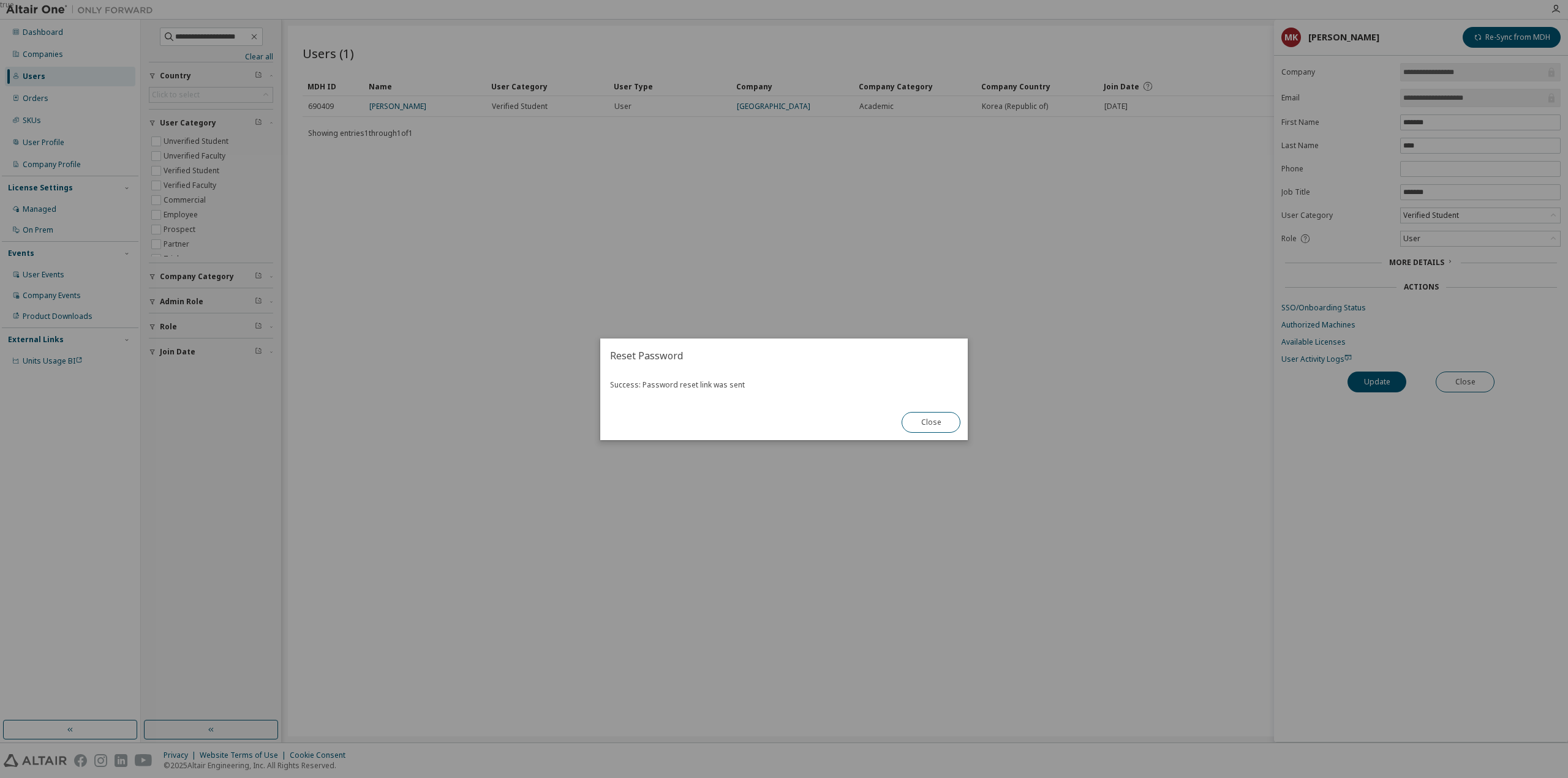
drag, startPoint x: 786, startPoint y: 361, endPoint x: 867, endPoint y: 414, distance: 96.8
click at [799, 367] on h2 "Reset Password" at bounding box center [784, 355] width 368 height 34
click at [914, 424] on button "Close" at bounding box center [930, 422] width 59 height 21
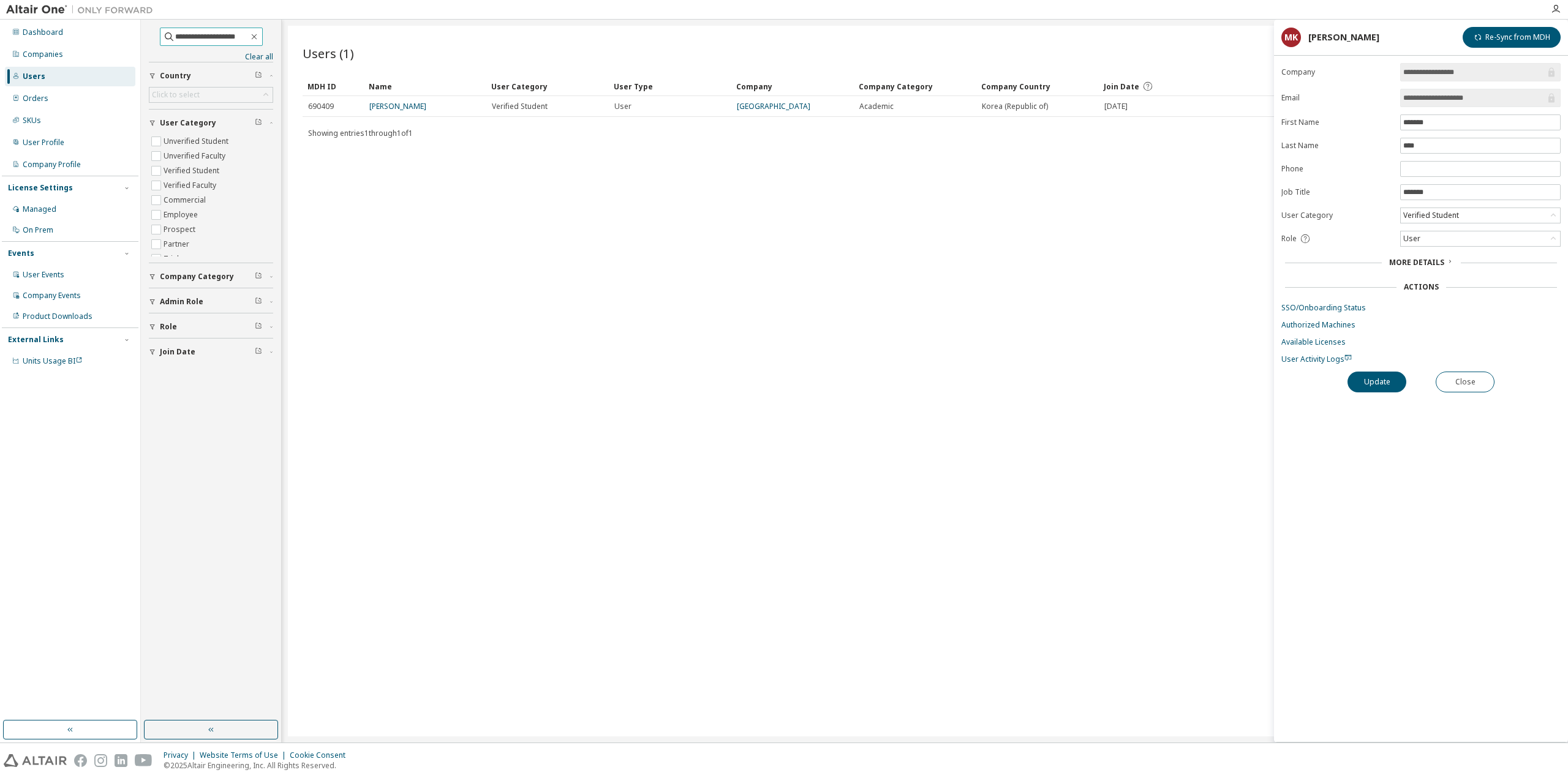
click at [208, 31] on input "**********" at bounding box center [212, 37] width 73 height 12
paste input "text"
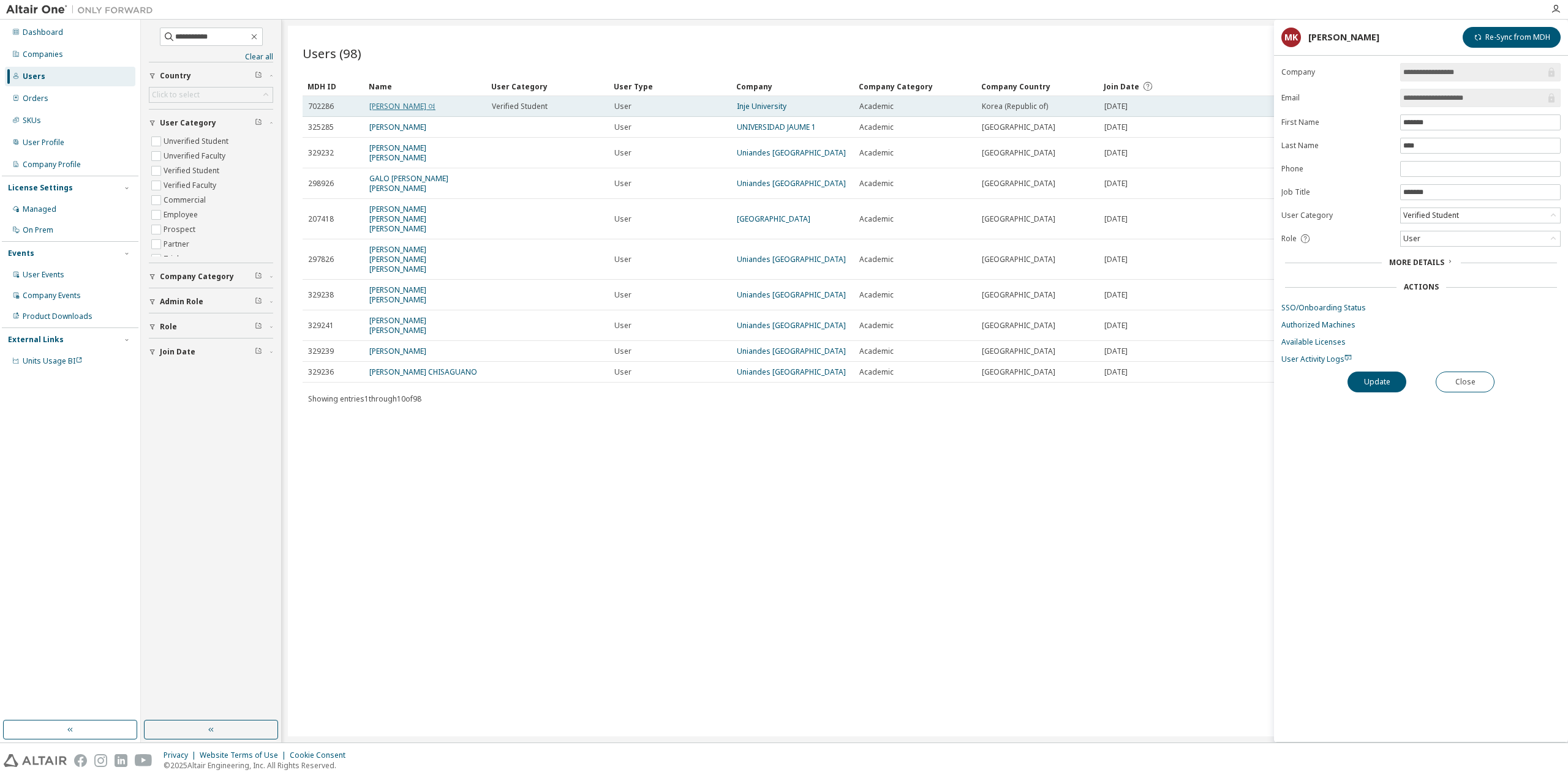
click at [382, 106] on link "정윤 여" at bounding box center [402, 106] width 67 height 11
click at [1297, 311] on form "**********" at bounding box center [1420, 214] width 279 height 301
click at [1297, 306] on link "SSO/Onboarding Status" at bounding box center [1420, 308] width 279 height 10
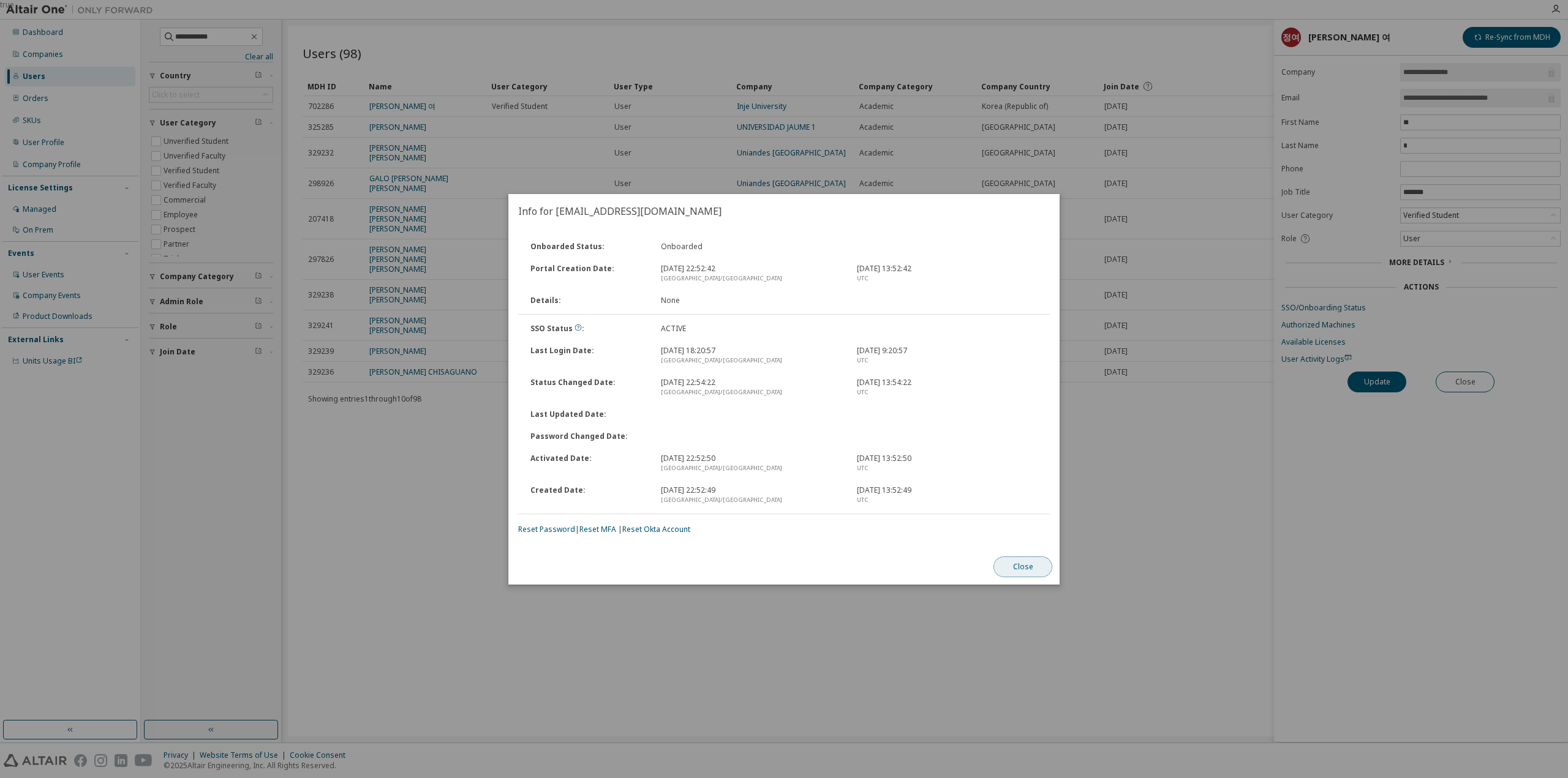
click at [1018, 574] on button "Close" at bounding box center [1022, 566] width 59 height 21
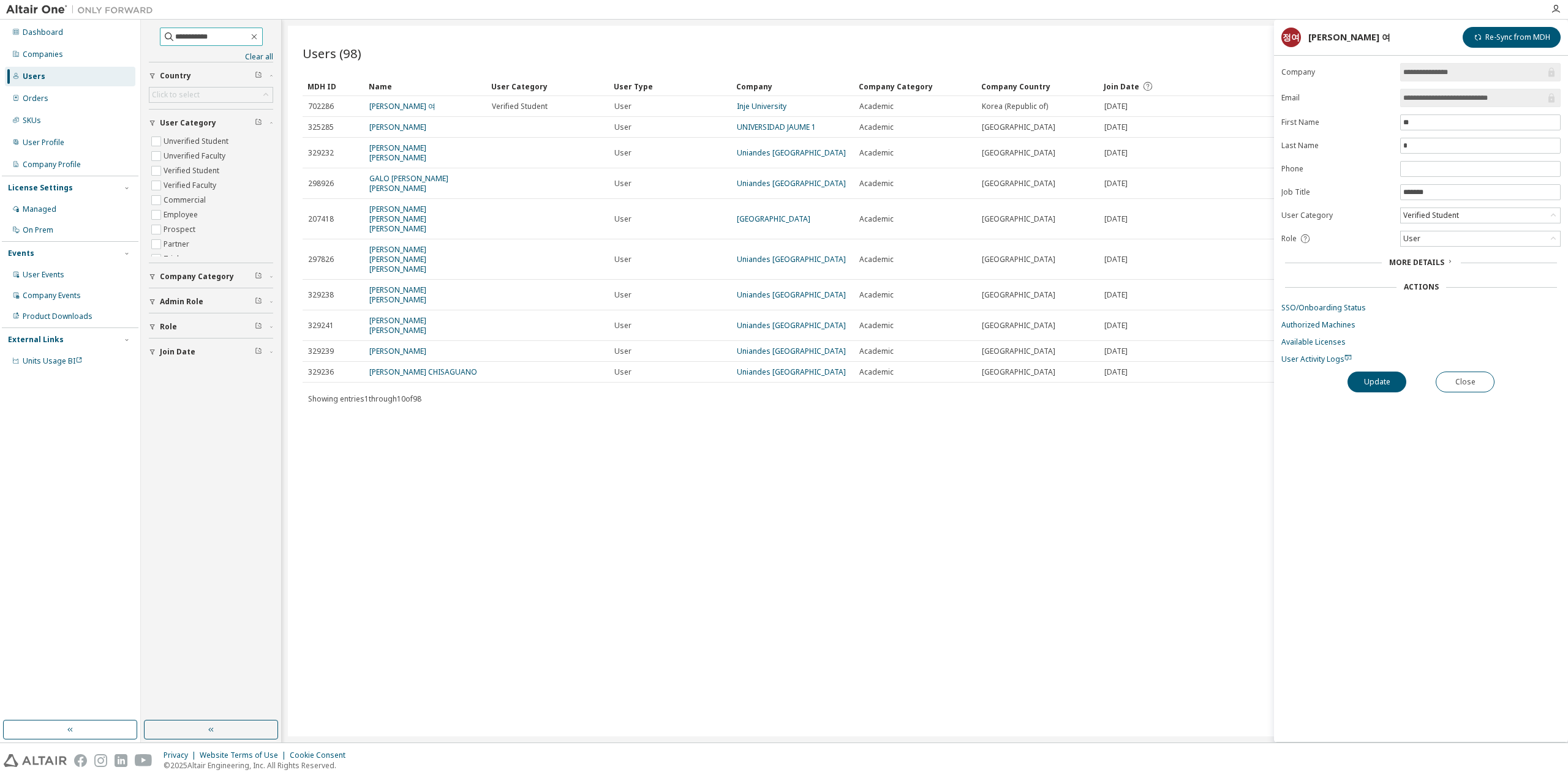
click at [234, 37] on input "**********" at bounding box center [212, 37] width 73 height 12
paste input "**********"
type input "**********"
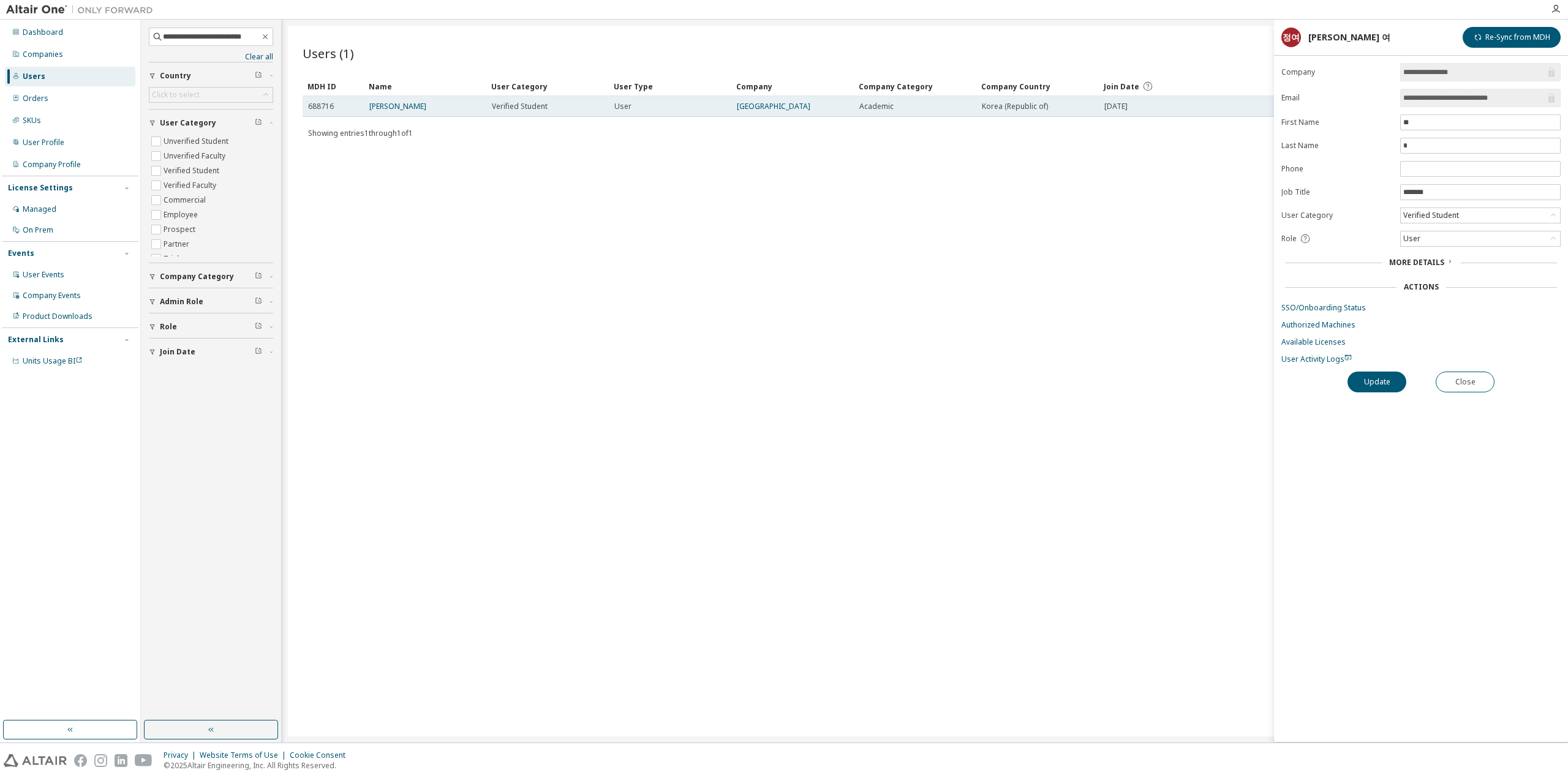
click at [401, 112] on td "SIHUN RYU" at bounding box center [425, 106] width 122 height 21
click at [401, 109] on link "SIHUN RYU" at bounding box center [398, 106] width 57 height 11
click at [1316, 306] on link "SSO/Onboarding Status" at bounding box center [1420, 308] width 279 height 10
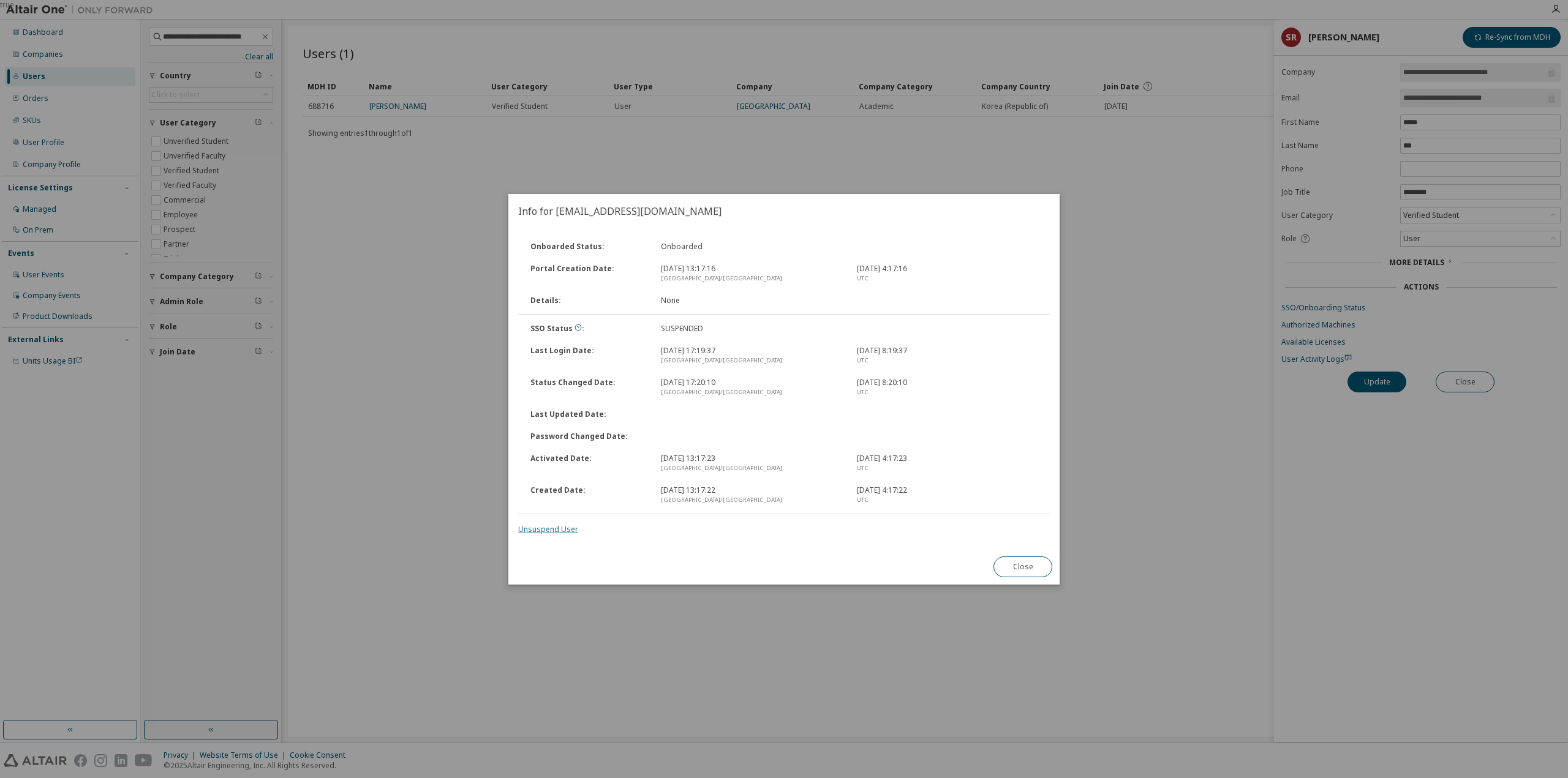
click at [560, 525] on div "Onboarded Status : Onboarded Portal Creation Date : 2025. 9. 8. 13:17:16 Asia/S…" at bounding box center [784, 384] width 531 height 299
click at [560, 525] on link "Unsuspend User" at bounding box center [548, 530] width 60 height 11
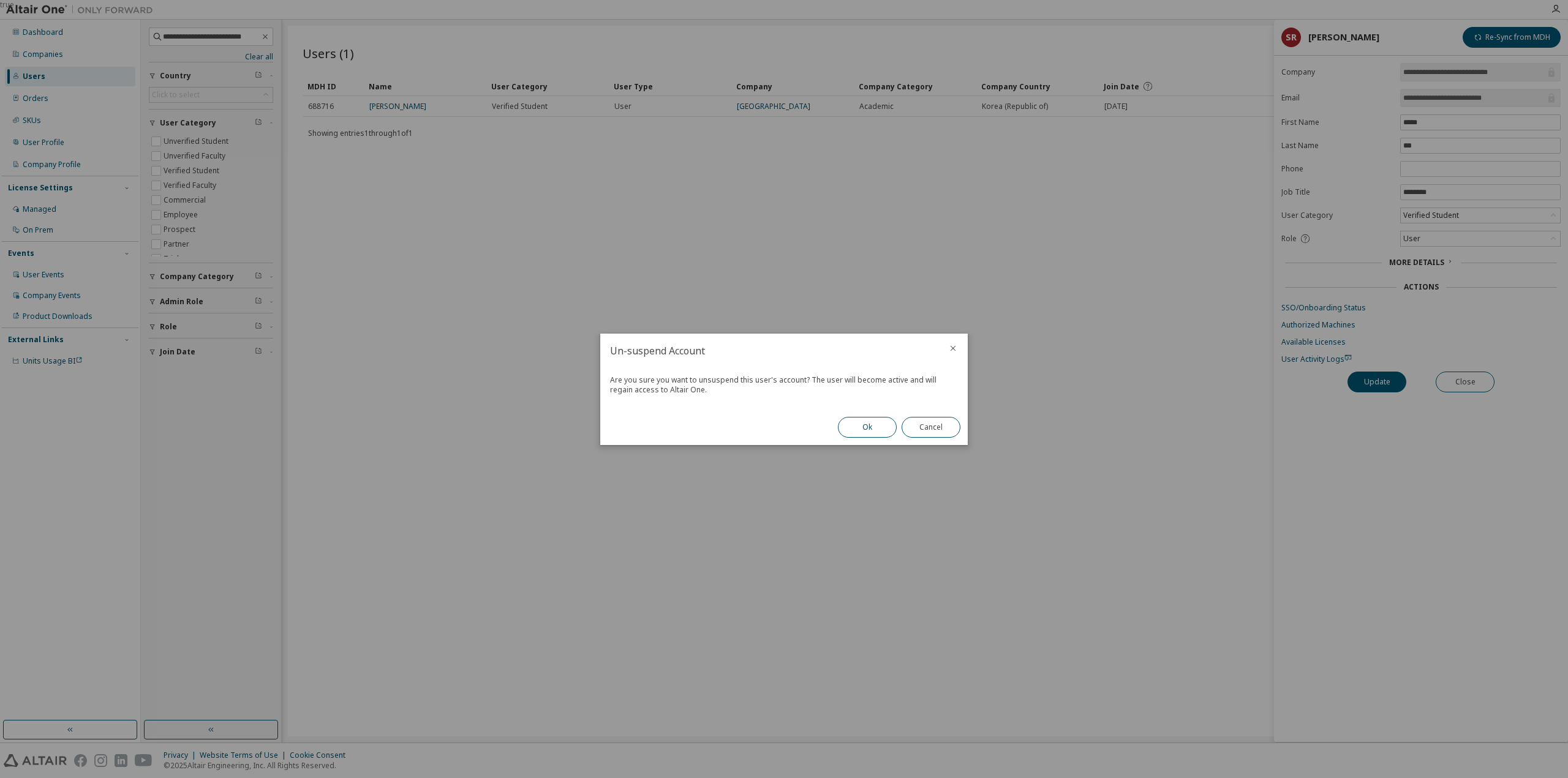
click at [883, 420] on button "Ok" at bounding box center [867, 427] width 59 height 21
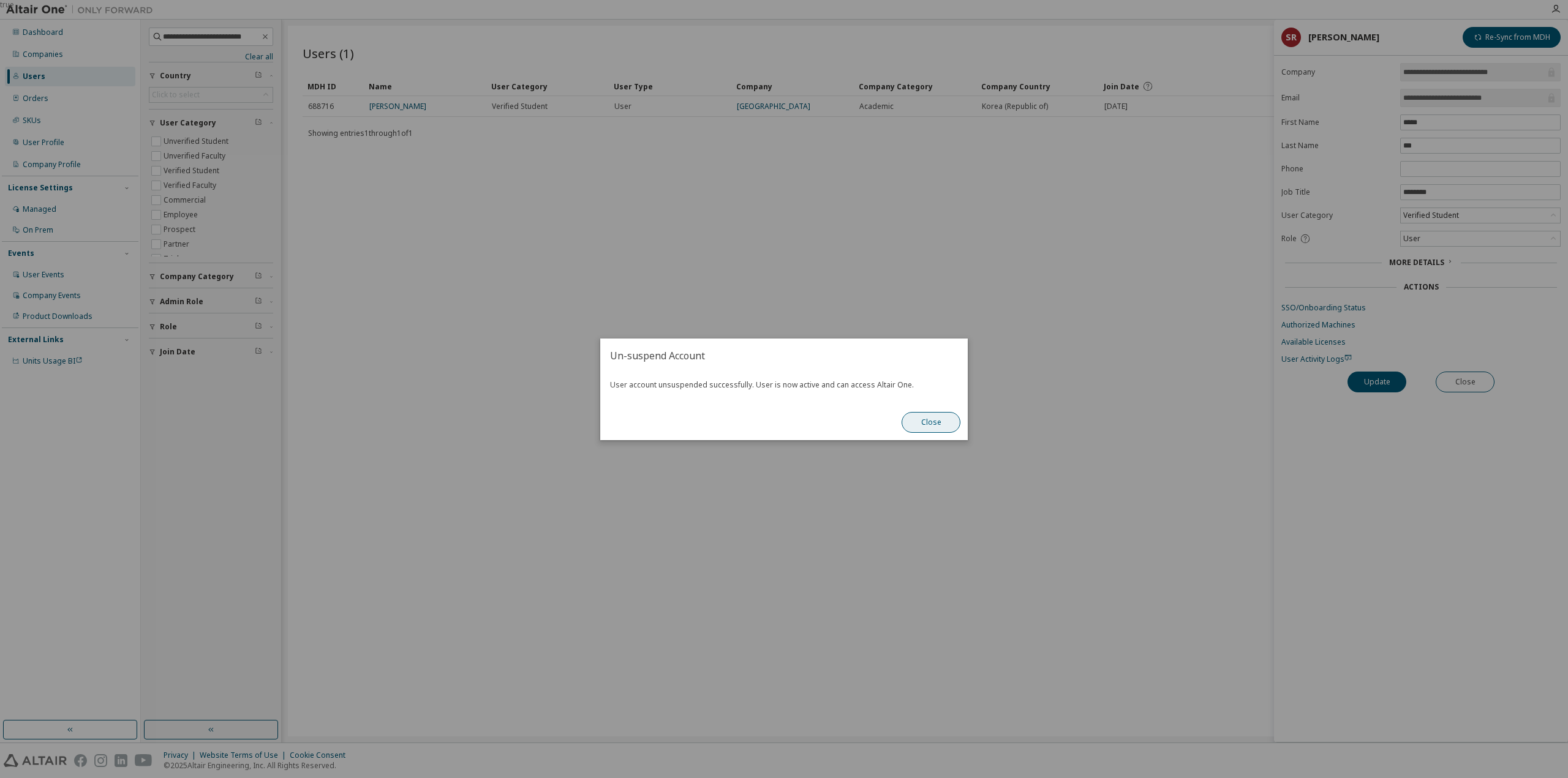
click at [932, 420] on button "Close" at bounding box center [930, 422] width 59 height 21
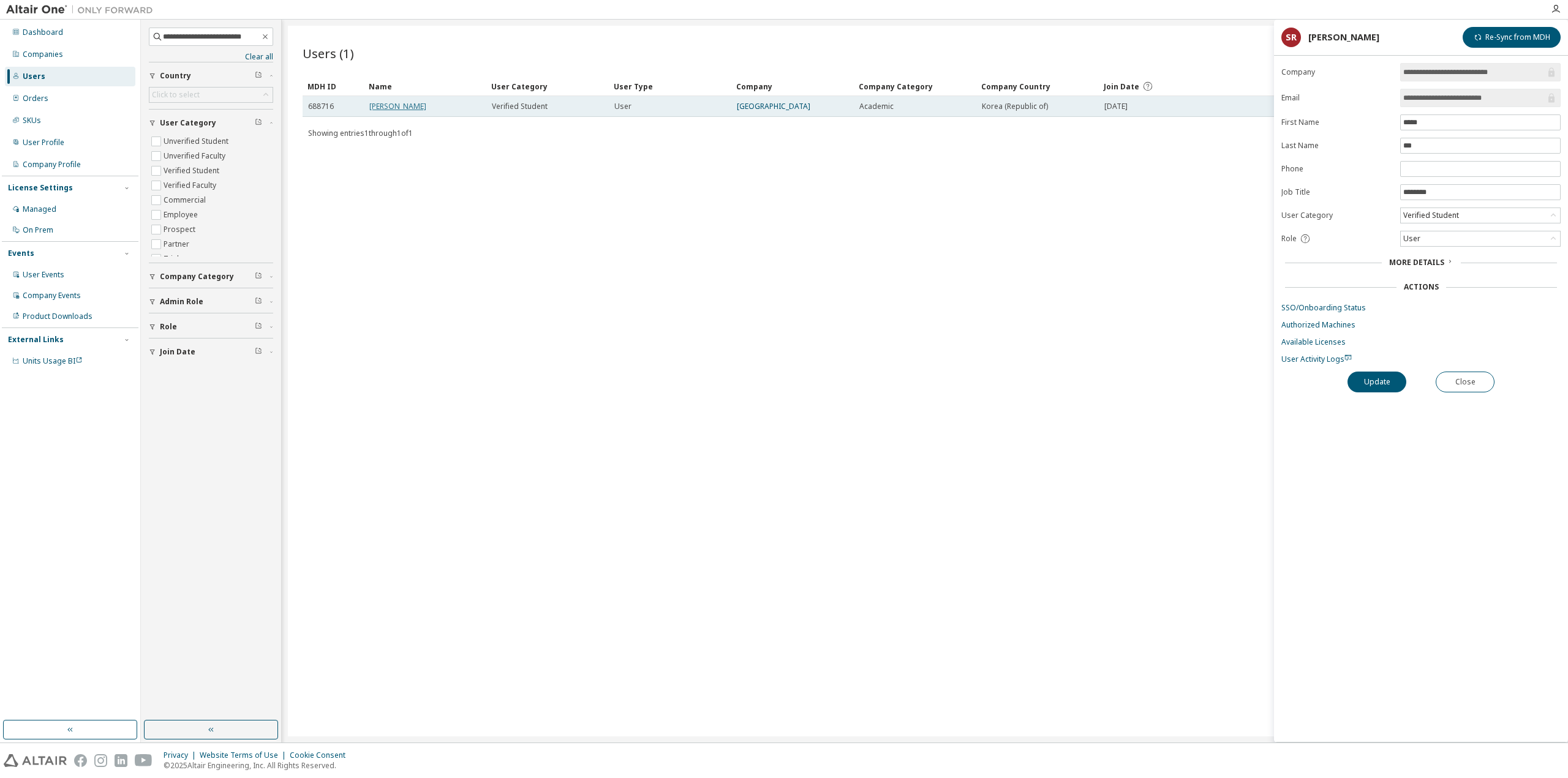
click at [401, 103] on link "SIHUN RYU" at bounding box center [398, 106] width 57 height 11
click at [1347, 303] on link "SSO/Onboarding Status" at bounding box center [1420, 308] width 279 height 10
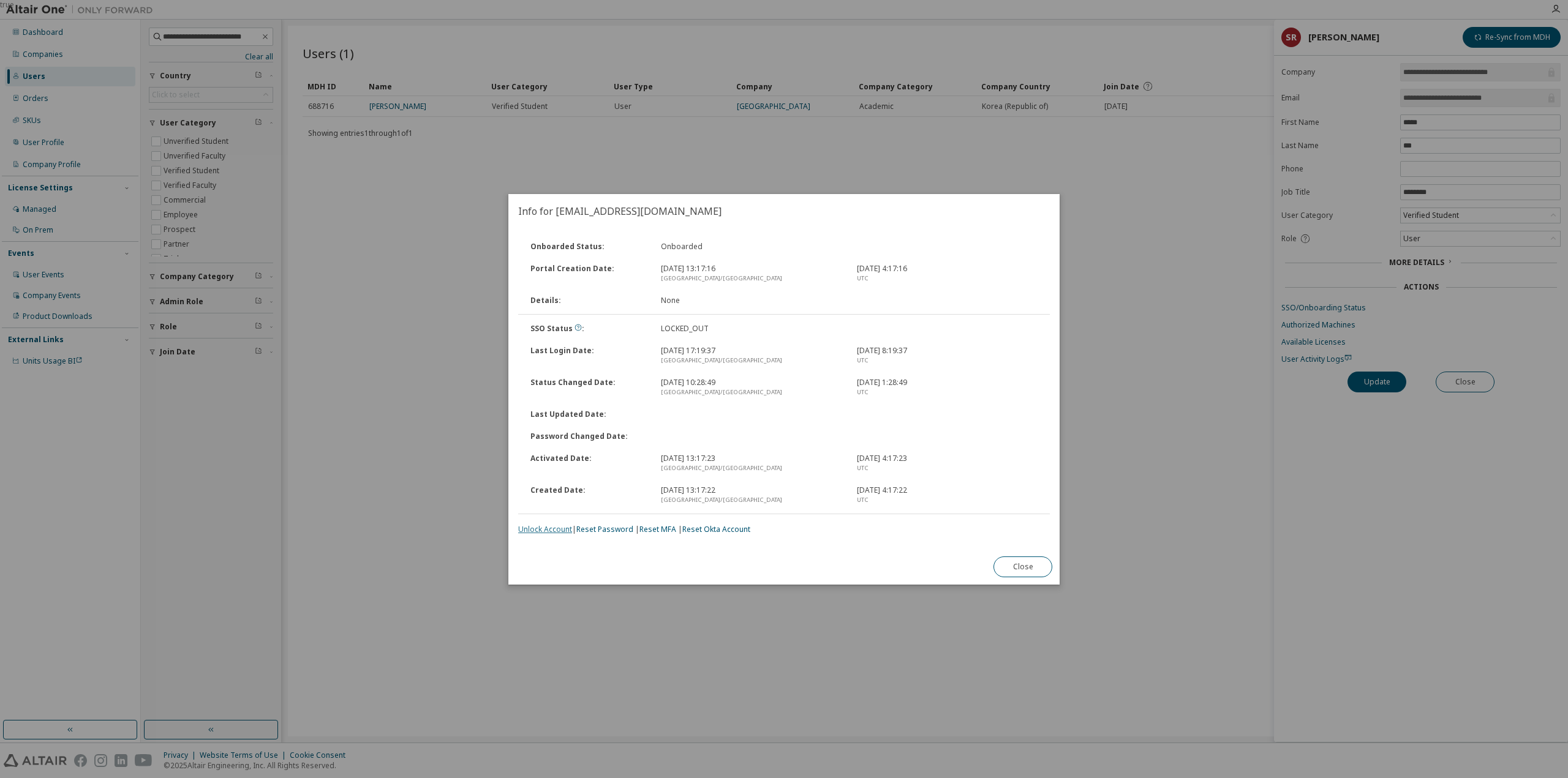
click at [553, 529] on link "Unlock Account" at bounding box center [545, 530] width 54 height 11
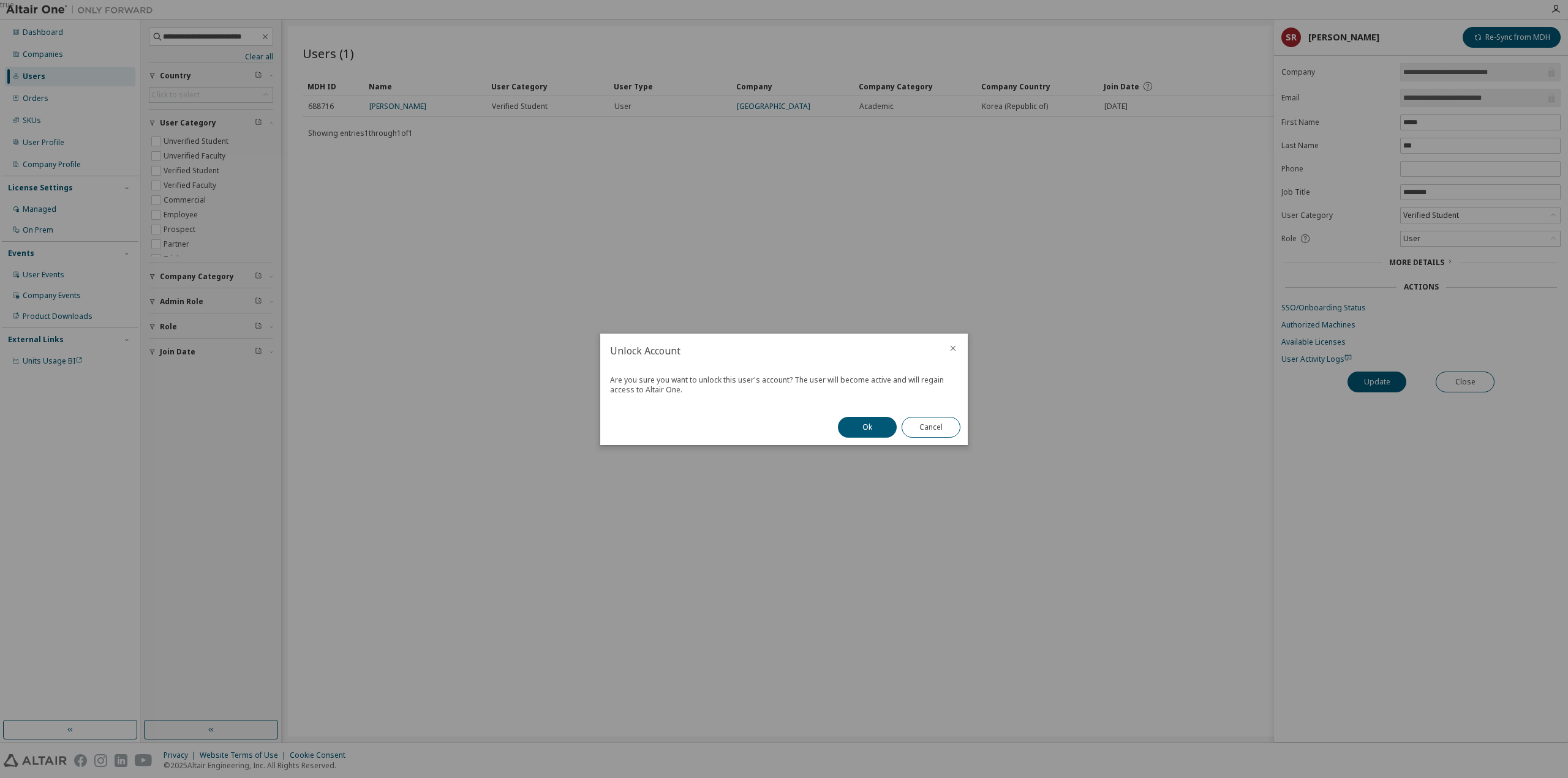
click at [888, 438] on div "Ok Cancel" at bounding box center [898, 427] width 137 height 35
click at [885, 429] on button "Ok" at bounding box center [867, 427] width 59 height 21
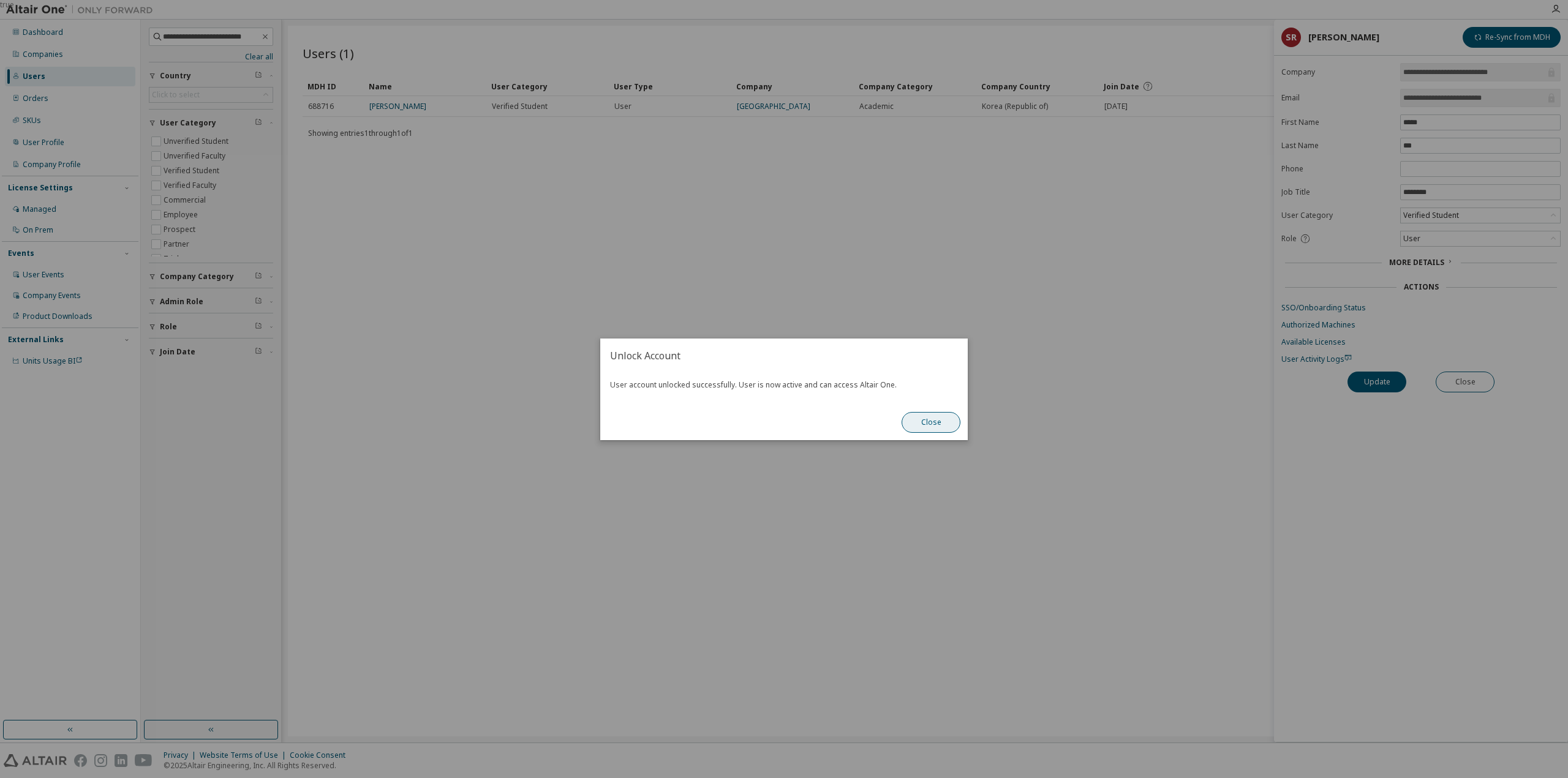
click at [933, 423] on button "Close" at bounding box center [930, 422] width 59 height 21
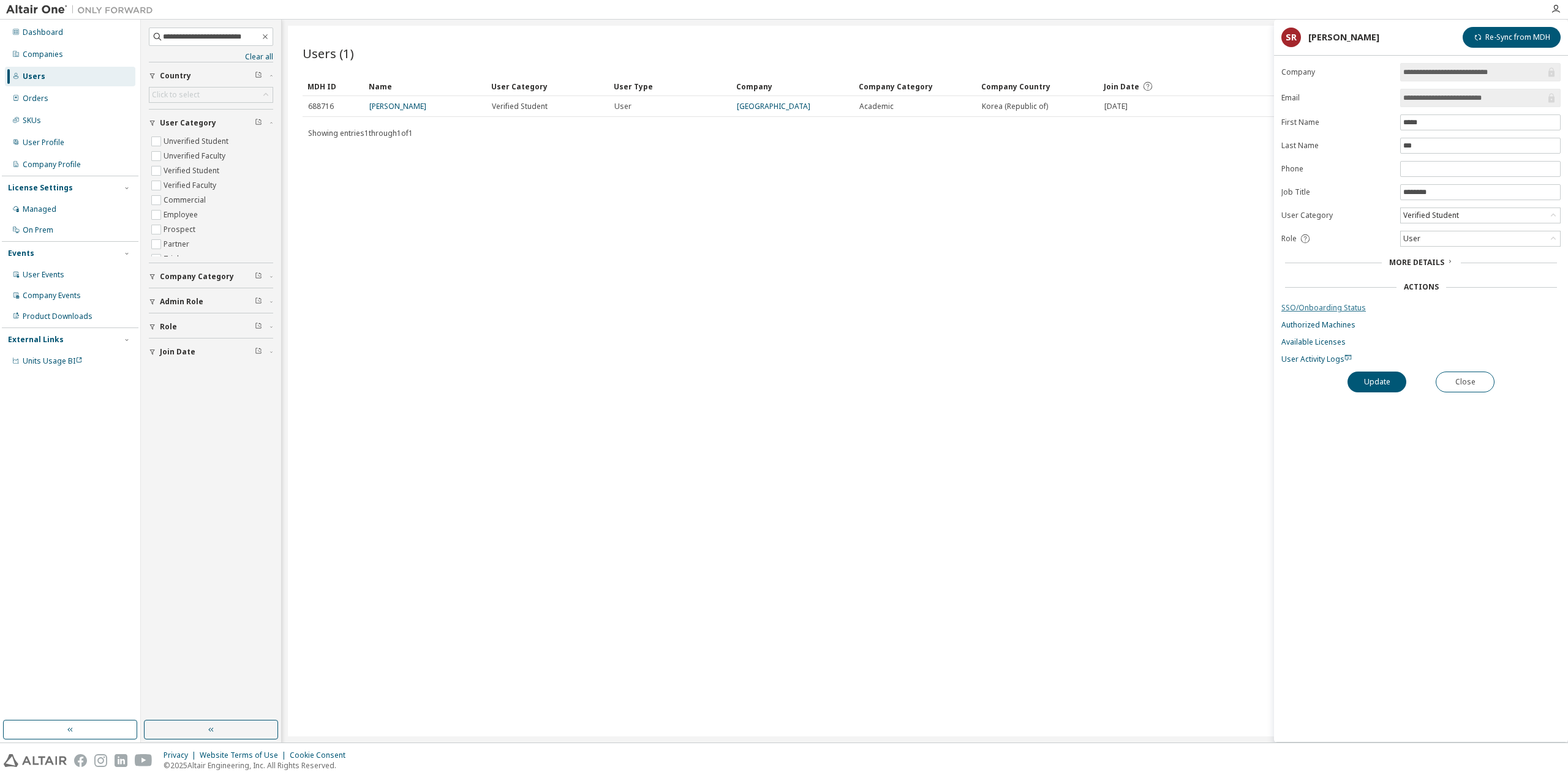
click at [1340, 303] on link "SSO/Onboarding Status" at bounding box center [1420, 308] width 279 height 10
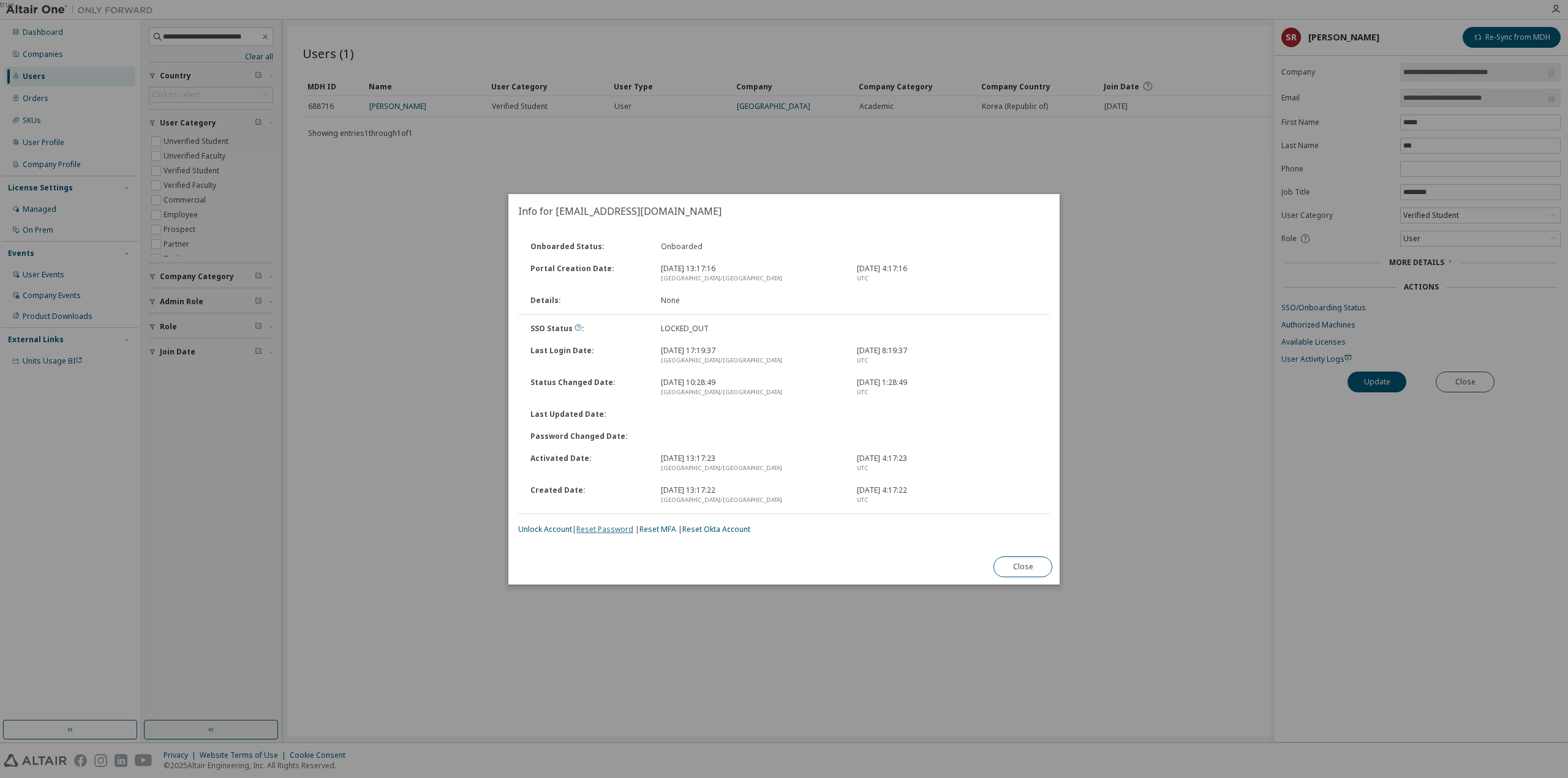
click at [584, 527] on link "Reset Password" at bounding box center [605, 530] width 57 height 11
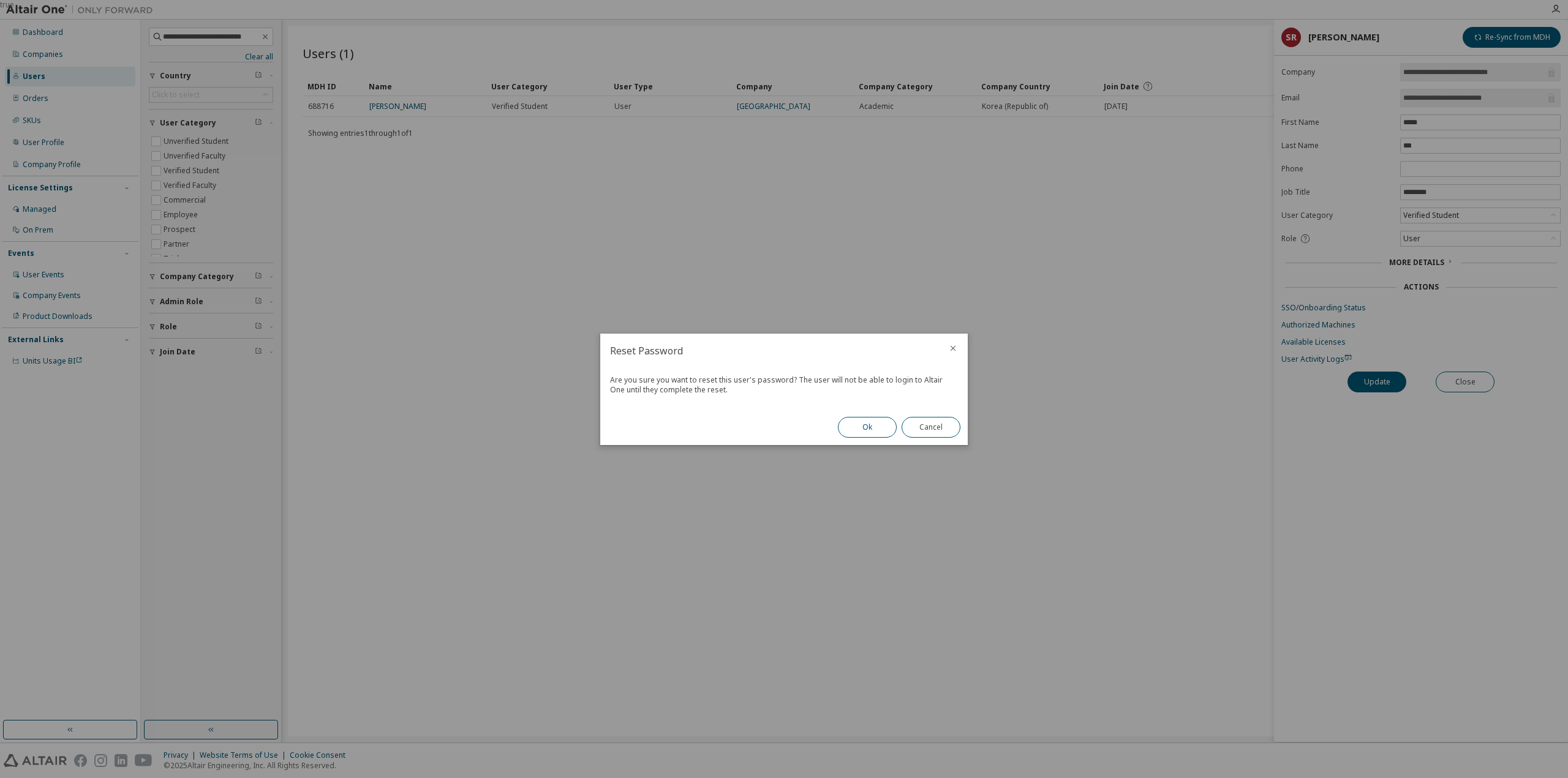
click at [863, 428] on button "Ok" at bounding box center [867, 427] width 59 height 21
